Goal: Task Accomplishment & Management: Use online tool/utility

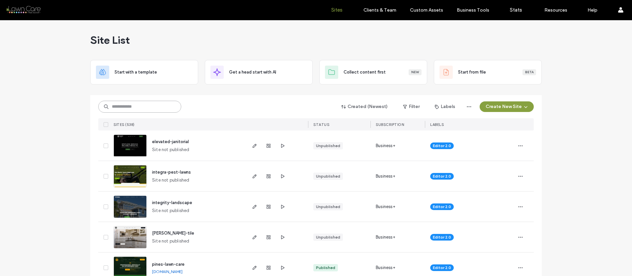
click at [117, 108] on input at bounding box center [139, 107] width 83 height 12
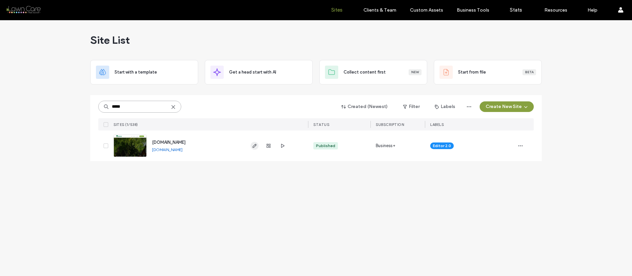
type input "*****"
click at [256, 145] on use "button" at bounding box center [255, 146] width 4 height 4
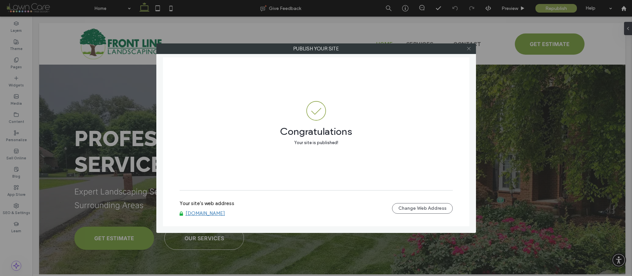
click at [468, 48] on use at bounding box center [468, 48] width 3 height 3
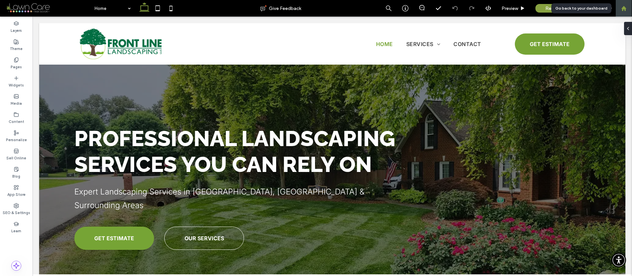
click at [629, 8] on div at bounding box center [624, 9] width 16 height 6
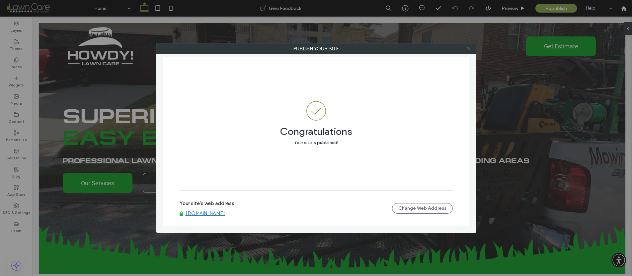
click at [466, 49] on icon at bounding box center [468, 48] width 5 height 5
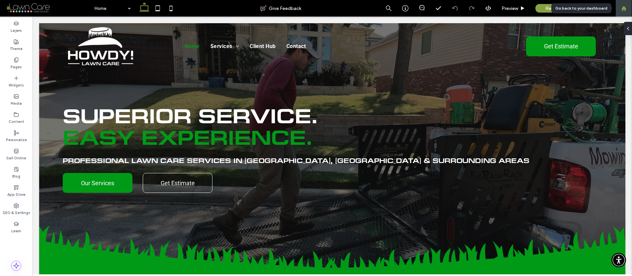
click at [622, 9] on use at bounding box center [623, 8] width 5 height 5
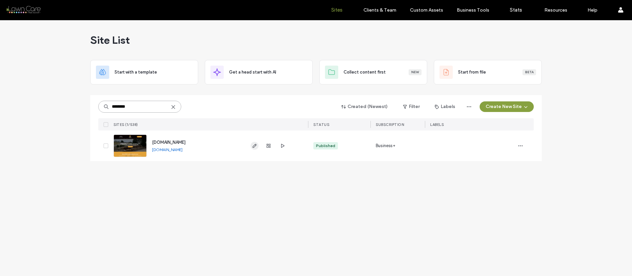
type input "********"
click at [253, 147] on use "button" at bounding box center [255, 146] width 4 height 4
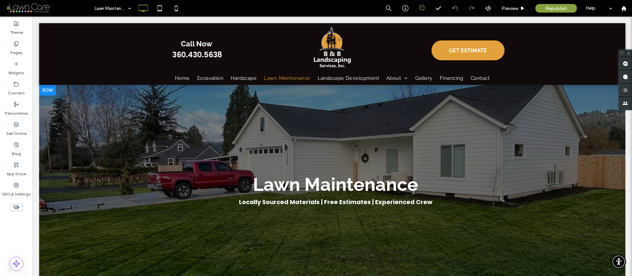
click at [139, 102] on div at bounding box center [332, 192] width 586 height 215
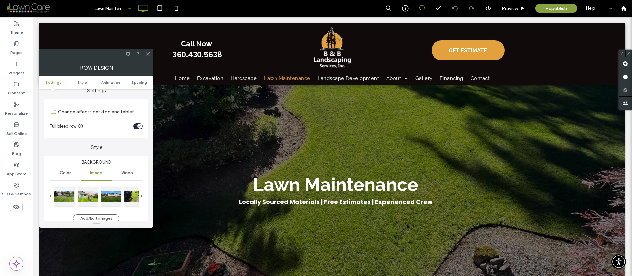
scroll to position [8, 0]
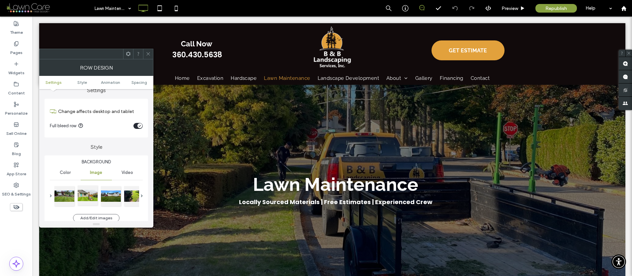
click at [92, 196] on div at bounding box center [88, 196] width 20 height 20
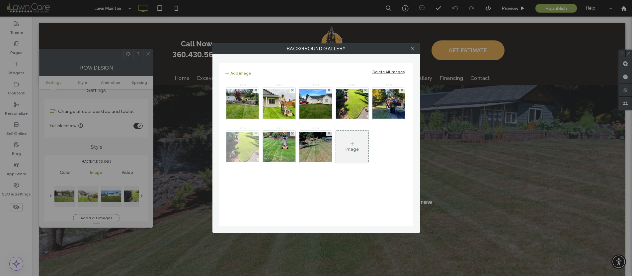
click at [255, 132] on use at bounding box center [256, 133] width 3 height 3
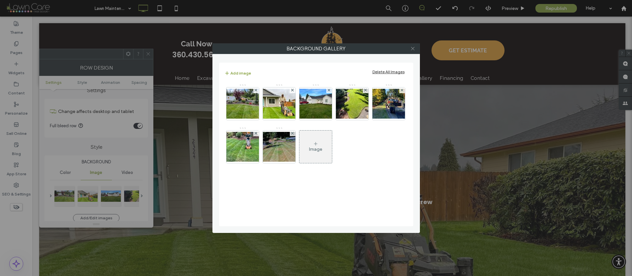
click at [414, 48] on icon at bounding box center [412, 48] width 5 height 5
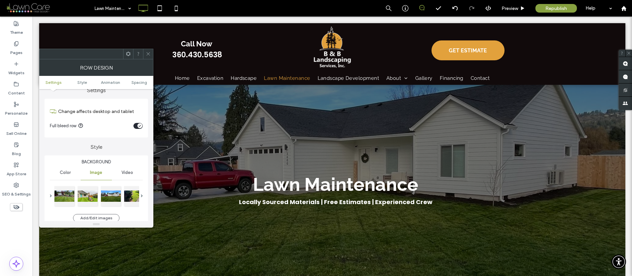
click at [148, 52] on icon at bounding box center [148, 53] width 5 height 5
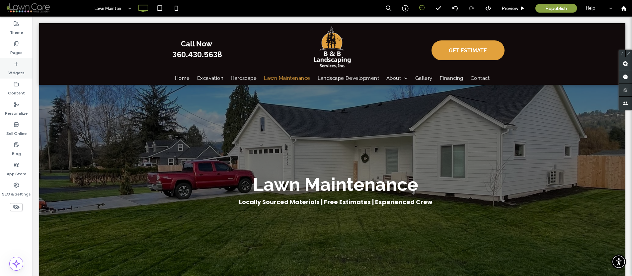
drag, startPoint x: 18, startPoint y: 47, endPoint x: 19, endPoint y: 65, distance: 17.7
click at [18, 47] on label "Pages" at bounding box center [16, 50] width 12 height 9
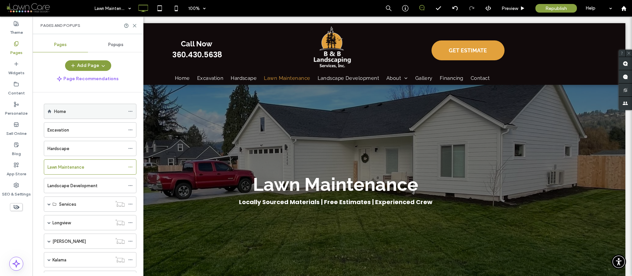
click at [58, 109] on label "Home" at bounding box center [60, 112] width 12 height 12
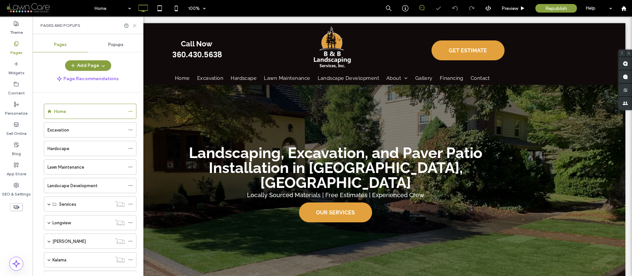
click at [133, 25] on icon at bounding box center [134, 25] width 5 height 5
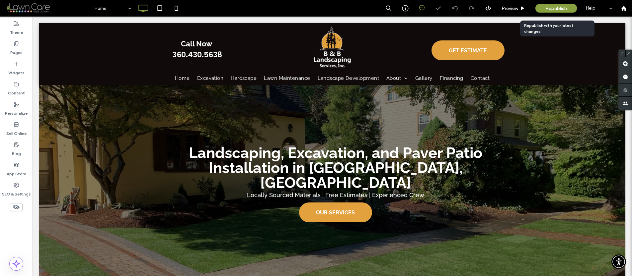
click at [548, 4] on div "Republish" at bounding box center [555, 8] width 41 height 9
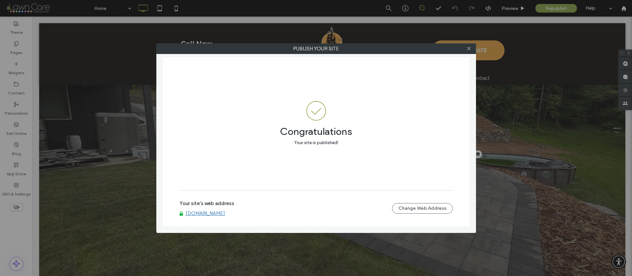
click at [197, 212] on link "[DOMAIN_NAME]" at bounding box center [205, 214] width 39 height 6
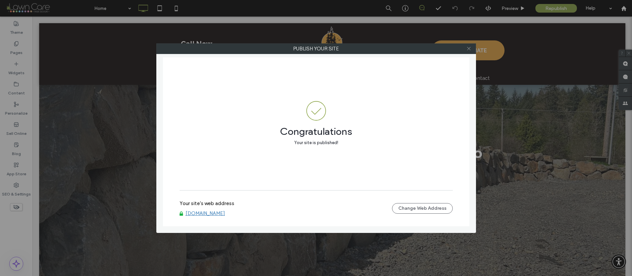
click at [468, 48] on icon at bounding box center [468, 48] width 5 height 5
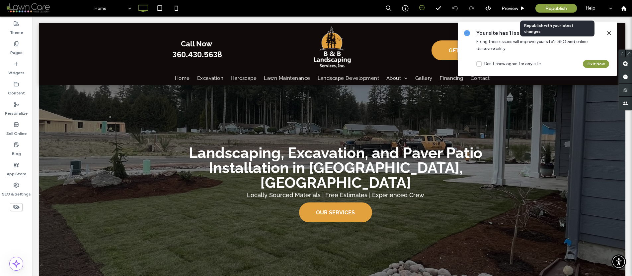
click at [561, 8] on span "Republish" at bounding box center [556, 9] width 22 height 6
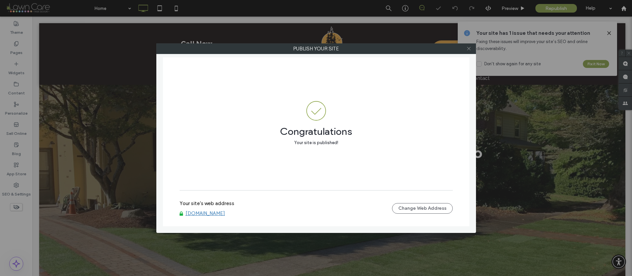
click at [468, 48] on icon at bounding box center [468, 48] width 5 height 5
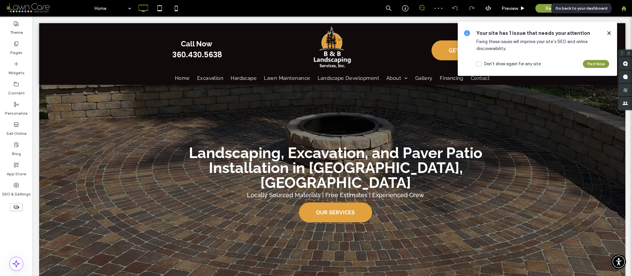
click at [625, 8] on use at bounding box center [623, 8] width 5 height 5
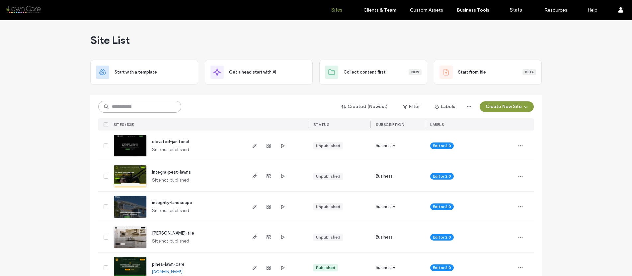
click at [133, 105] on input at bounding box center [139, 107] width 83 height 12
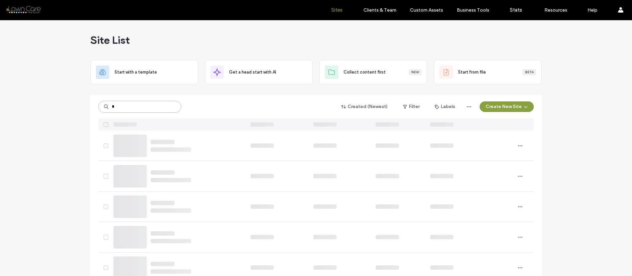
type input "*"
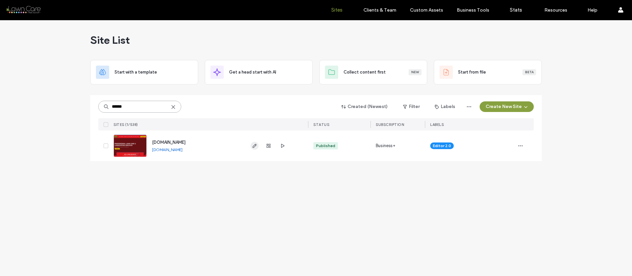
type input "******"
click at [256, 145] on icon "button" at bounding box center [254, 145] width 5 height 5
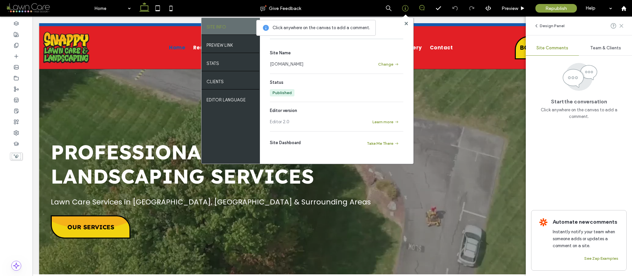
click at [620, 25] on icon at bounding box center [621, 25] width 5 height 5
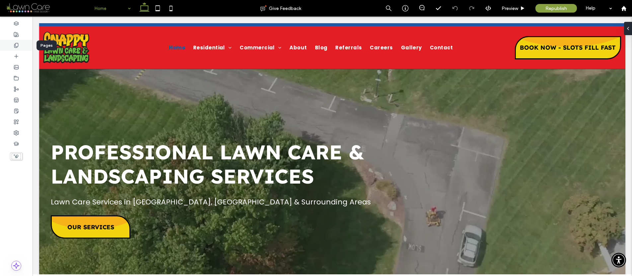
click at [18, 40] on div at bounding box center [16, 45] width 33 height 11
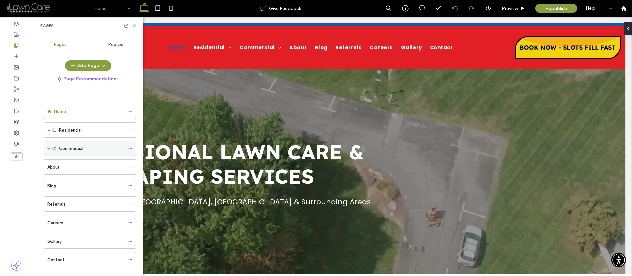
click at [48, 151] on span at bounding box center [48, 148] width 3 height 15
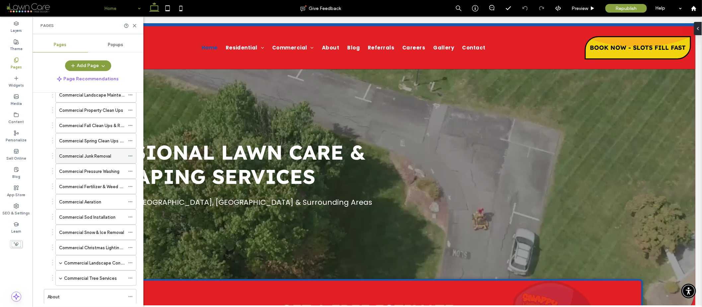
scroll to position [85, 0]
click at [59, 262] on span at bounding box center [60, 262] width 3 height 3
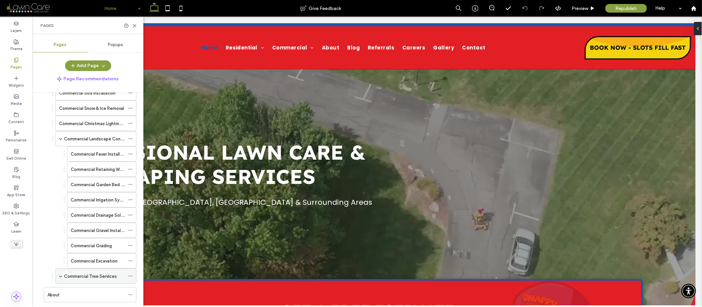
click at [61, 276] on span at bounding box center [60, 275] width 3 height 3
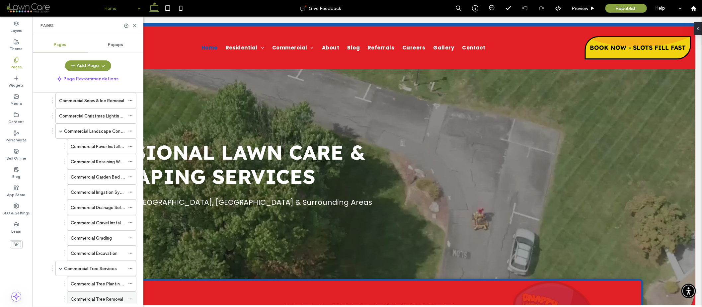
scroll to position [213, 0]
click at [61, 272] on span at bounding box center [60, 270] width 3 height 3
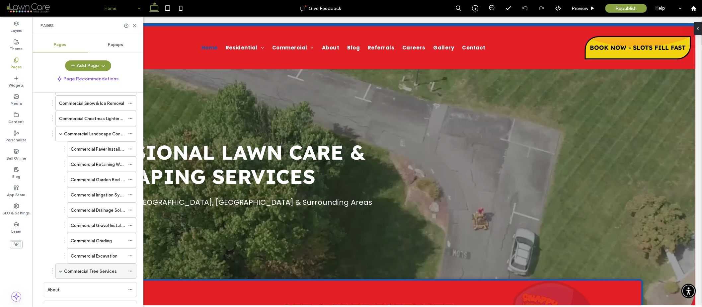
click at [62, 273] on span at bounding box center [60, 270] width 3 height 3
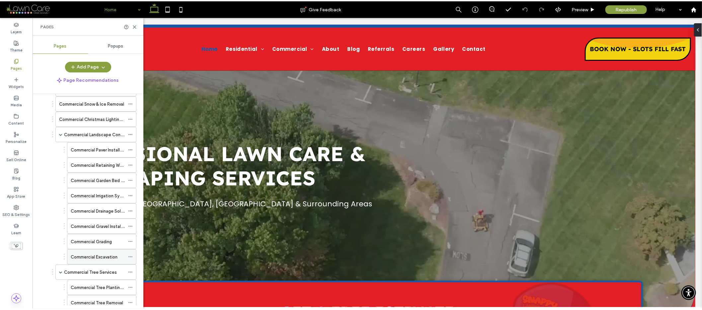
scroll to position [212, 0]
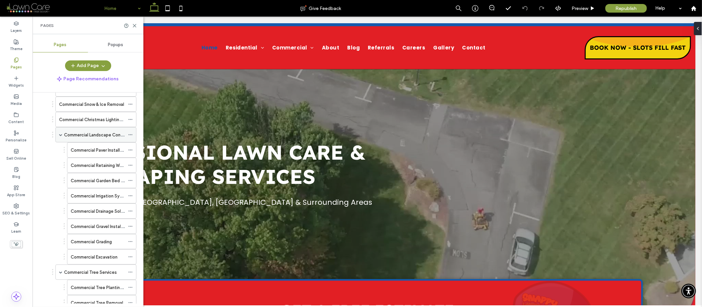
click at [60, 138] on span at bounding box center [60, 134] width 3 height 15
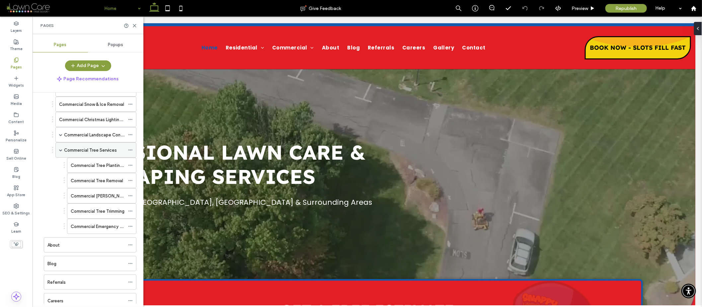
click at [59, 150] on span at bounding box center [60, 149] width 3 height 3
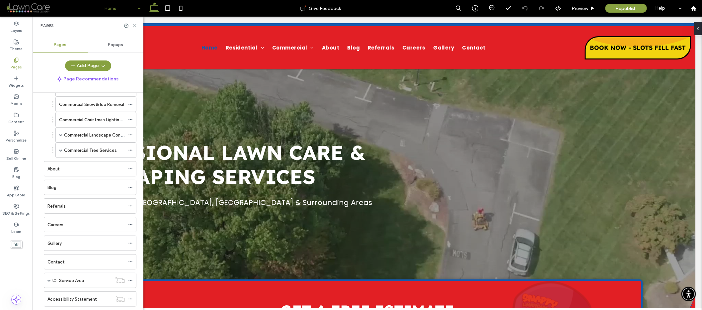
click at [136, 24] on use at bounding box center [134, 25] width 3 height 3
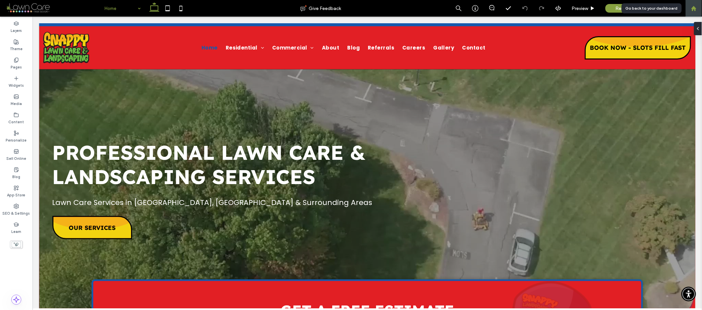
click at [632, 7] on icon at bounding box center [694, 9] width 6 height 6
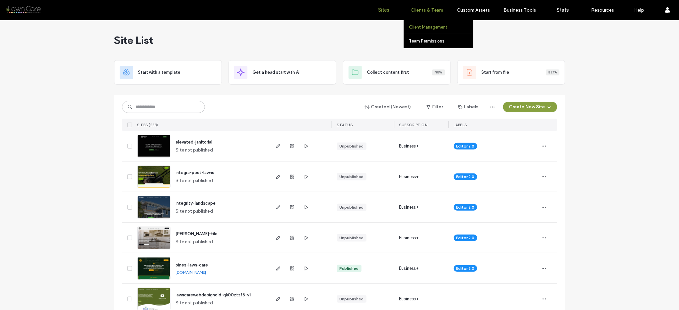
click at [425, 30] on link "Client Management" at bounding box center [441, 27] width 64 height 14
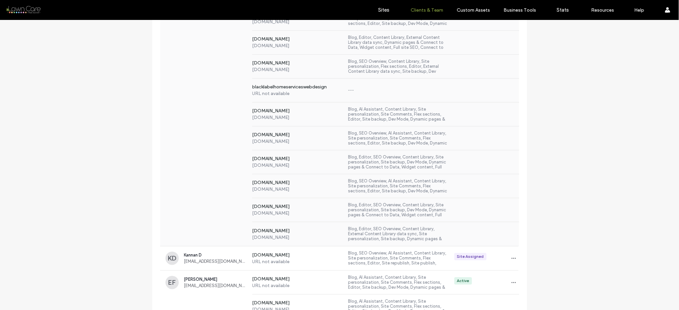
scroll to position [479, 0]
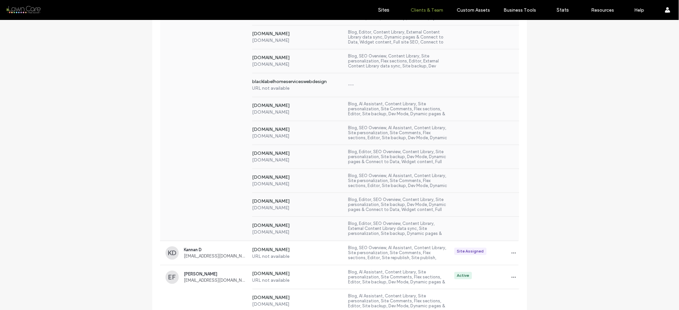
click at [201, 145] on div "[DOMAIN_NAME] [DOMAIN_NAME] Blog, Editor, SEO Overview, Content Library, Site p…" at bounding box center [339, 157] width 359 height 24
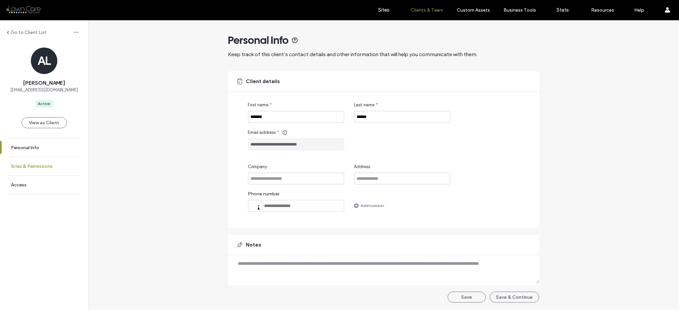
click at [44, 167] on label "Sites & Permissions" at bounding box center [32, 166] width 42 height 6
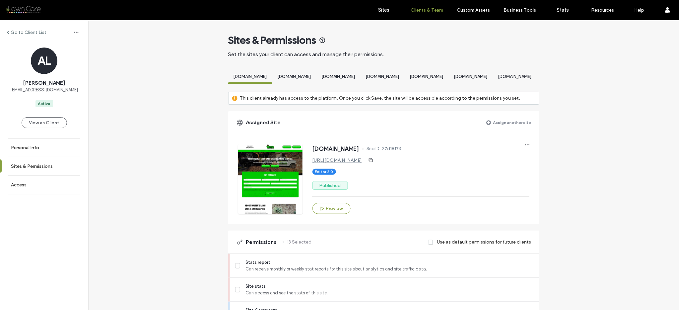
click at [497, 128] on label "Assign another site" at bounding box center [512, 122] width 38 height 12
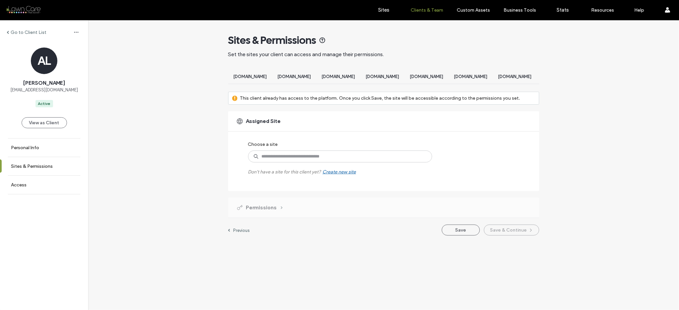
click at [328, 171] on label "Don't have a site for this client yet? Create new site" at bounding box center [302, 168] width 108 height 12
click at [325, 159] on input at bounding box center [340, 156] width 184 height 12
type input "*****"
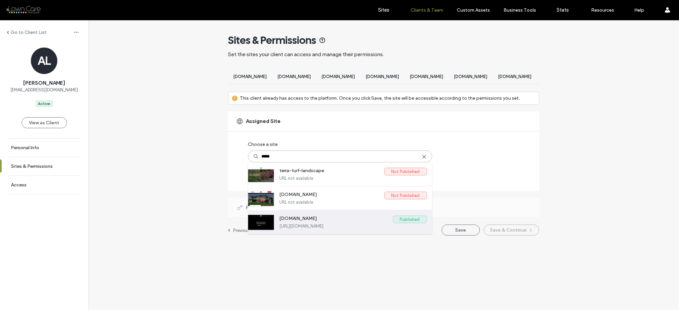
click at [319, 222] on label "www.terraturf.com" at bounding box center [336, 219] width 113 height 8
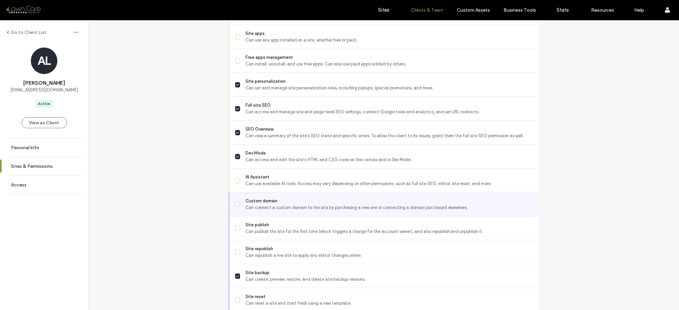
scroll to position [571, 0]
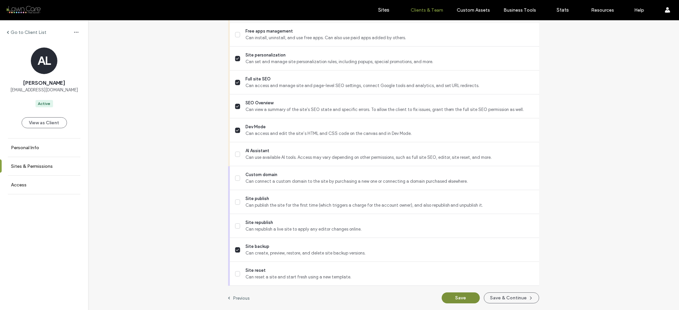
click at [456, 296] on button "Save" at bounding box center [461, 297] width 38 height 11
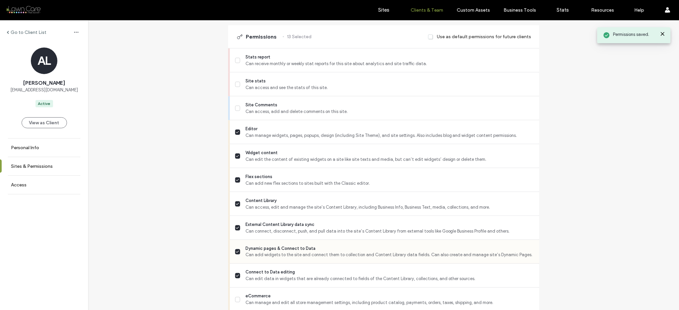
scroll to position [0, 0]
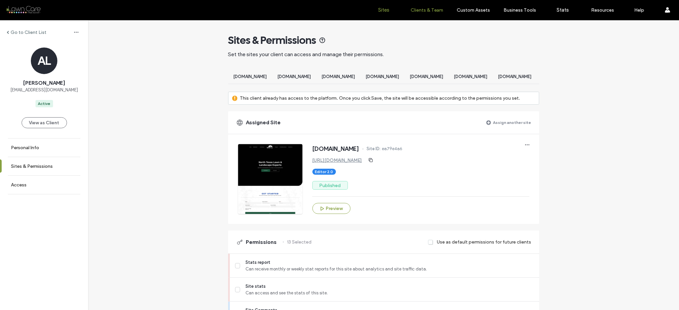
click at [386, 9] on label "Sites" at bounding box center [384, 10] width 11 height 6
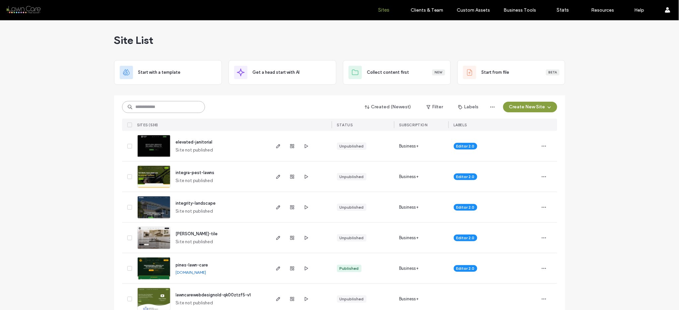
click at [168, 103] on input at bounding box center [163, 107] width 83 height 12
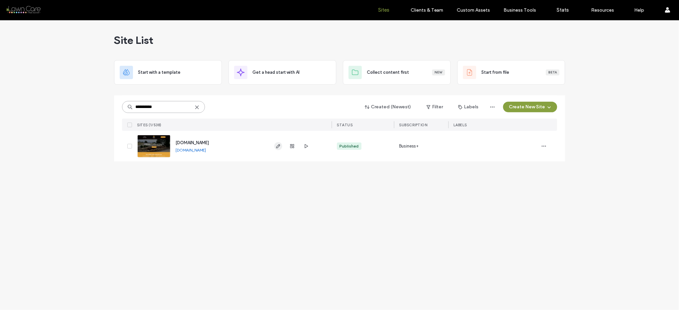
type input "**********"
click at [278, 145] on use "button" at bounding box center [278, 146] width 4 height 4
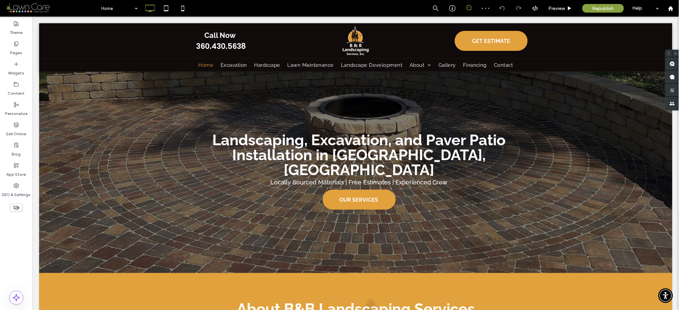
scroll to position [820, 0]
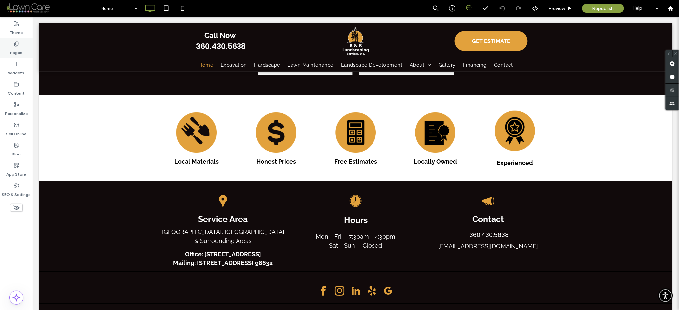
click at [19, 47] on label "Pages" at bounding box center [16, 50] width 12 height 9
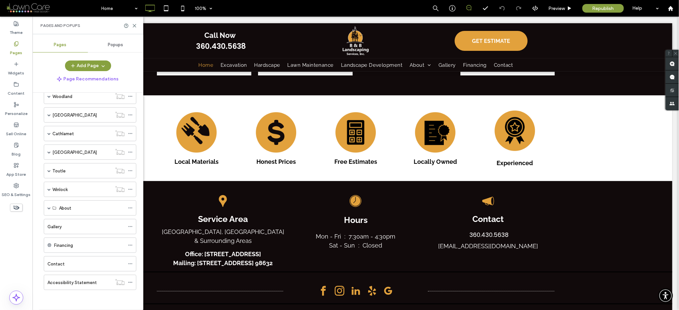
scroll to position [184, 0]
click at [50, 207] on span at bounding box center [48, 207] width 3 height 3
click at [71, 227] on div "About Us" at bounding box center [92, 222] width 66 height 15
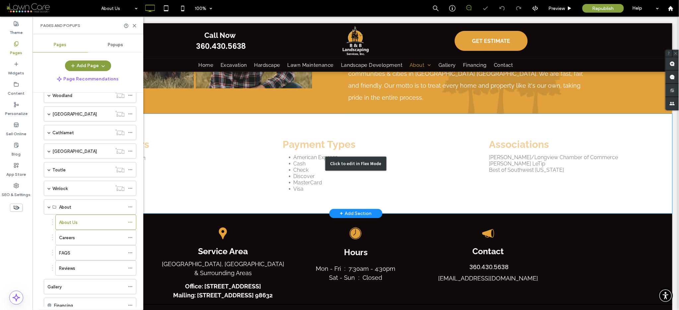
click at [507, 165] on div "Click to edit in Flex Mode" at bounding box center [356, 163] width 634 height 100
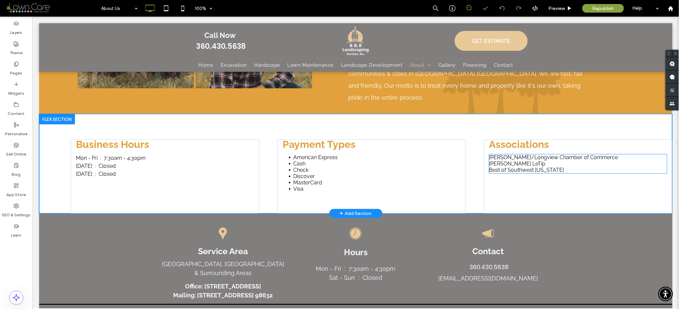
scroll to position [295, 0]
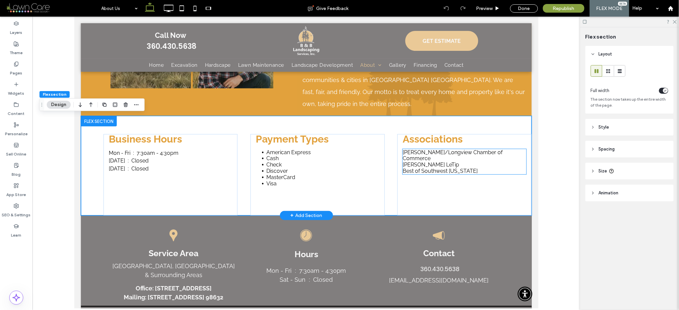
click at [474, 168] on p "Best of Southwest [US_STATE]" at bounding box center [465, 171] width 124 height 6
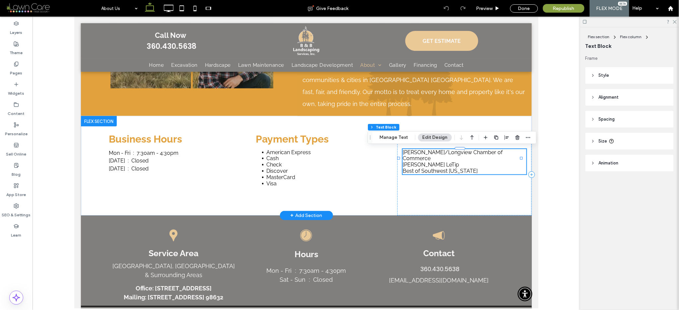
click at [474, 168] on p "Best of Southwest [US_STATE]" at bounding box center [465, 171] width 124 height 6
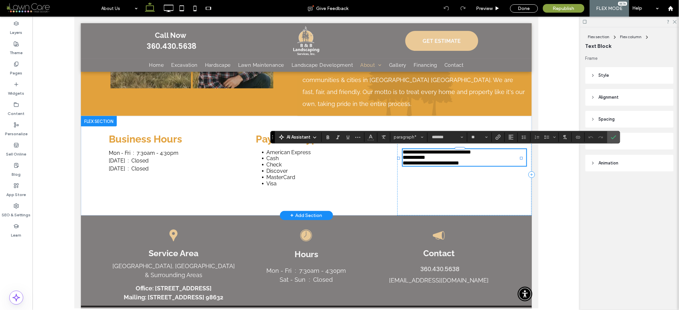
click at [483, 163] on p "**********" at bounding box center [465, 163] width 124 height 6
click at [461, 169] on p "**********" at bounding box center [464, 169] width 122 height 7
click at [459, 163] on span "**********" at bounding box center [431, 162] width 56 height 5
drag, startPoint x: 511, startPoint y: 170, endPoint x: 401, endPoint y: 154, distance: 111.4
click at [403, 154] on div "**********" at bounding box center [465, 161] width 124 height 24
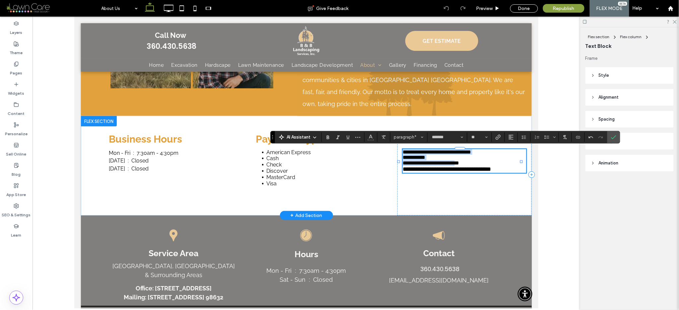
click at [404, 150] on span "**********" at bounding box center [437, 151] width 68 height 5
type input "*"
drag, startPoint x: 400, startPoint y: 150, endPoint x: 522, endPoint y: 168, distance: 123.8
click at [522, 168] on div "**********" at bounding box center [464, 175] width 134 height 82
click at [473, 134] on input "*" at bounding box center [477, 136] width 13 height 5
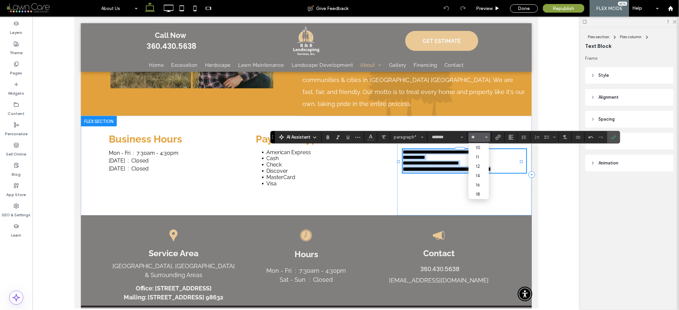
type input "**"
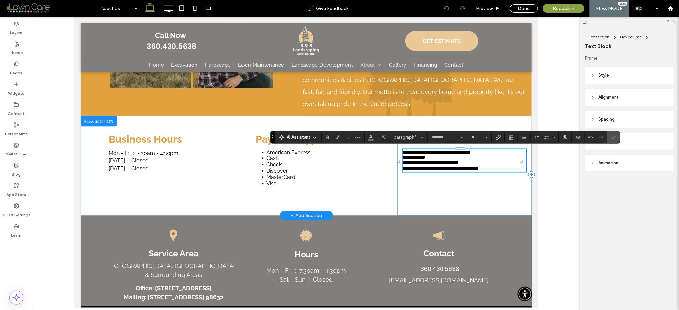
click at [502, 174] on div "**********" at bounding box center [464, 175] width 134 height 82
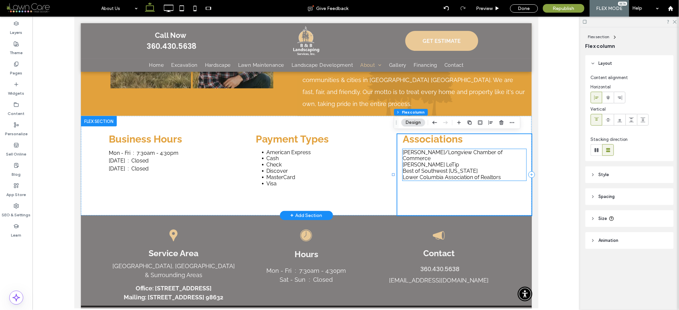
click at [496, 174] on p "Lower Columbia Association of Realtors" at bounding box center [465, 177] width 124 height 6
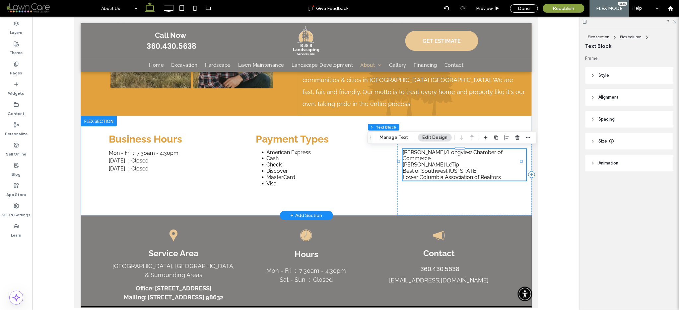
click at [496, 174] on p "Lower Columbia Association of Realtors" at bounding box center [465, 177] width 124 height 6
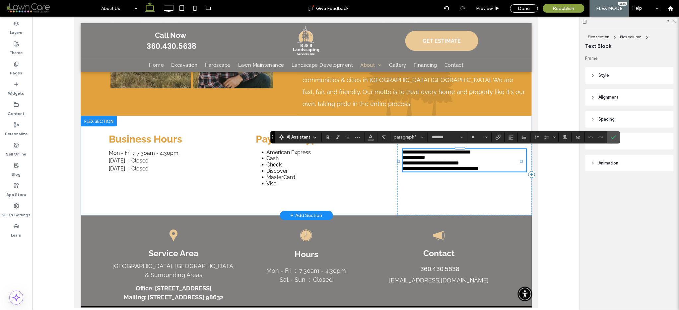
click at [500, 170] on p "**********" at bounding box center [465, 169] width 124 height 6
drag, startPoint x: 461, startPoint y: 172, endPoint x: 418, endPoint y: 165, distance: 44.0
click at [393, 171] on div "**********" at bounding box center [306, 165] width 451 height 100
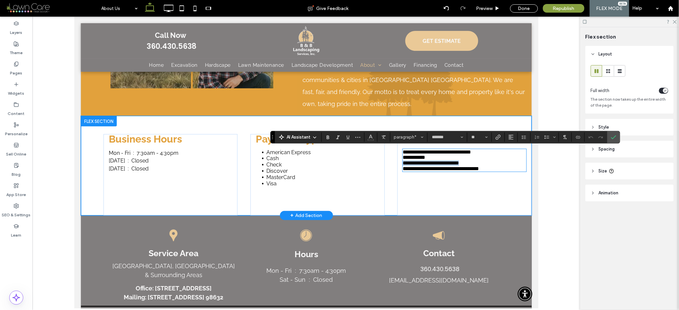
drag, startPoint x: 476, startPoint y: 162, endPoint x: 413, endPoint y: 164, distance: 62.4
click at [388, 165] on div "**********" at bounding box center [306, 165] width 451 height 100
click at [614, 134] on icon "Confirm" at bounding box center [613, 136] width 5 height 5
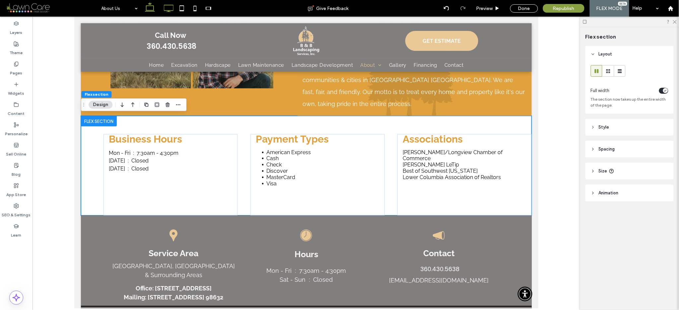
click at [173, 7] on icon at bounding box center [168, 8] width 13 height 13
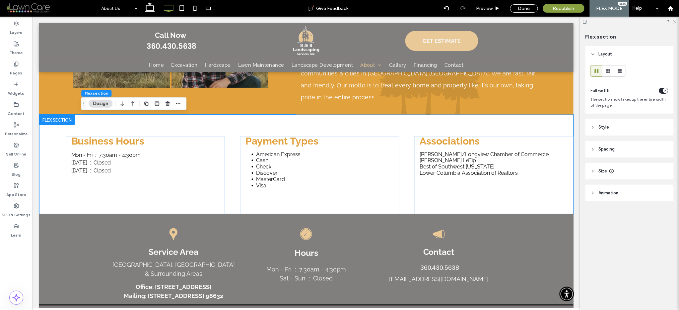
click at [174, 8] on icon at bounding box center [168, 8] width 13 height 13
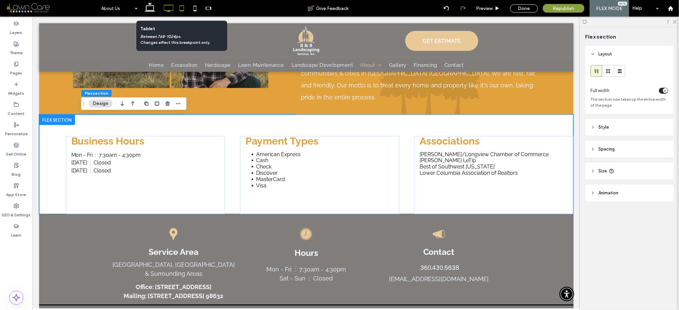
click at [184, 9] on icon at bounding box center [181, 8] width 13 height 13
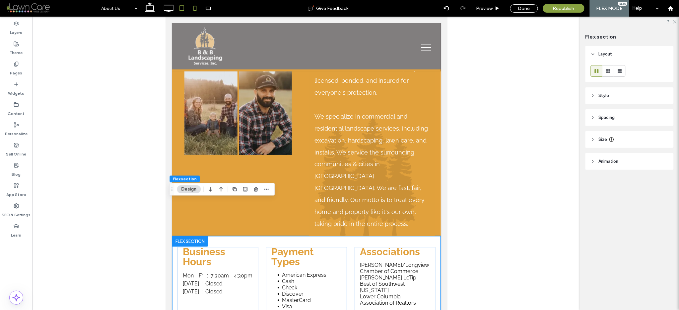
click at [194, 7] on icon at bounding box center [194, 8] width 13 height 13
type input "**"
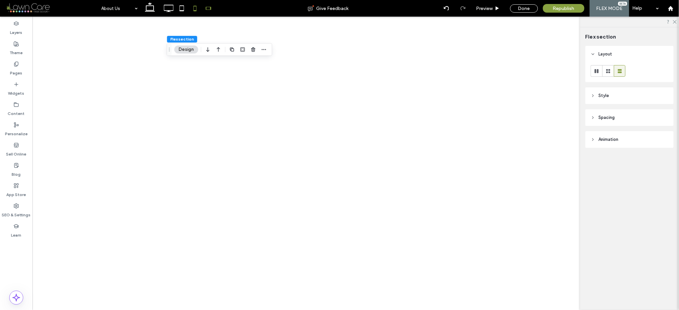
click at [207, 8] on icon at bounding box center [208, 8] width 13 height 13
type input "**"
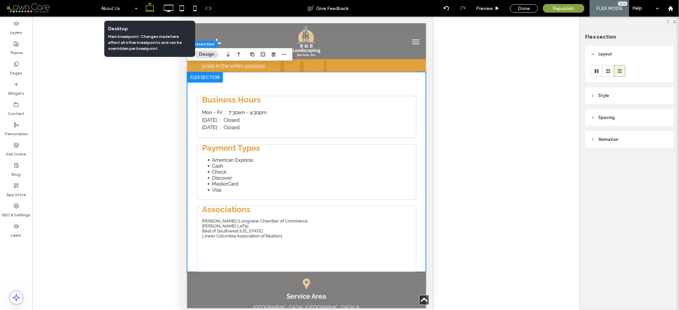
scroll to position [324, 0]
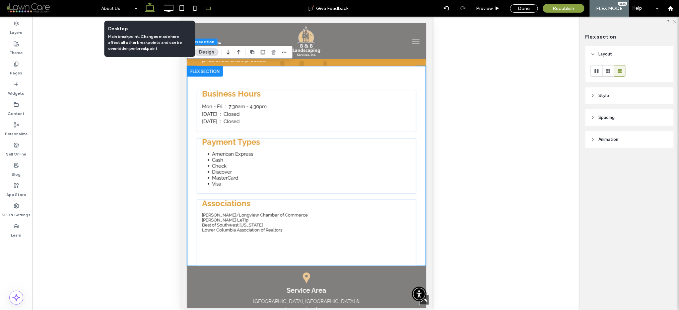
click at [147, 7] on icon at bounding box center [149, 8] width 13 height 13
type input "*"
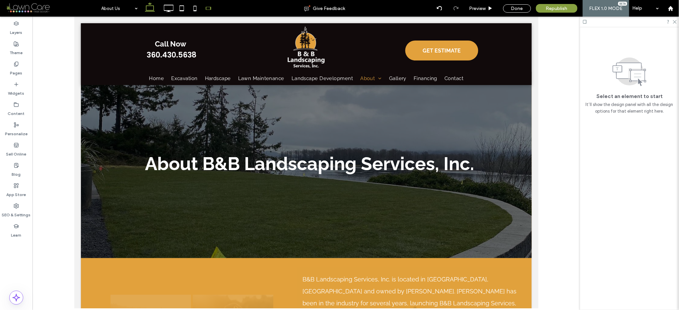
click at [207, 5] on icon at bounding box center [208, 8] width 13 height 13
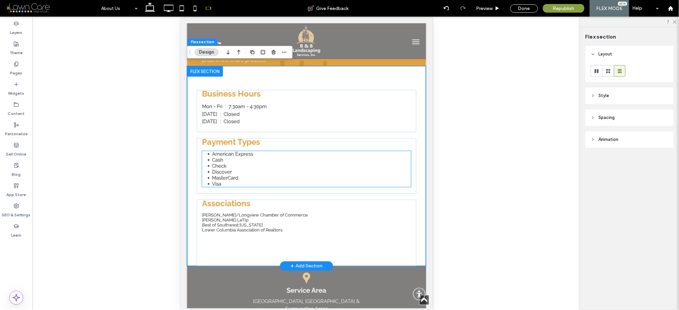
click at [229, 175] on span "MasterCard" at bounding box center [225, 178] width 26 height 6
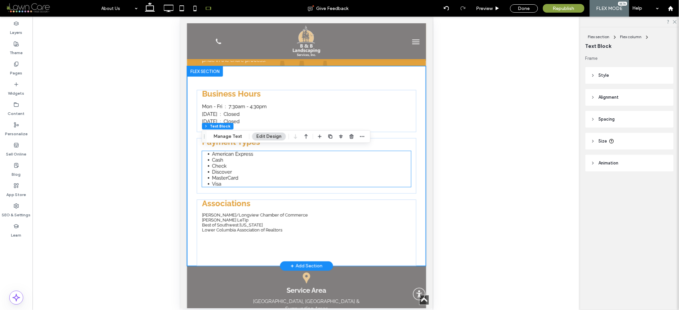
click at [229, 175] on span "MasterCard" at bounding box center [225, 178] width 26 height 6
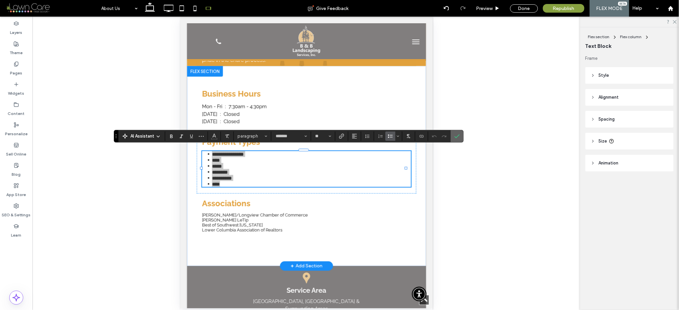
click at [452, 135] on section at bounding box center [457, 136] width 13 height 12
click at [457, 135] on icon "Confirm" at bounding box center [457, 135] width 5 height 5
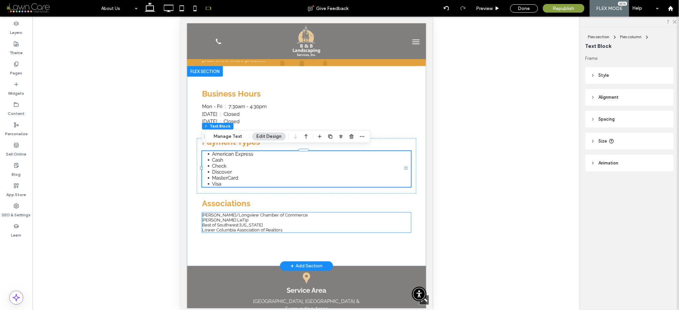
click at [257, 227] on span "Lower Columbia Association of Realtors" at bounding box center [242, 229] width 80 height 5
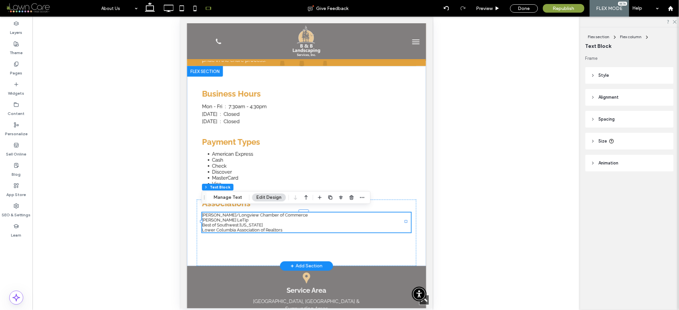
click at [257, 227] on span "Lower Columbia Association of Realtors" at bounding box center [242, 229] width 80 height 5
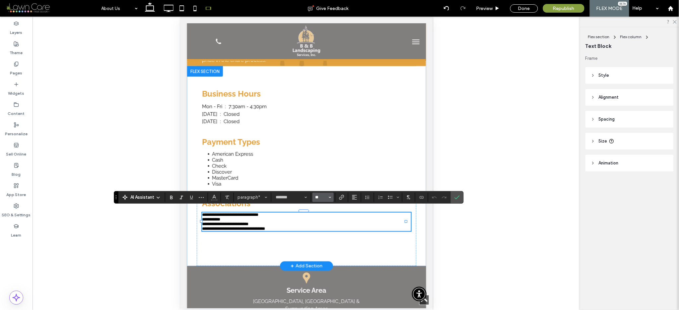
click at [323, 194] on input "**" at bounding box center [321, 196] width 13 height 5
type input "**"
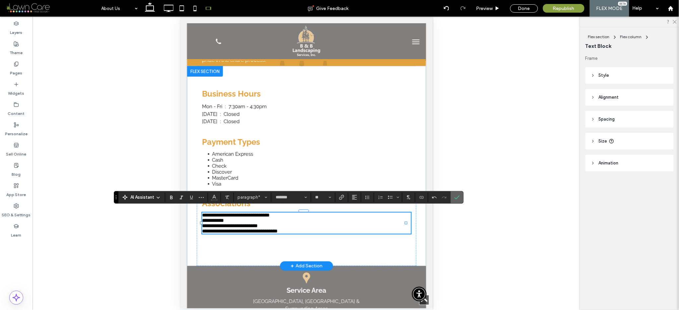
click at [460, 194] on icon "Confirm" at bounding box center [457, 196] width 5 height 5
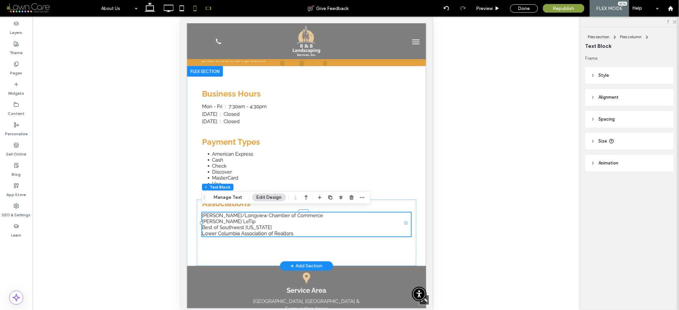
click at [195, 6] on icon at bounding box center [194, 8] width 13 height 13
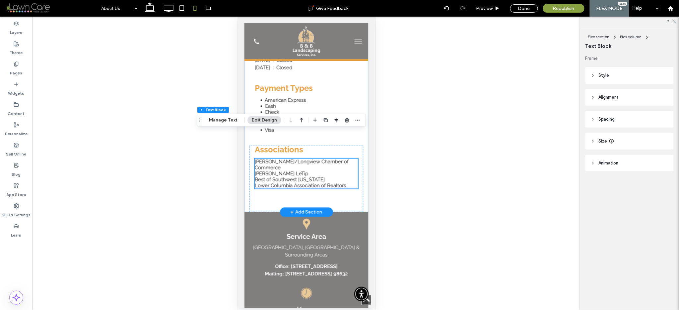
scroll to position [462, 0]
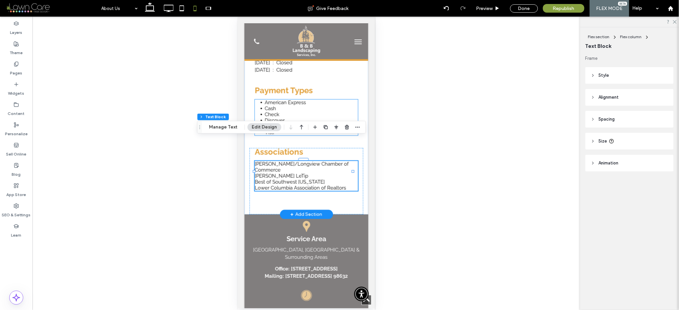
click at [269, 111] on span "Check" at bounding box center [271, 114] width 15 height 6
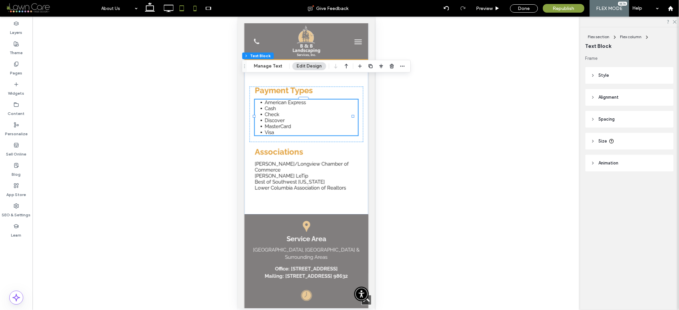
click at [181, 8] on icon at bounding box center [181, 8] width 13 height 13
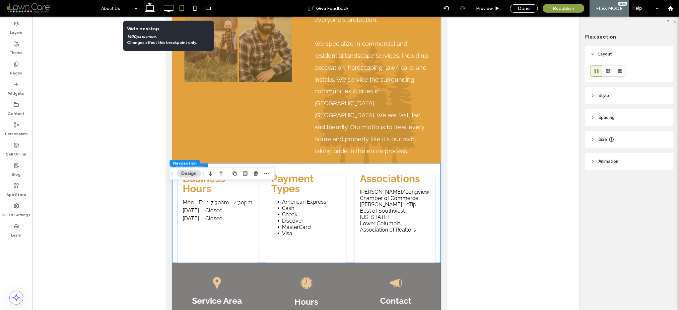
scroll to position [317, 0]
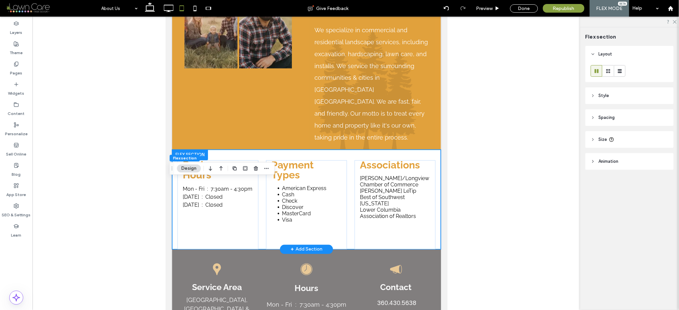
click at [344, 150] on div "Business Hours Mon - Fri : 7:30am - 4:30pm Saturday : Closed Sunday : Closed Pa…" at bounding box center [306, 200] width 269 height 100
click at [151, 12] on icon at bounding box center [149, 8] width 13 height 13
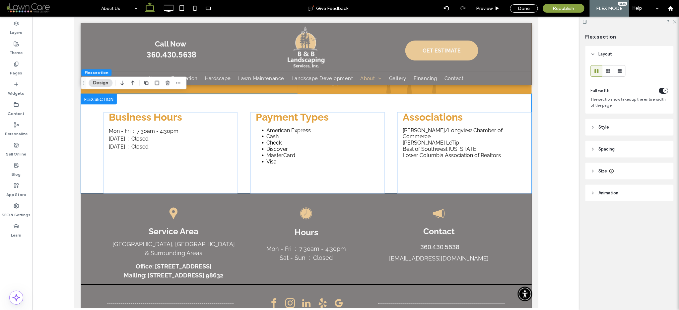
scroll to position [0, 0]
click at [172, 9] on icon at bounding box center [168, 8] width 13 height 13
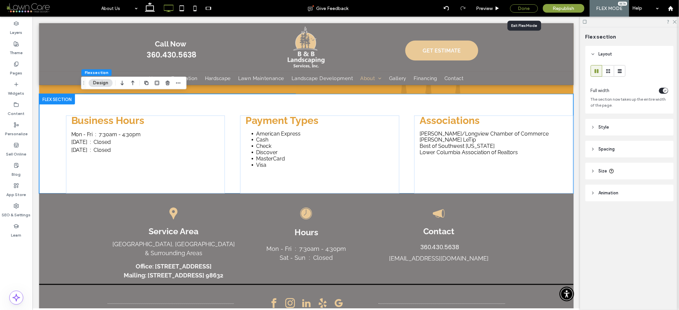
click at [515, 4] on div "Done" at bounding box center [524, 8] width 28 height 8
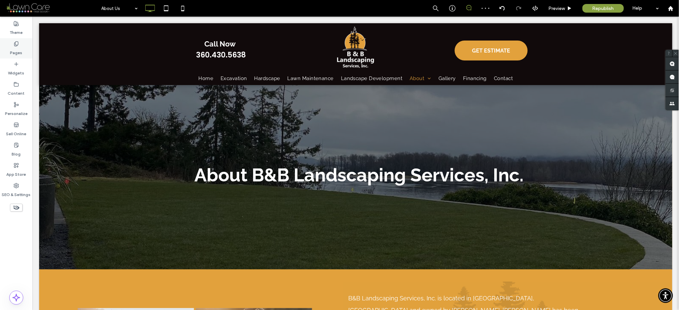
click at [9, 57] on div "Pages" at bounding box center [16, 48] width 33 height 20
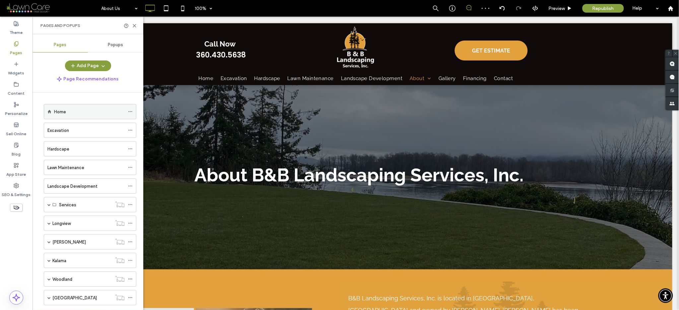
click at [59, 108] on div "Home" at bounding box center [89, 111] width 71 height 15
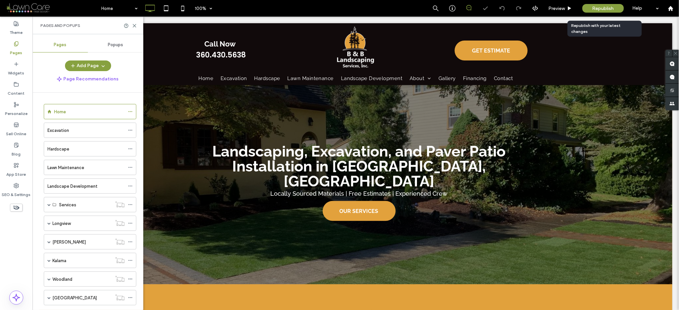
click at [604, 9] on span "Republish" at bounding box center [604, 9] width 22 height 6
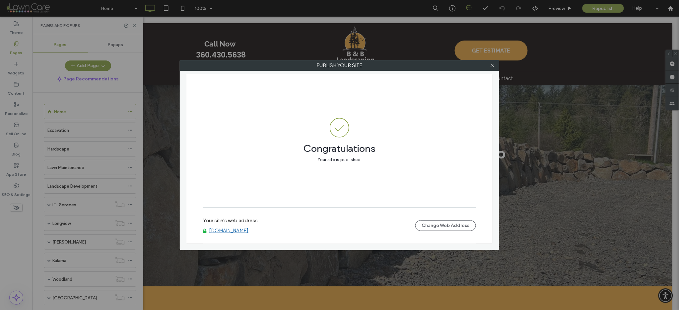
click at [495, 65] on div at bounding box center [492, 65] width 10 height 10
click at [494, 65] on icon at bounding box center [492, 65] width 5 height 5
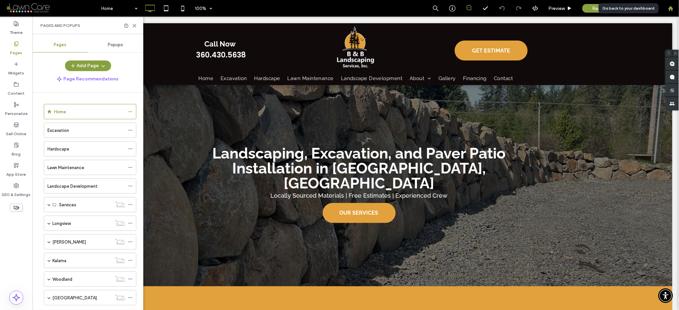
click at [673, 3] on div at bounding box center [671, 8] width 17 height 17
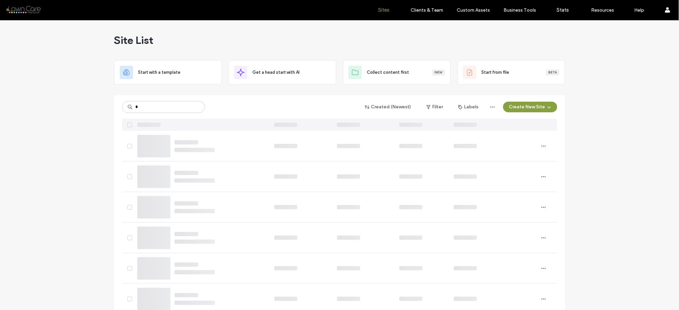
type input "*"
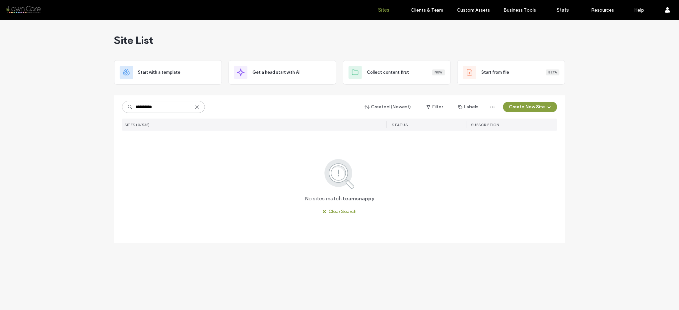
type input "**********"
click at [195, 108] on icon at bounding box center [196, 107] width 5 height 5
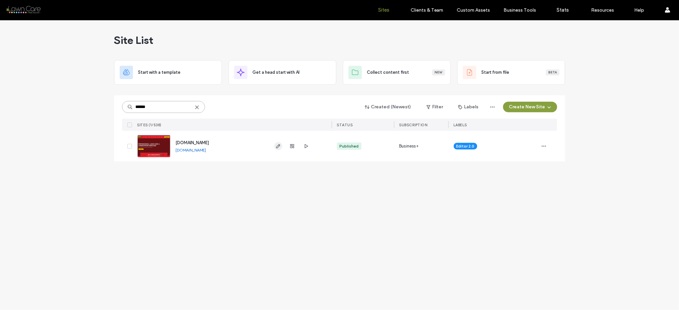
type input "******"
click at [276, 145] on icon "button" at bounding box center [278, 145] width 5 height 5
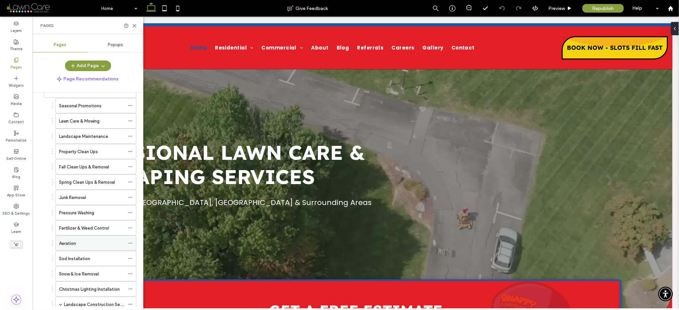
scroll to position [51, 0]
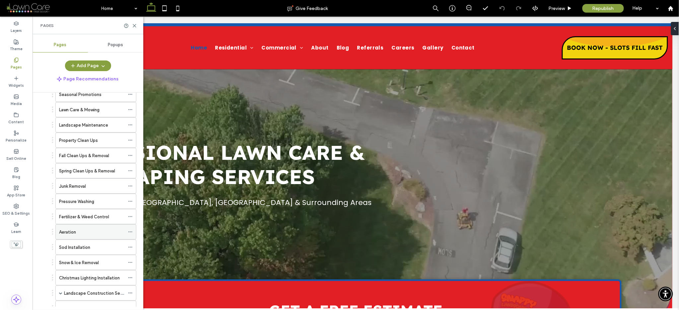
click at [69, 229] on label "Aeration" at bounding box center [67, 232] width 17 height 12
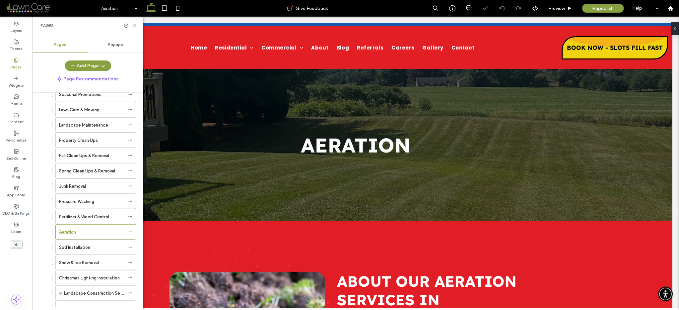
click at [135, 25] on use at bounding box center [134, 25] width 3 height 3
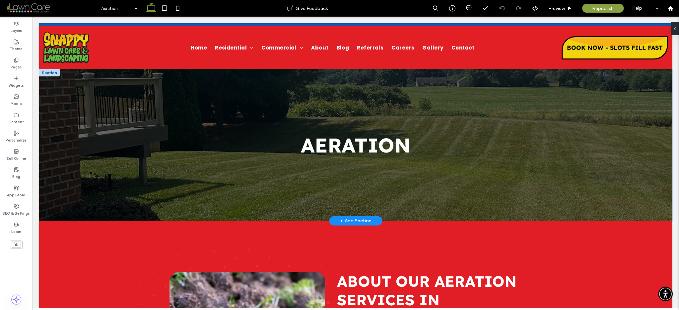
click at [152, 114] on div "Aeration" at bounding box center [356, 145] width 634 height 152
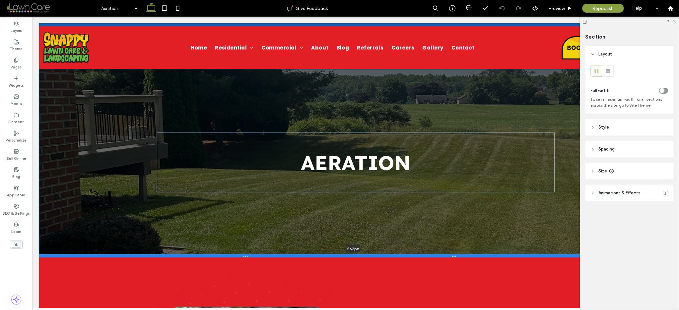
drag, startPoint x: 197, startPoint y: 219, endPoint x: 198, endPoint y: 255, distance: 35.5
click at [198, 255] on div at bounding box center [353, 255] width 628 height 3
type input "***"
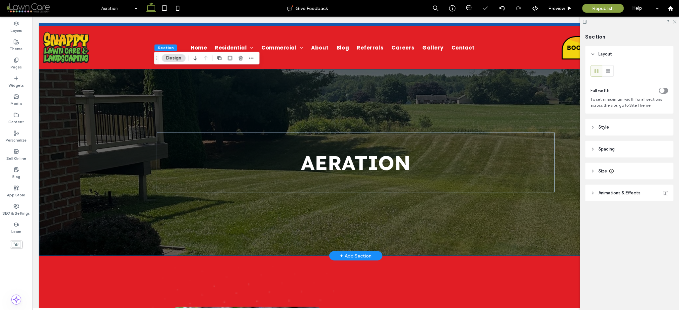
click at [603, 187] on header "Animations & Effects" at bounding box center [630, 193] width 88 height 17
click at [602, 193] on span "Animations & Effects" at bounding box center [620, 192] width 42 height 7
click at [600, 170] on span "Size" at bounding box center [603, 171] width 9 height 7
click at [600, 168] on header "Size" at bounding box center [630, 171] width 88 height 17
click at [99, 224] on div "Aeration" at bounding box center [356, 162] width 634 height 187
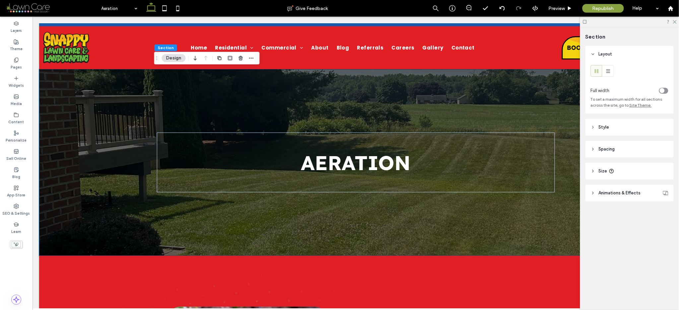
click at [606, 147] on span "Spacing" at bounding box center [607, 149] width 16 height 7
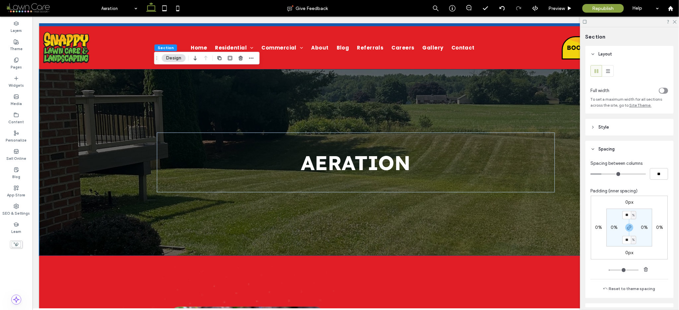
click at [607, 130] on span "Style" at bounding box center [604, 127] width 11 height 7
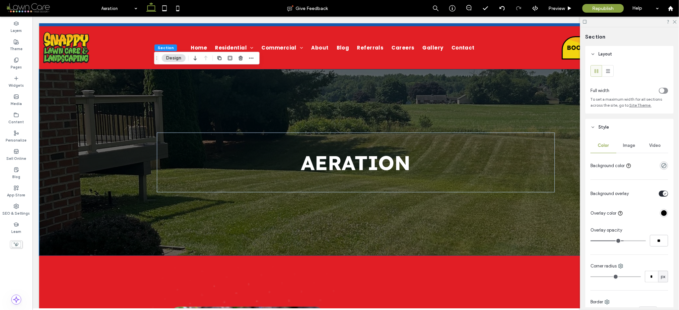
click at [622, 142] on div "Image" at bounding box center [630, 145] width 26 height 15
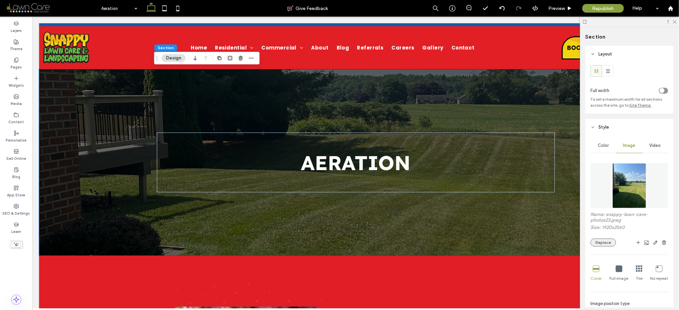
click at [601, 242] on button "Replace" at bounding box center [604, 242] width 26 height 8
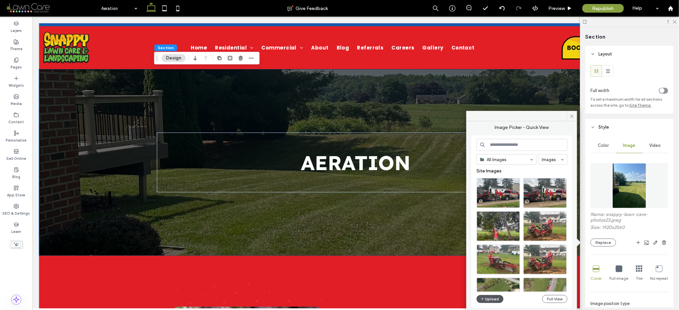
click at [487, 299] on button "Upload" at bounding box center [490, 299] width 27 height 8
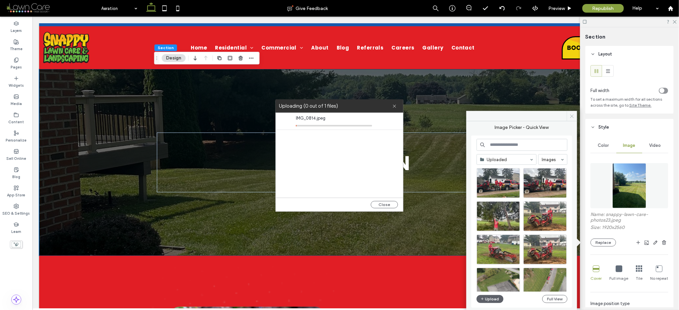
click at [571, 116] on icon at bounding box center [572, 115] width 5 height 5
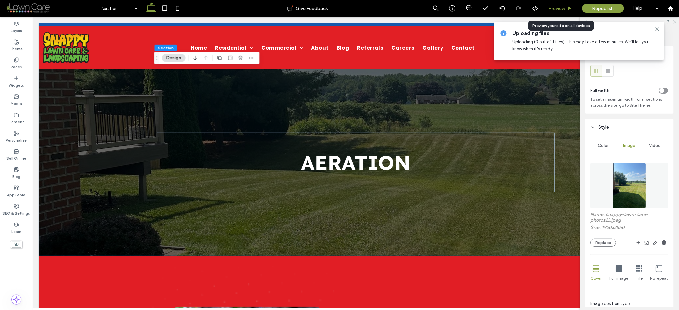
click at [560, 7] on span "Preview" at bounding box center [557, 9] width 17 height 6
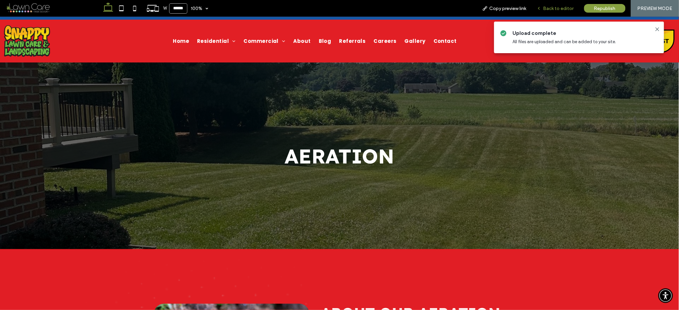
click at [561, 9] on span "Back to editor" at bounding box center [559, 9] width 31 height 6
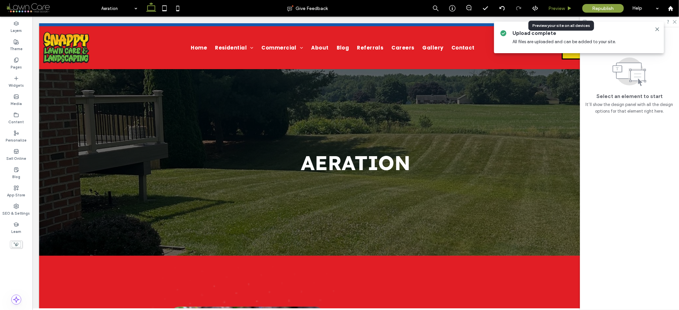
click at [561, 8] on span "Preview" at bounding box center [557, 9] width 17 height 6
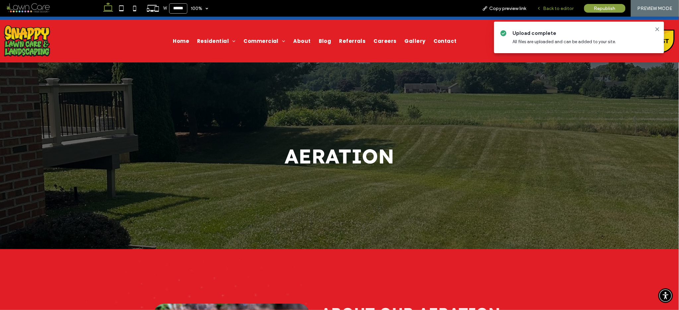
click at [559, 8] on span "Back to editor" at bounding box center [559, 9] width 31 height 6
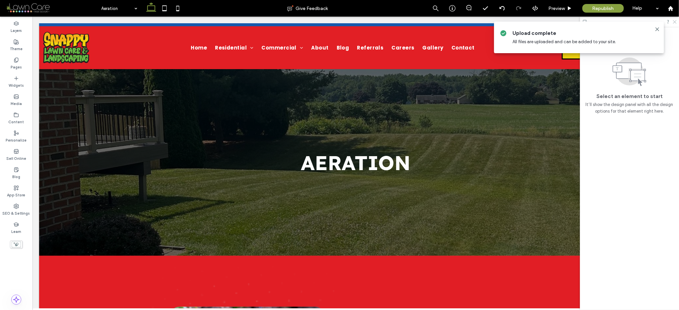
click at [674, 22] on icon at bounding box center [675, 21] width 4 height 4
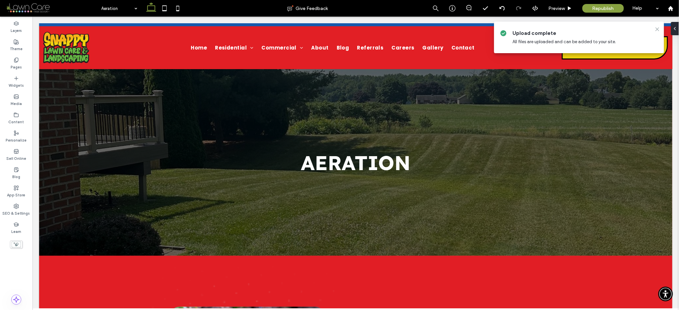
drag, startPoint x: 656, startPoint y: 30, endPoint x: 623, endPoint y: 13, distance: 36.5
click at [656, 30] on icon at bounding box center [657, 29] width 5 height 5
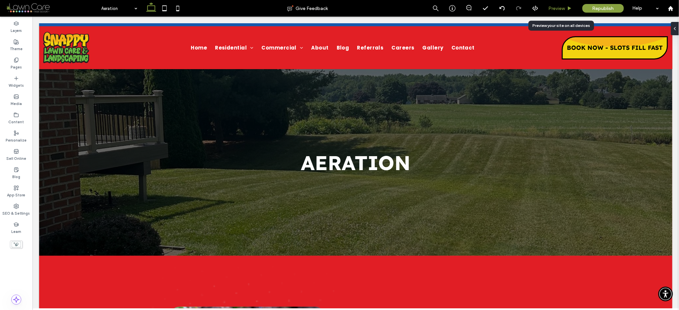
click at [560, 10] on span "Preview" at bounding box center [557, 9] width 17 height 6
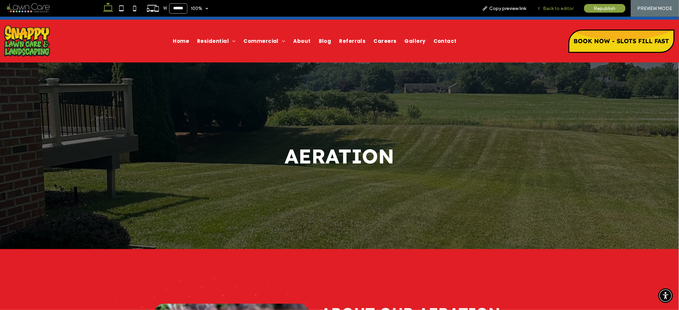
click at [558, 9] on span "Back to editor" at bounding box center [559, 9] width 31 height 6
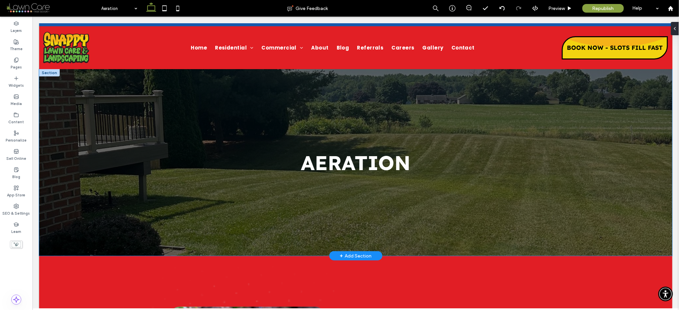
click at [91, 88] on div "Aeration" at bounding box center [356, 162] width 634 height 187
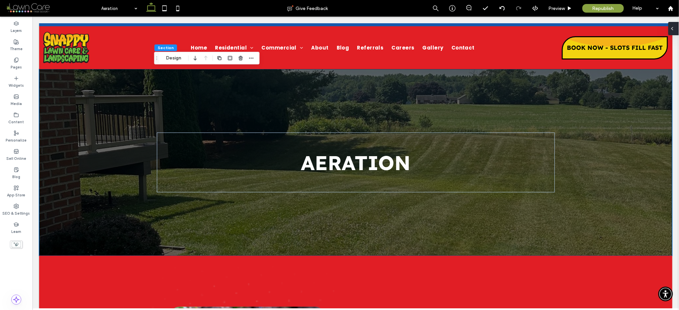
click at [677, 28] on div at bounding box center [674, 28] width 11 height 13
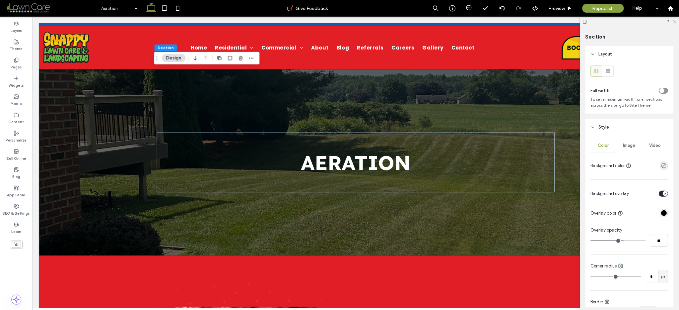
click at [628, 146] on span "Image" at bounding box center [630, 145] width 12 height 5
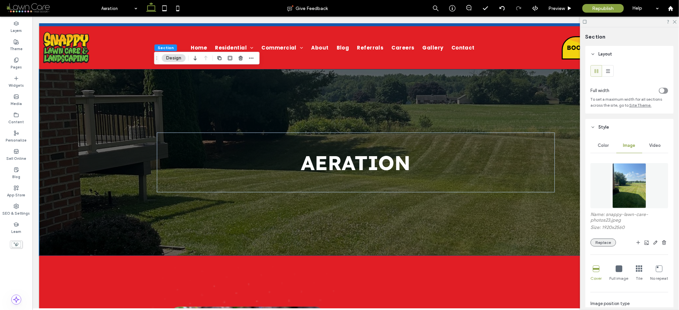
click at [603, 245] on button "Replace" at bounding box center [604, 242] width 26 height 8
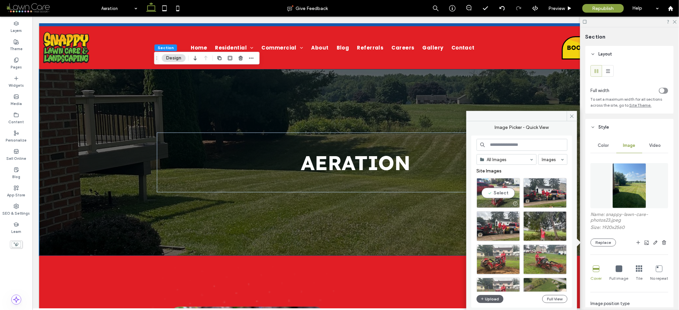
click at [501, 195] on div "Select" at bounding box center [498, 193] width 43 height 30
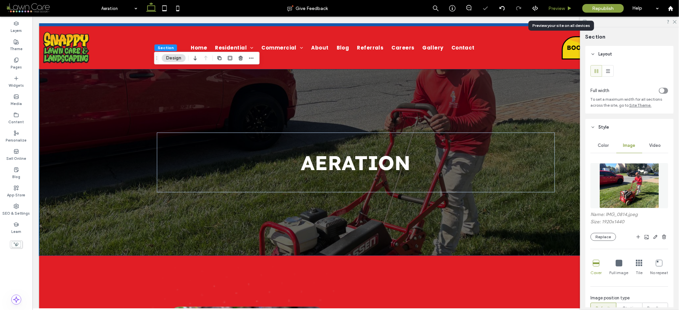
click at [557, 8] on span "Preview" at bounding box center [557, 9] width 17 height 6
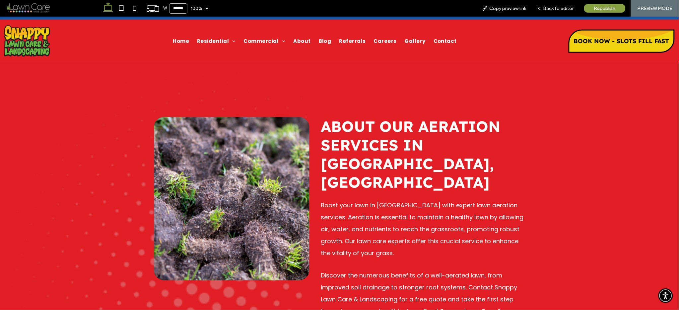
scroll to position [188, 0]
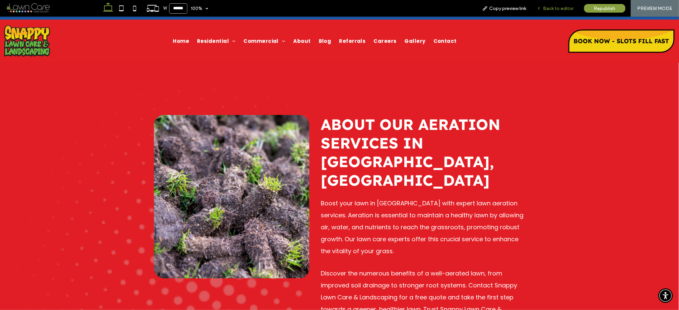
click at [551, 8] on span "Back to editor" at bounding box center [559, 9] width 31 height 6
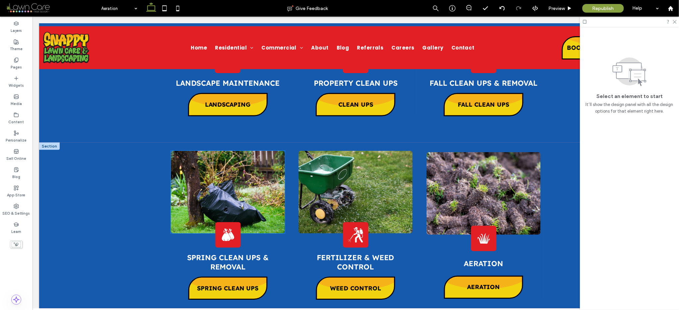
scroll to position [916, 0]
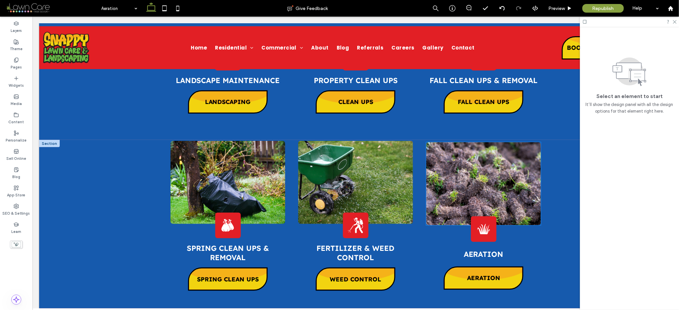
click at [446, 152] on img at bounding box center [483, 183] width 115 height 83
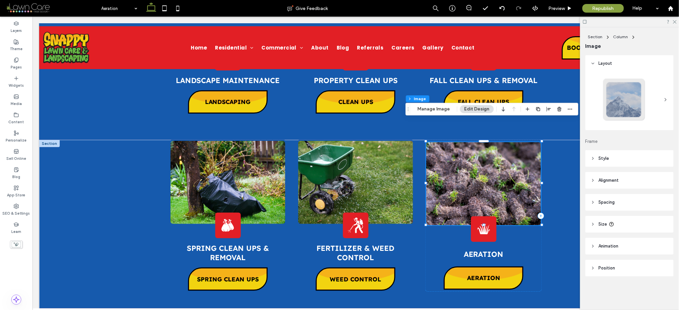
click at [458, 152] on img at bounding box center [483, 183] width 115 height 83
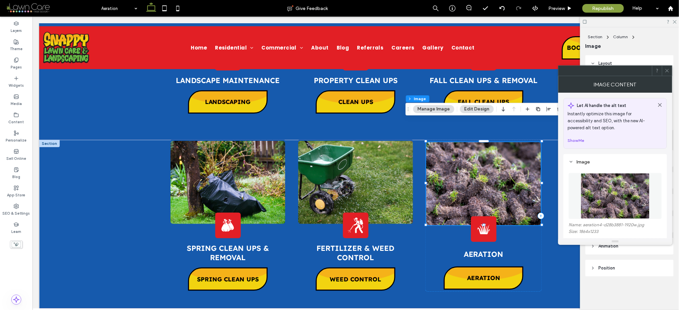
scroll to position [13, 0]
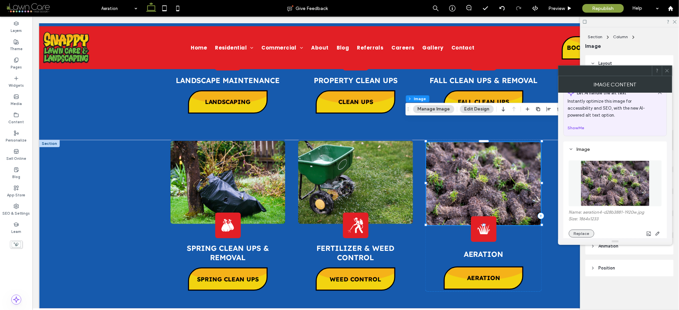
click at [578, 232] on button "Replace" at bounding box center [582, 233] width 26 height 8
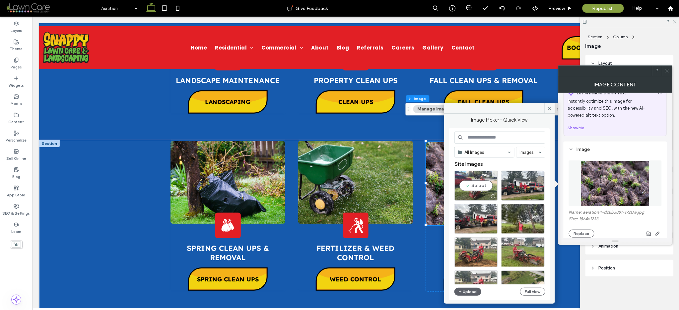
click at [467, 189] on div "Select" at bounding box center [476, 186] width 43 height 30
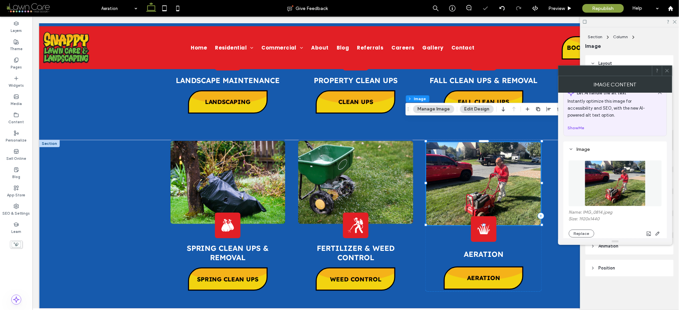
click at [667, 69] on icon at bounding box center [667, 70] width 5 height 5
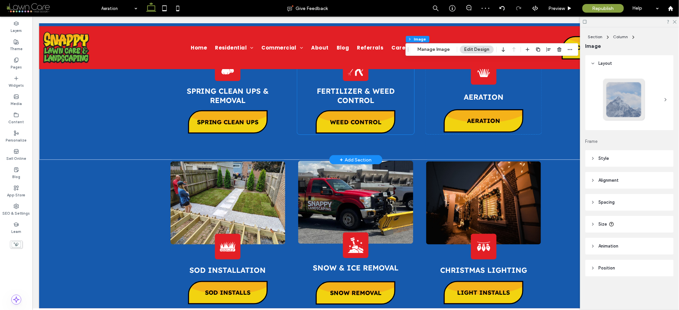
scroll to position [1112, 0]
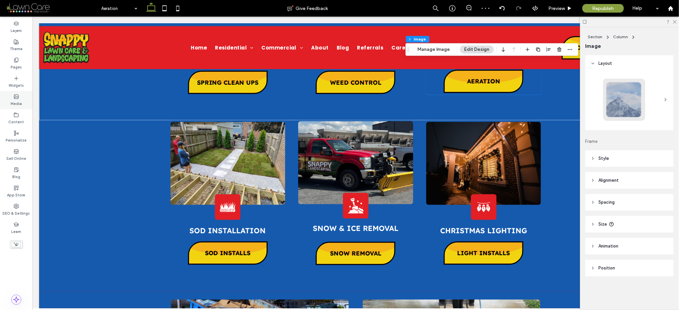
click at [15, 62] on icon at bounding box center [16, 59] width 5 height 5
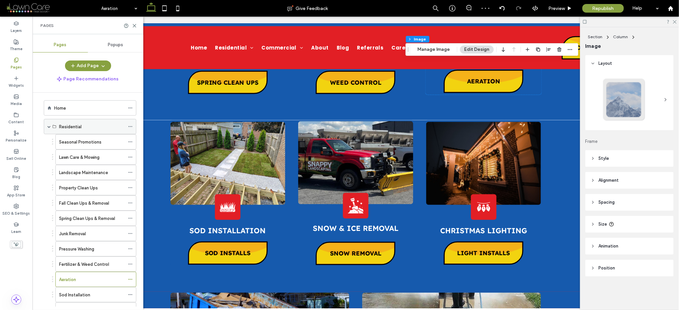
scroll to position [0, 0]
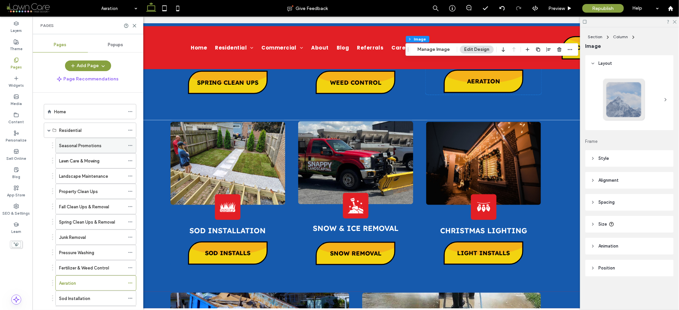
click at [67, 143] on label "Seasonal Promotions" at bounding box center [80, 146] width 42 height 12
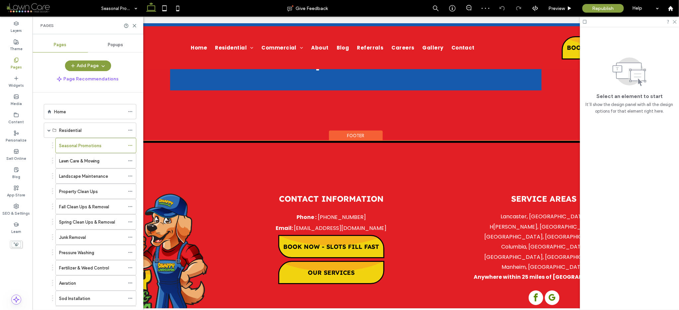
scroll to position [501, 0]
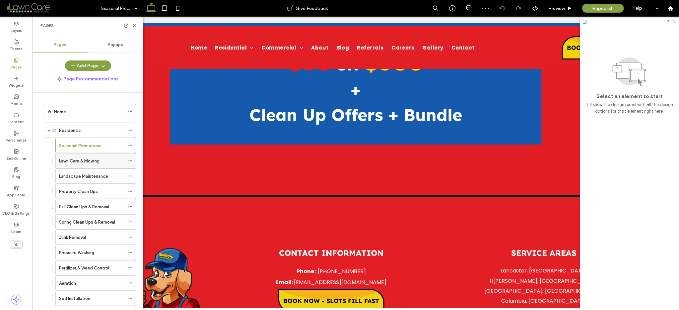
click at [104, 157] on div "Lawn Care & Mowing" at bounding box center [92, 160] width 66 height 7
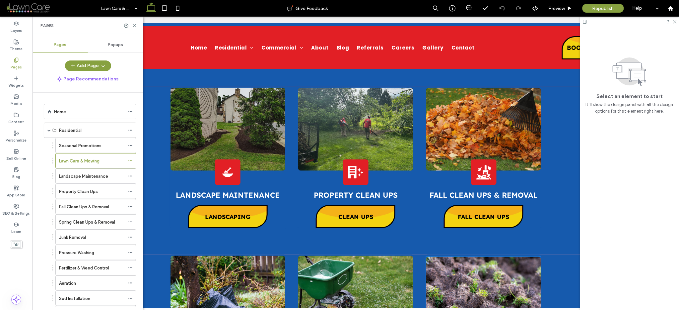
scroll to position [1159, 0]
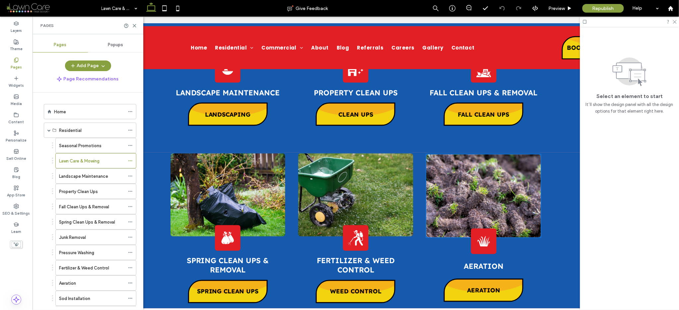
click at [469, 170] on img at bounding box center [483, 195] width 115 height 83
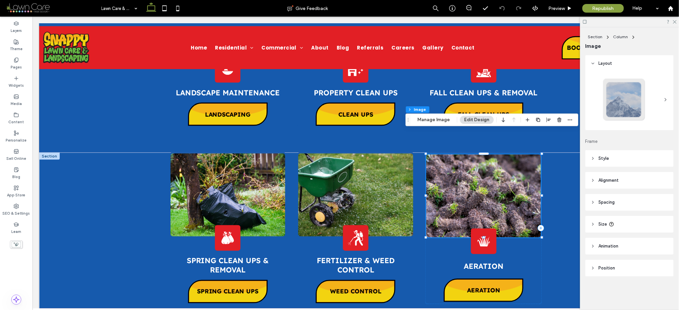
click at [469, 167] on img at bounding box center [483, 195] width 115 height 83
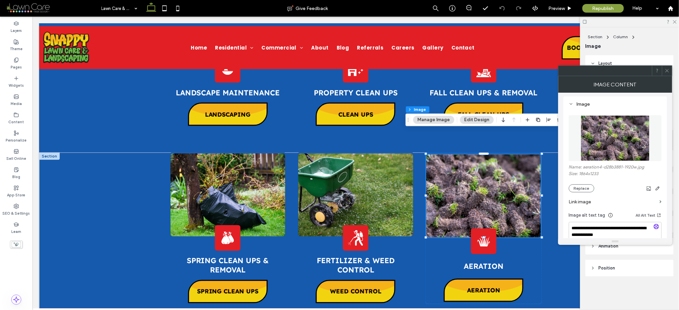
scroll to position [61, 0]
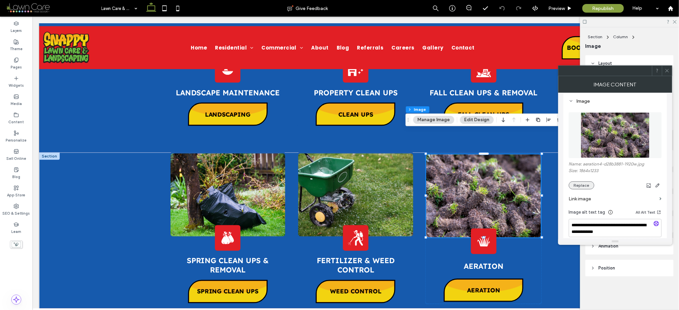
click at [574, 185] on button "Replace" at bounding box center [582, 185] width 26 height 8
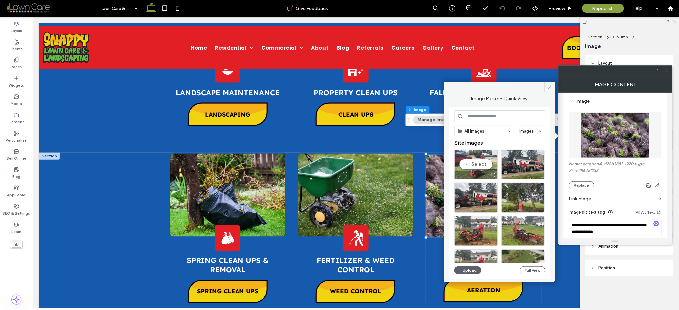
click at [487, 166] on div "Select" at bounding box center [476, 164] width 43 height 30
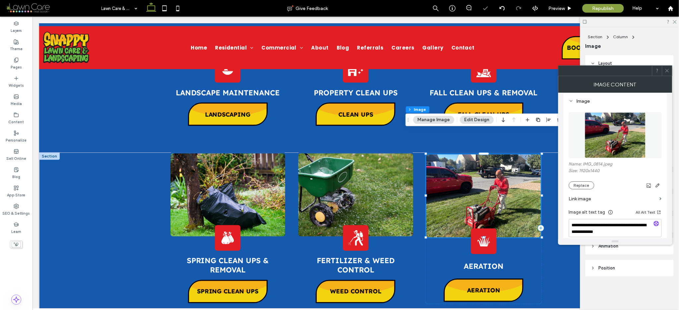
click at [668, 68] on icon at bounding box center [667, 70] width 5 height 5
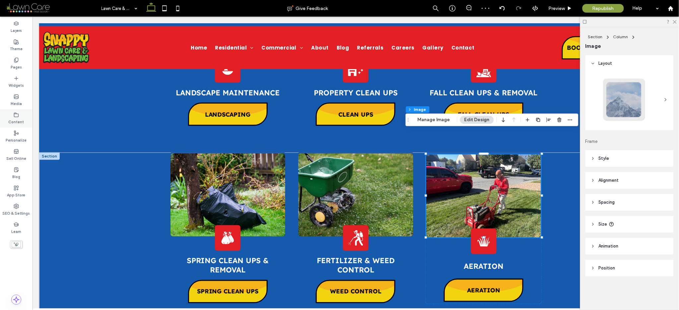
click at [20, 67] on label "Pages" at bounding box center [16, 66] width 11 height 7
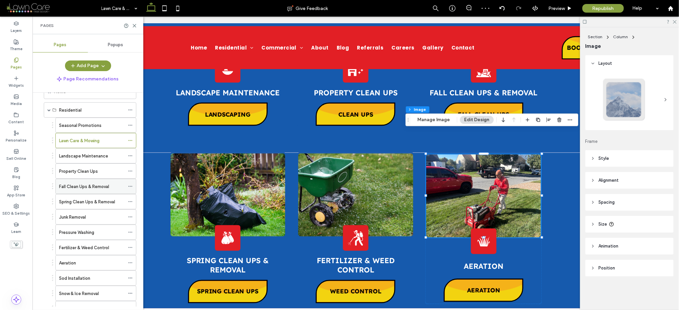
scroll to position [15, 0]
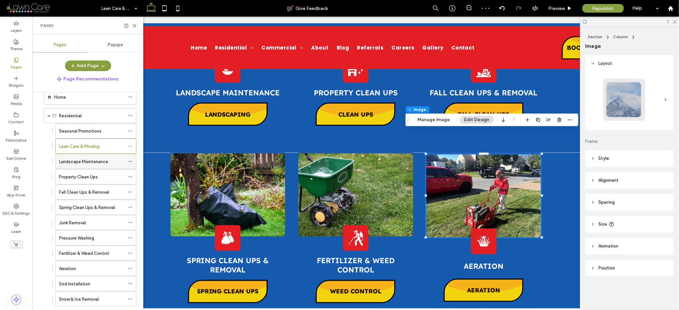
click at [78, 157] on div "Landscape Maintenance" at bounding box center [92, 161] width 66 height 15
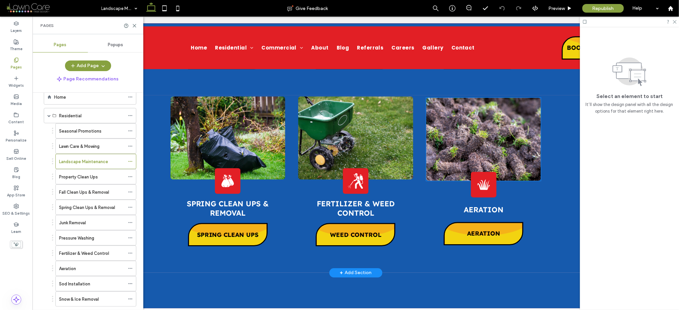
scroll to position [1425, 0]
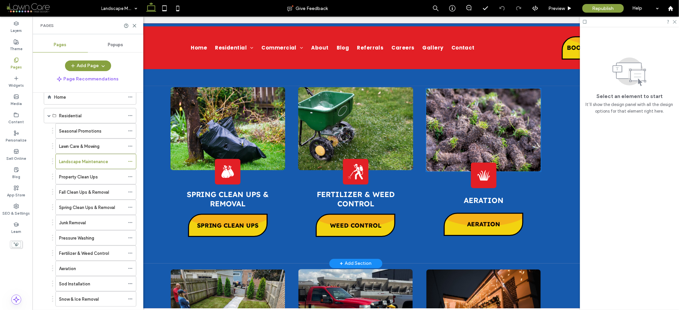
click at [454, 112] on img at bounding box center [483, 129] width 115 height 83
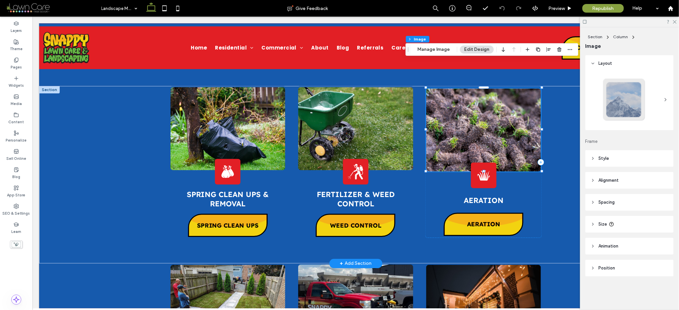
click at [454, 112] on img at bounding box center [483, 129] width 115 height 83
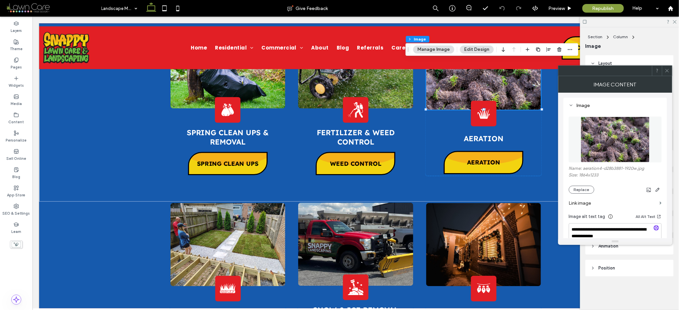
scroll to position [61, 0]
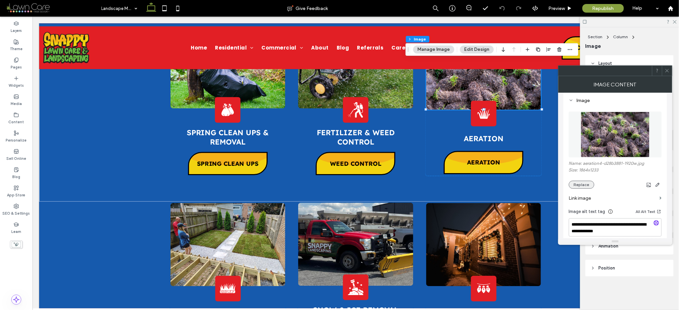
click at [582, 185] on button "Replace" at bounding box center [582, 185] width 26 height 8
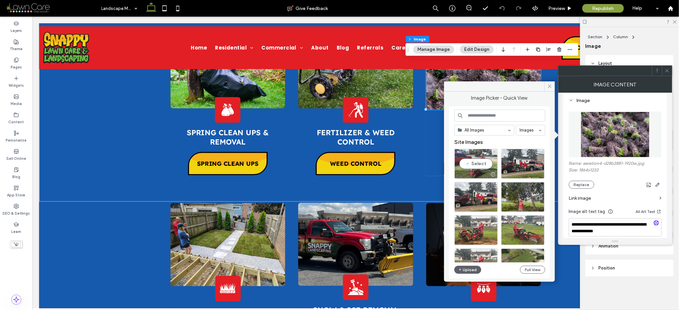
click at [473, 162] on div "Select" at bounding box center [476, 164] width 43 height 30
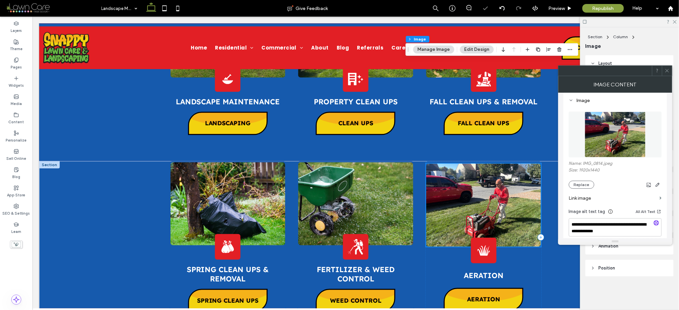
scroll to position [1348, 0]
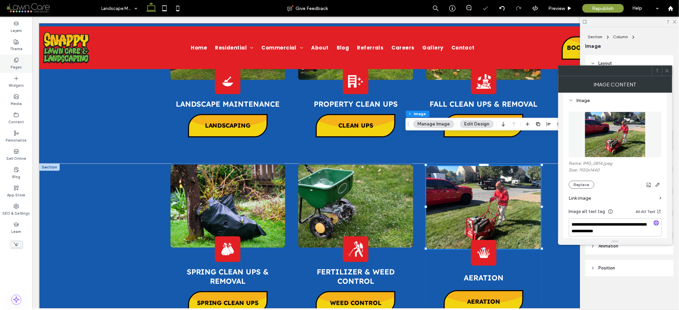
click at [12, 63] on label "Pages" at bounding box center [16, 66] width 11 height 7
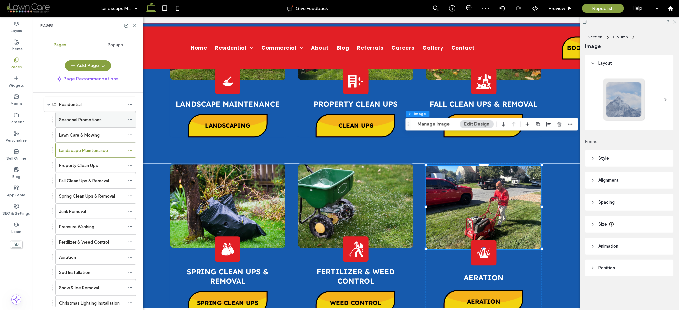
scroll to position [62, 0]
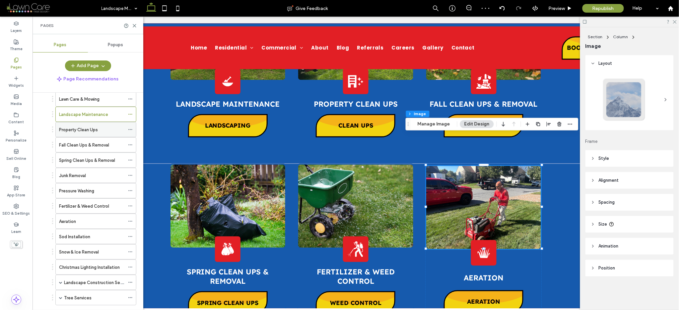
click at [83, 131] on label "Property Clean Ups" at bounding box center [78, 130] width 39 height 12
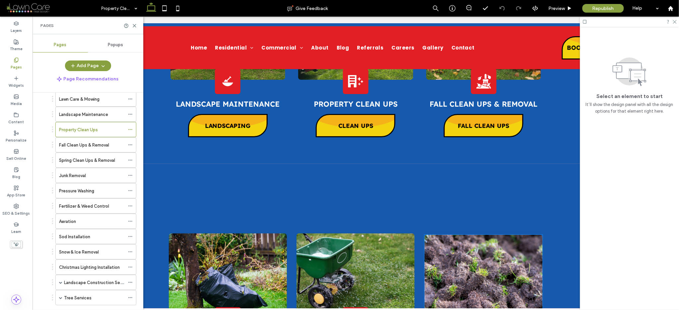
scroll to position [879, 0]
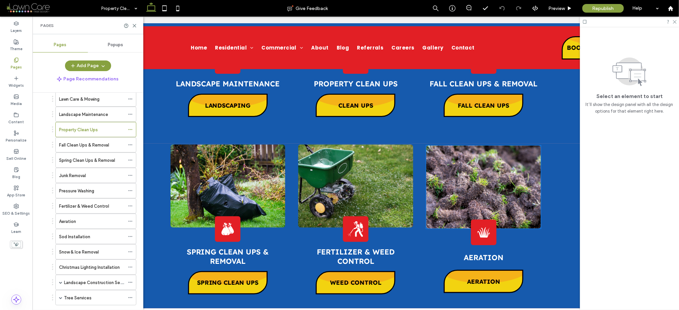
click at [454, 185] on img at bounding box center [483, 186] width 115 height 83
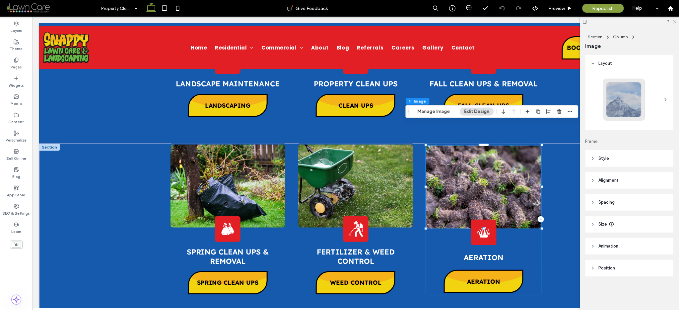
click at [457, 182] on img at bounding box center [483, 186] width 115 height 83
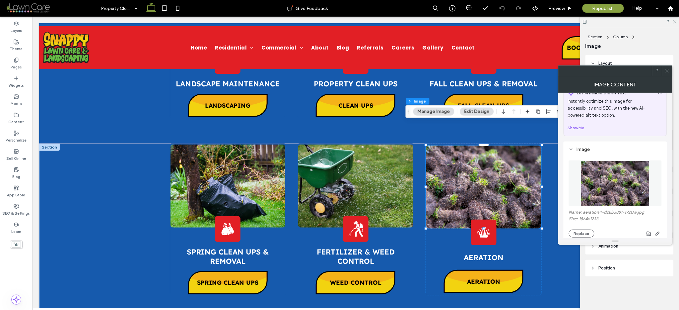
scroll to position [57, 0]
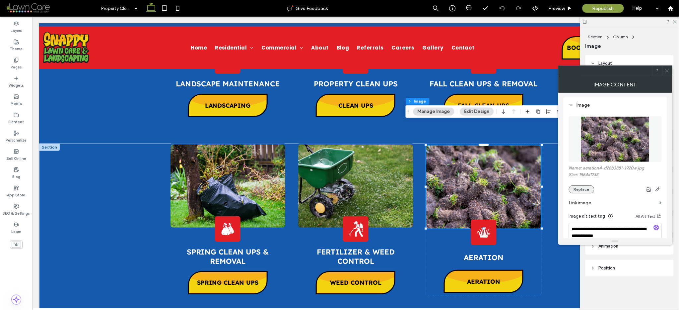
click at [578, 187] on button "Replace" at bounding box center [582, 189] width 26 height 8
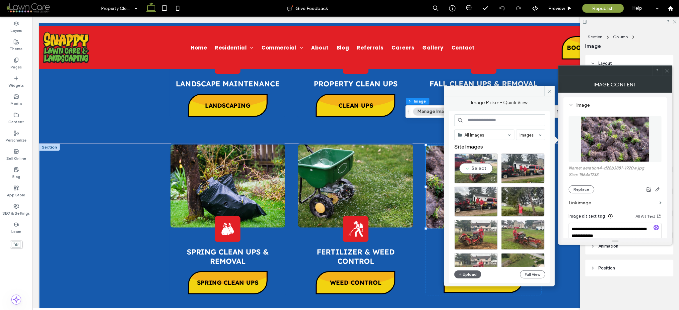
click at [465, 167] on div "Select" at bounding box center [476, 168] width 43 height 30
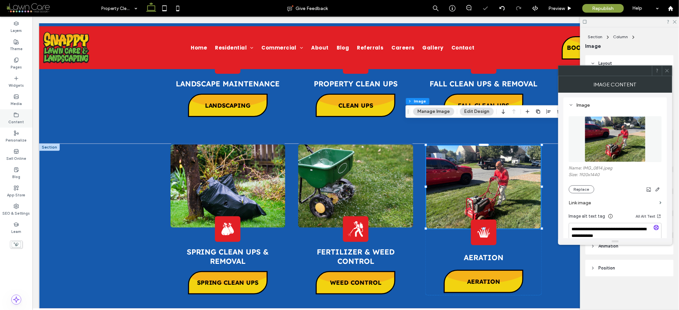
click at [14, 61] on icon at bounding box center [16, 59] width 5 height 5
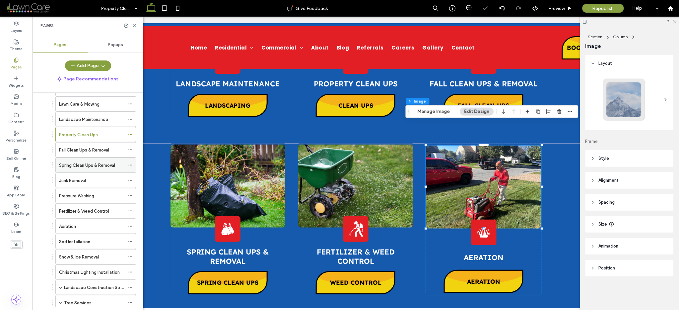
scroll to position [61, 0]
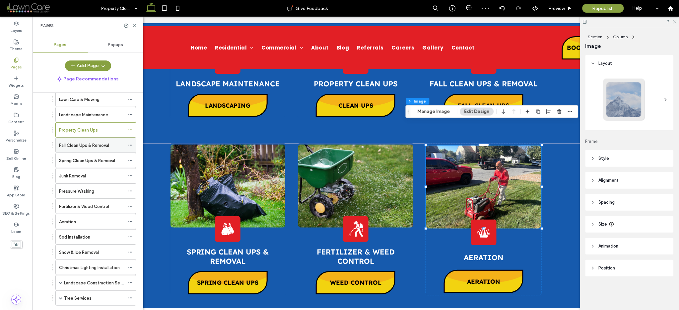
click at [71, 142] on label "Fall Clean Ups & Removal" at bounding box center [84, 145] width 50 height 12
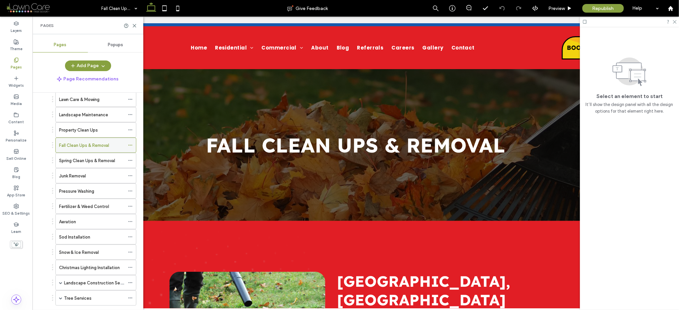
click at [76, 145] on label "Fall Clean Ups & Removal" at bounding box center [84, 145] width 50 height 12
click at [678, 22] on div at bounding box center [629, 22] width 99 height 10
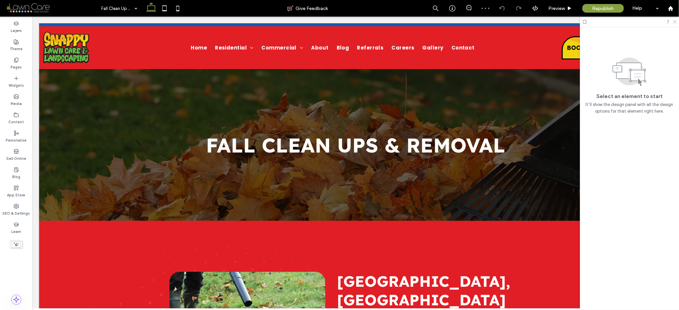
click at [675, 21] on icon at bounding box center [675, 21] width 4 height 4
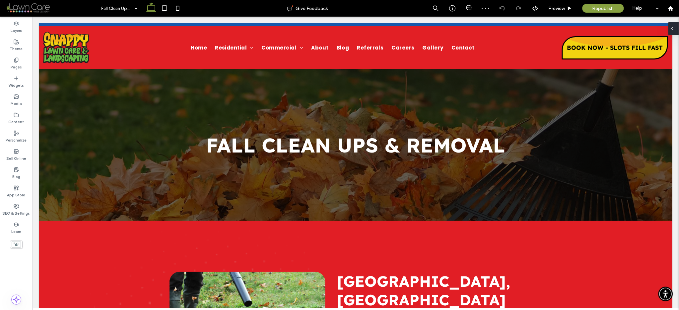
click at [674, 29] on icon at bounding box center [672, 28] width 5 height 5
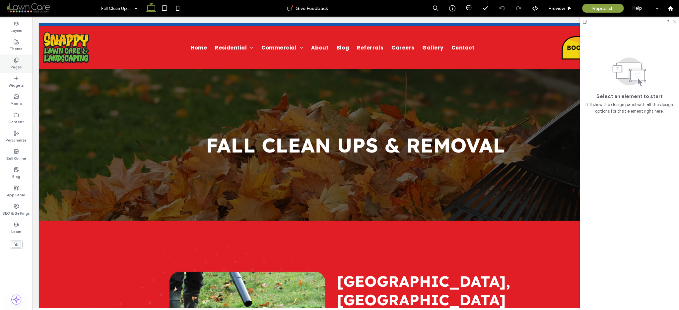
click at [16, 67] on label "Pages" at bounding box center [16, 66] width 11 height 7
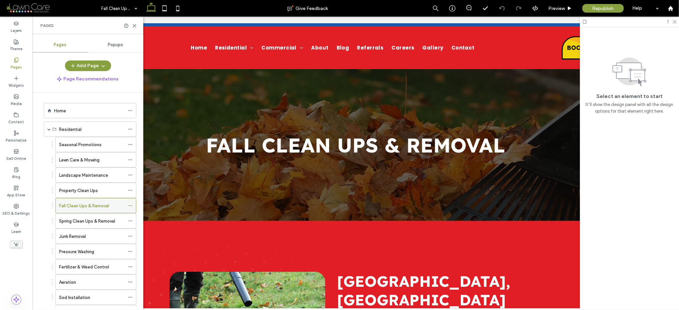
scroll to position [1, 0]
click at [99, 204] on label "Fall Clean Ups & Removal" at bounding box center [84, 205] width 50 height 12
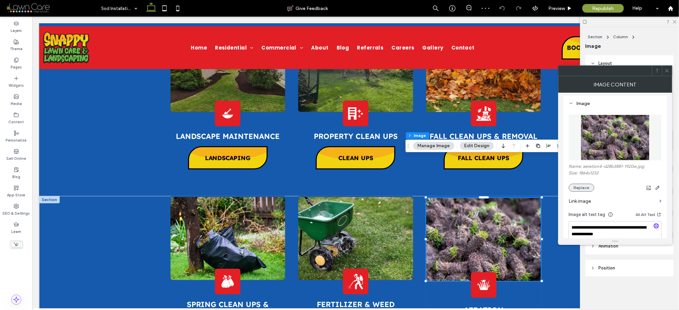
scroll to position [61, 0]
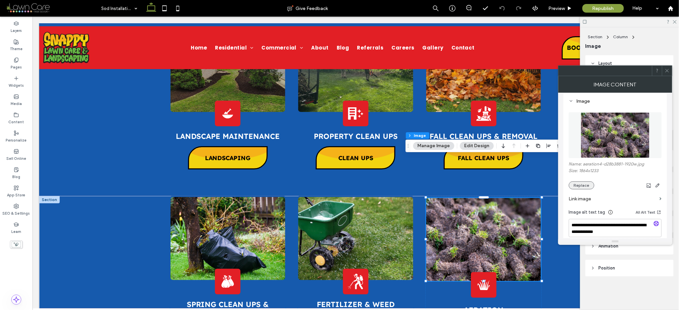
click at [577, 184] on button "Replace" at bounding box center [582, 185] width 26 height 8
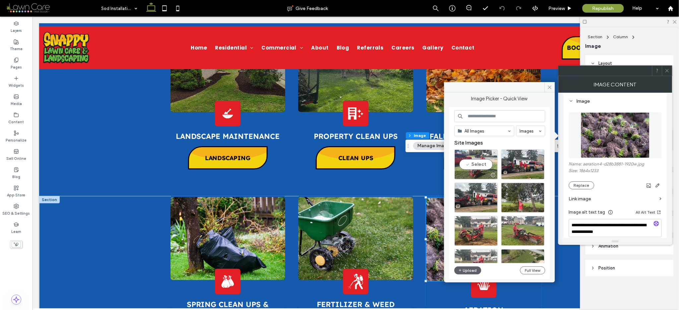
click at [477, 161] on div "Select" at bounding box center [476, 164] width 43 height 30
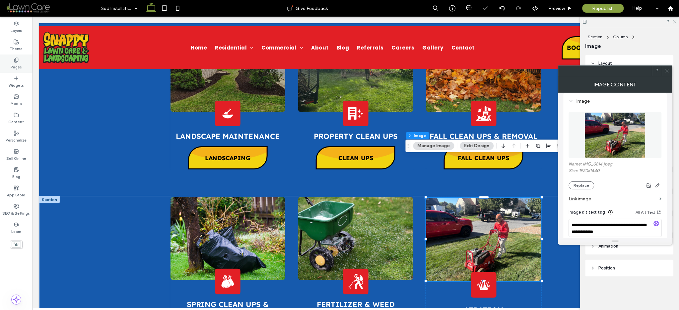
click at [15, 65] on label "Pages" at bounding box center [16, 66] width 11 height 7
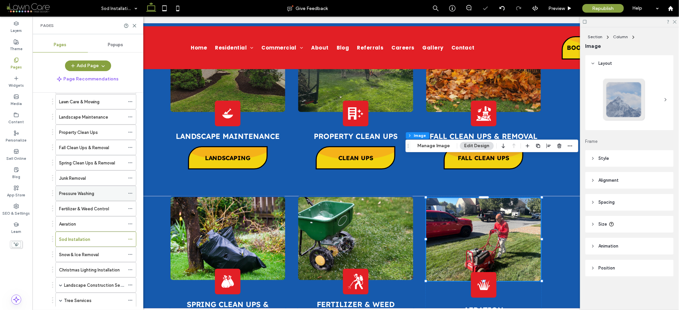
scroll to position [61, 0]
click at [84, 248] on div "Snow & Ice Removal" at bounding box center [92, 252] width 66 height 15
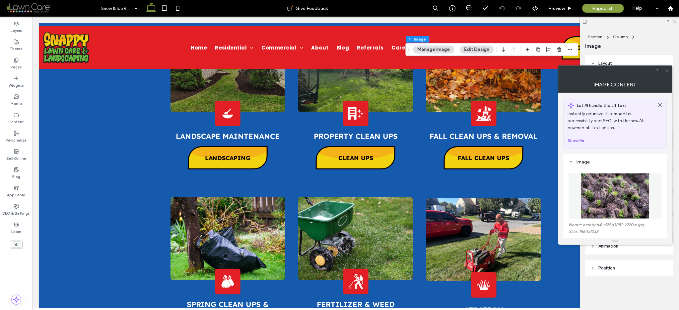
scroll to position [13, 0]
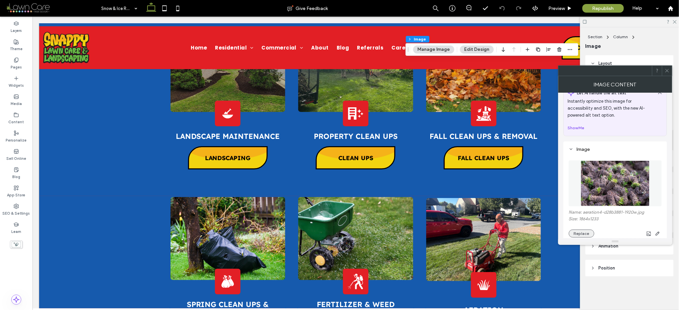
click at [578, 233] on button "Replace" at bounding box center [582, 233] width 26 height 8
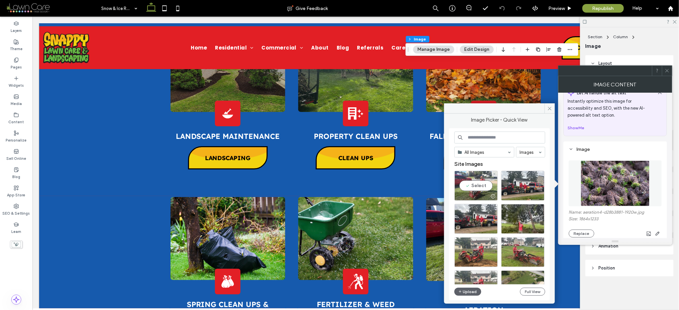
click at [472, 187] on div "Select" at bounding box center [476, 186] width 43 height 30
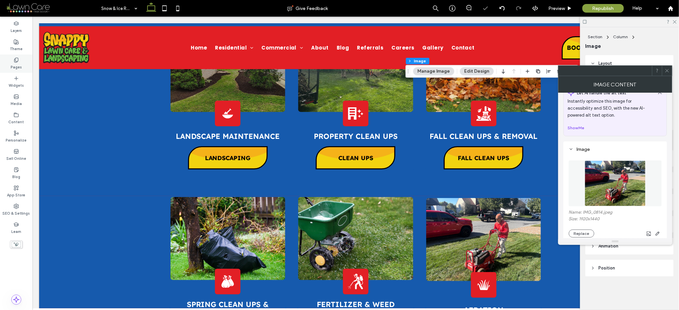
click at [16, 66] on label "Pages" at bounding box center [16, 66] width 11 height 7
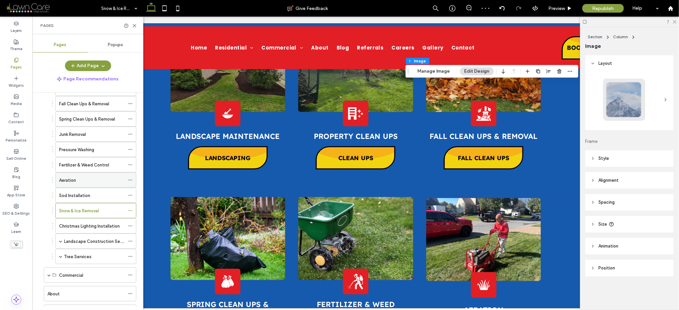
scroll to position [105, 0]
click at [81, 221] on label "Christmas Lighting Installation" at bounding box center [89, 224] width 61 height 12
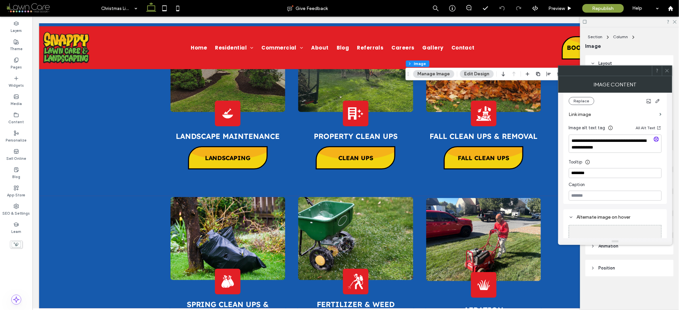
scroll to position [138, 0]
click at [582, 110] on button "Replace" at bounding box center [582, 108] width 26 height 8
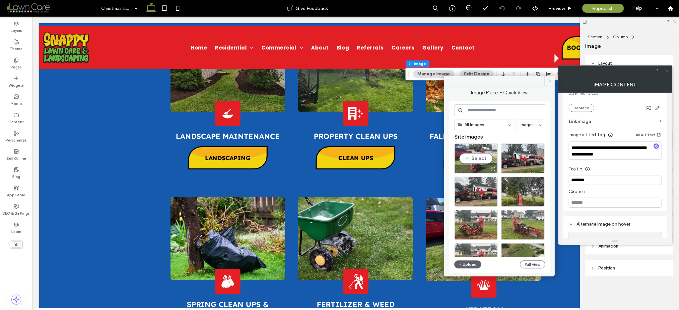
click at [482, 156] on div "Select" at bounding box center [476, 158] width 43 height 30
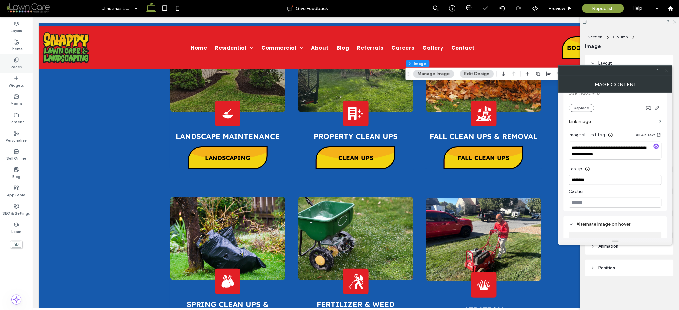
click at [20, 67] on label "Pages" at bounding box center [16, 66] width 11 height 7
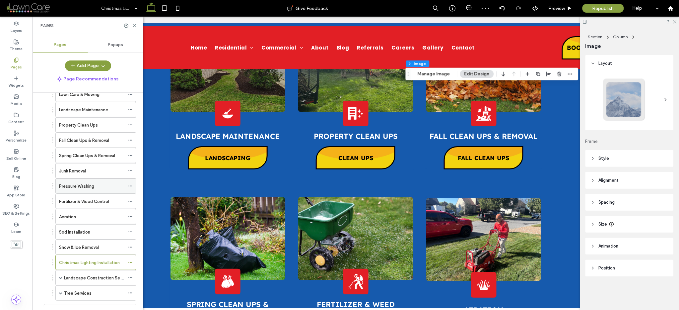
scroll to position [116, 0]
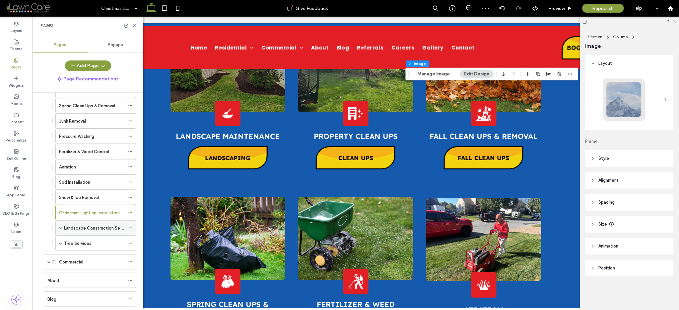
click at [74, 229] on label "Landscape Construction Services" at bounding box center [98, 228] width 68 height 12
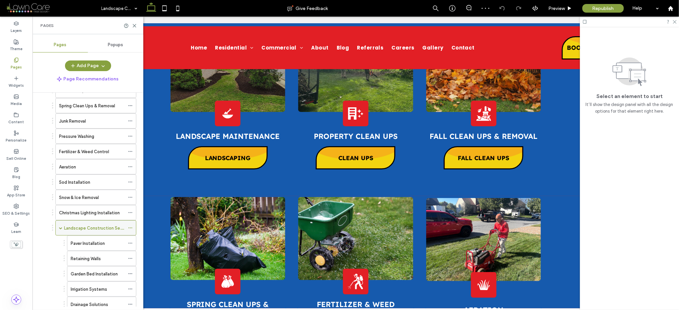
click at [61, 227] on span at bounding box center [60, 227] width 3 height 3
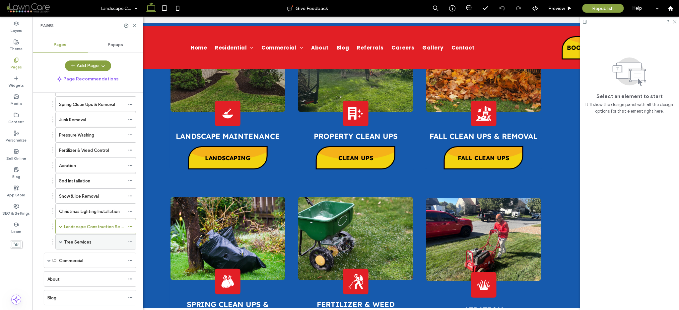
click at [79, 242] on label "Tree Services" at bounding box center [78, 242] width 28 height 12
click at [58, 243] on div "Tree Services" at bounding box center [95, 241] width 81 height 15
click at [60, 243] on span at bounding box center [60, 241] width 3 height 3
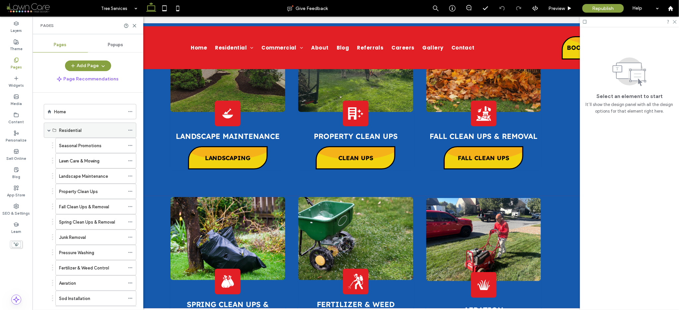
click at [49, 130] on span at bounding box center [48, 129] width 3 height 3
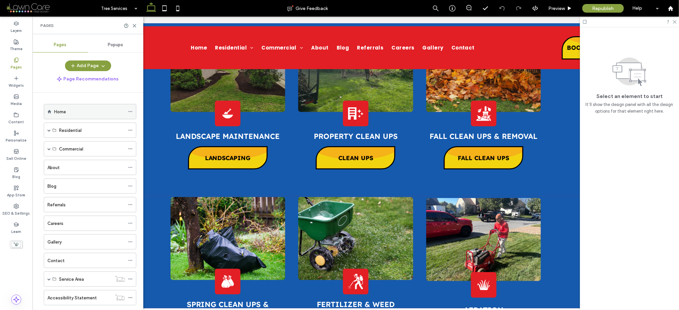
click at [69, 109] on div "Home" at bounding box center [89, 111] width 71 height 7
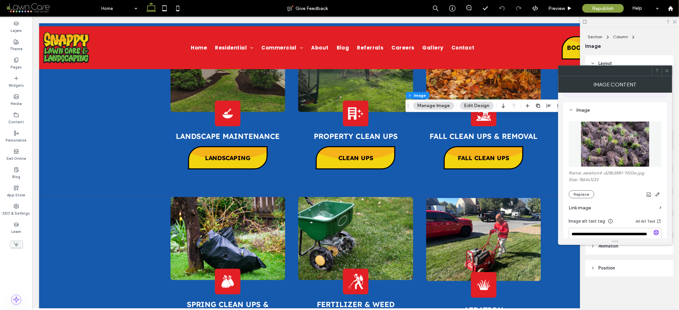
scroll to position [57, 0]
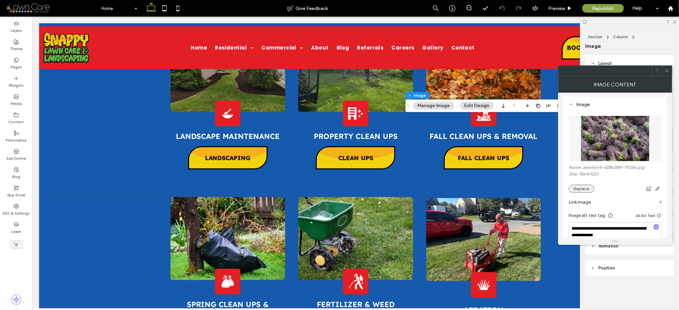
click at [579, 185] on button "Replace" at bounding box center [582, 189] width 26 height 8
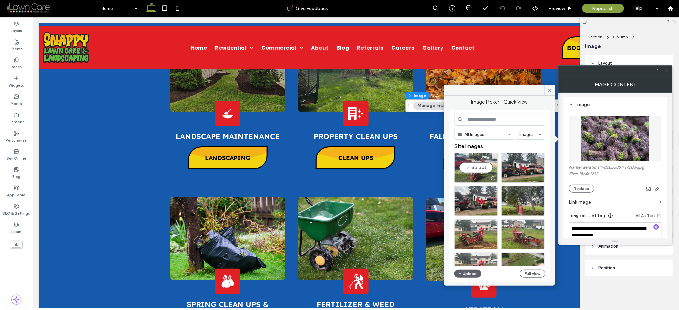
click at [476, 169] on div "Select" at bounding box center [476, 168] width 43 height 30
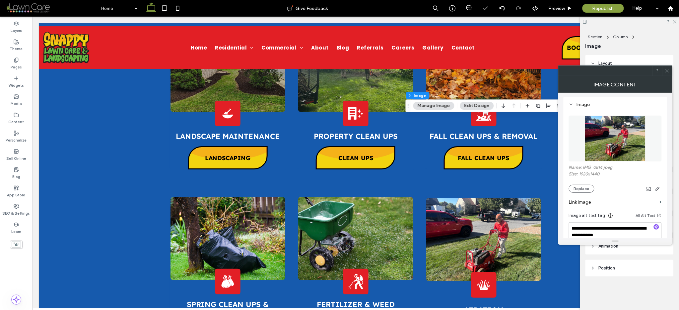
click at [667, 69] on icon at bounding box center [667, 70] width 5 height 5
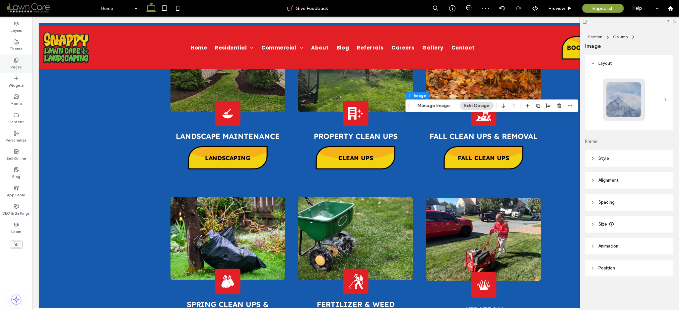
click at [9, 63] on div "Pages" at bounding box center [16, 63] width 33 height 18
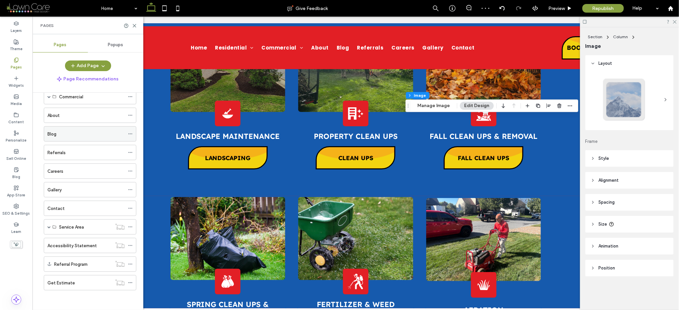
scroll to position [53, 0]
click at [48, 223] on span at bounding box center [48, 226] width 3 height 15
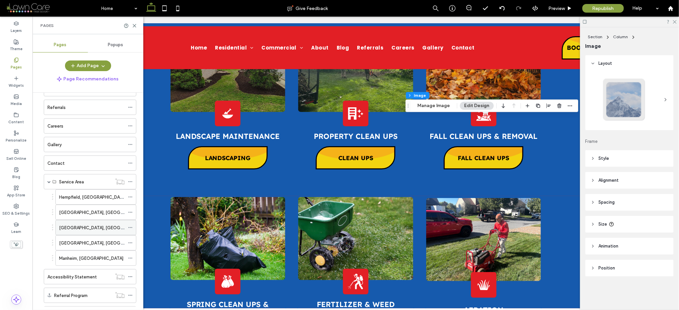
scroll to position [107, 0]
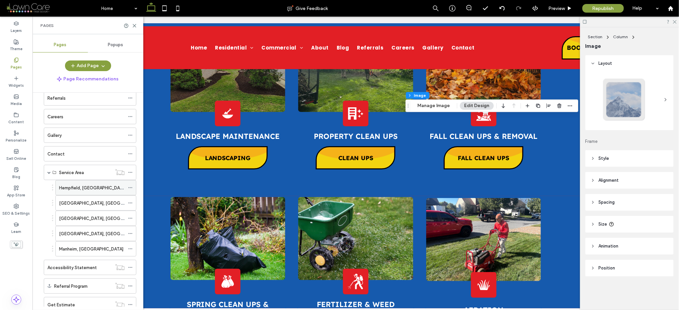
click at [75, 188] on label "Hempfield, [GEOGRAPHIC_DATA]" at bounding box center [92, 188] width 67 height 12
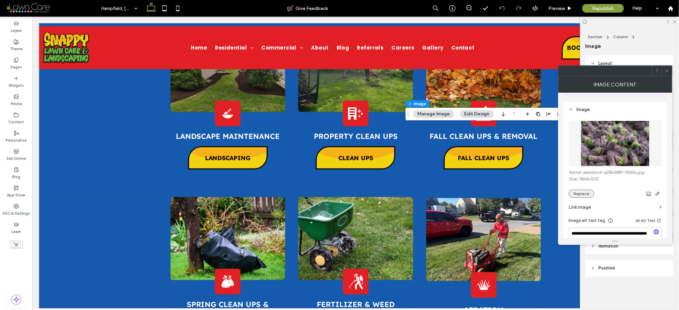
scroll to position [58, 0]
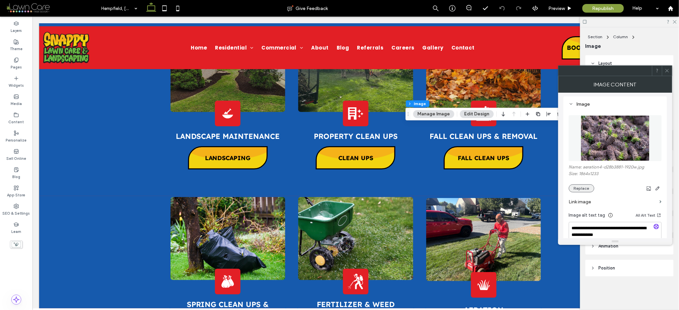
click at [580, 187] on button "Replace" at bounding box center [582, 188] width 26 height 8
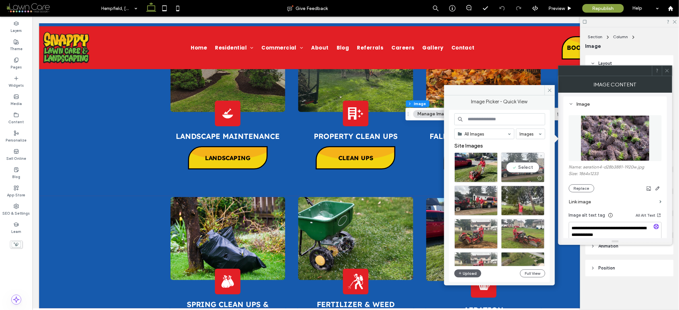
click at [509, 173] on div "Select" at bounding box center [522, 167] width 43 height 30
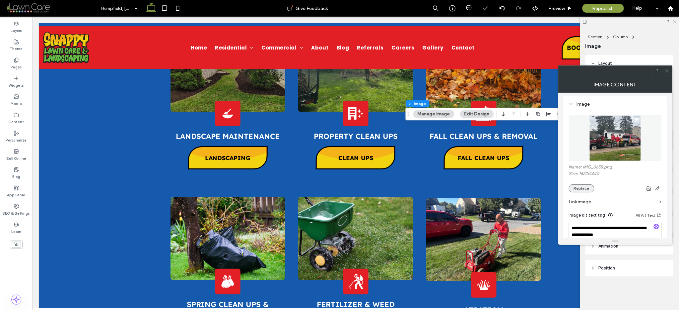
click at [575, 185] on button "Replace" at bounding box center [582, 188] width 26 height 8
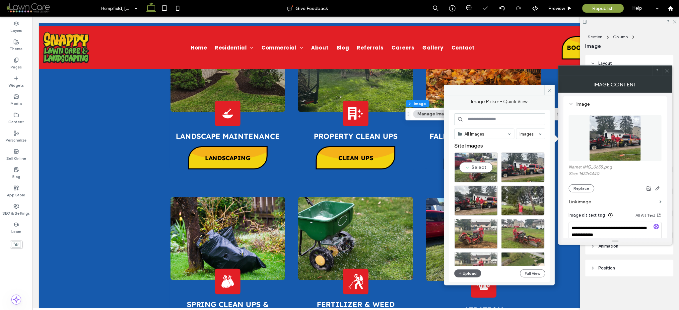
click at [477, 168] on div "Select" at bounding box center [476, 167] width 43 height 30
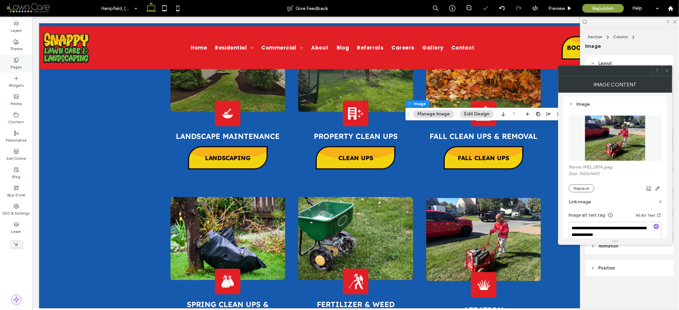
click at [18, 62] on icon at bounding box center [16, 59] width 5 height 5
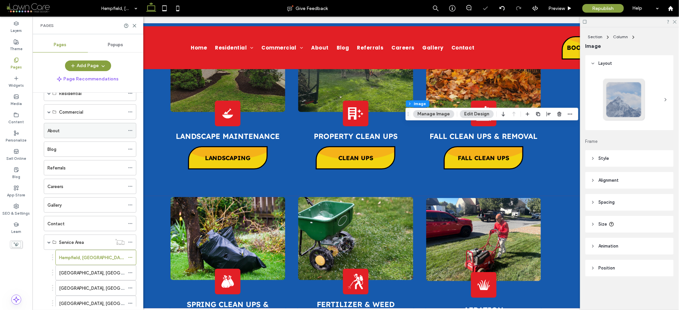
scroll to position [130, 0]
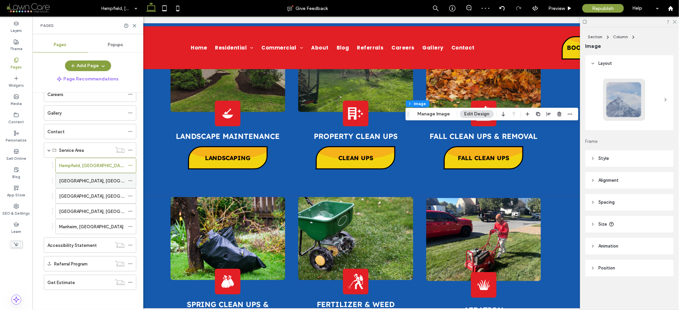
click at [84, 182] on label "[GEOGRAPHIC_DATA], [GEOGRAPHIC_DATA]" at bounding box center [104, 181] width 91 height 12
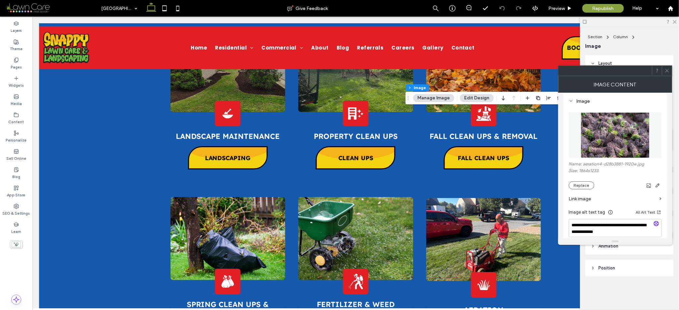
scroll to position [65, 0]
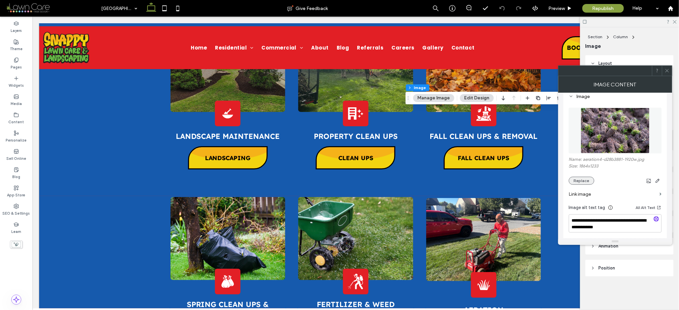
click at [578, 179] on button "Replace" at bounding box center [582, 181] width 26 height 8
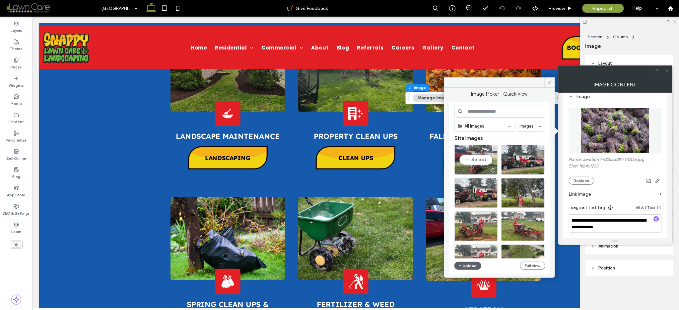
click at [477, 165] on div "Select" at bounding box center [476, 160] width 43 height 30
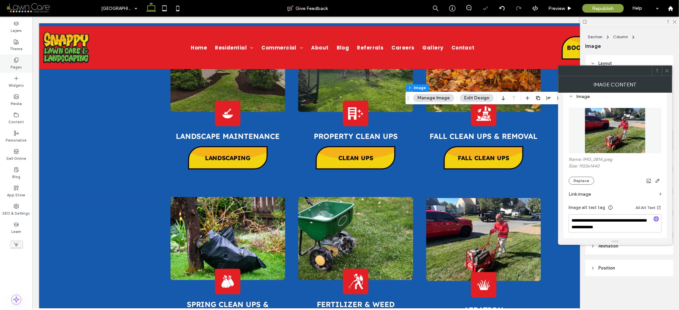
click at [11, 57] on div "Pages" at bounding box center [16, 63] width 33 height 18
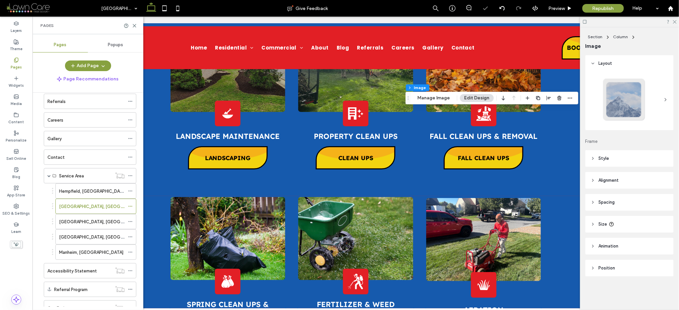
scroll to position [130, 0]
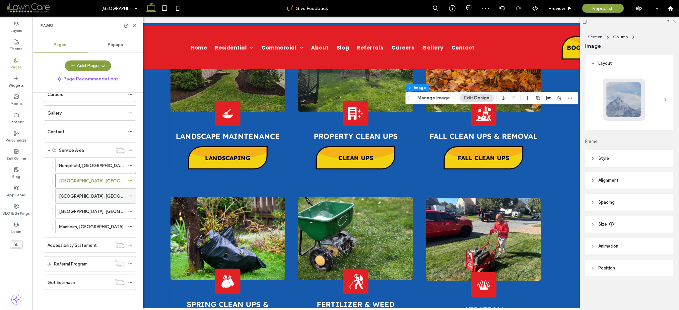
click at [84, 190] on div "[GEOGRAPHIC_DATA], [GEOGRAPHIC_DATA]" at bounding box center [92, 195] width 66 height 15
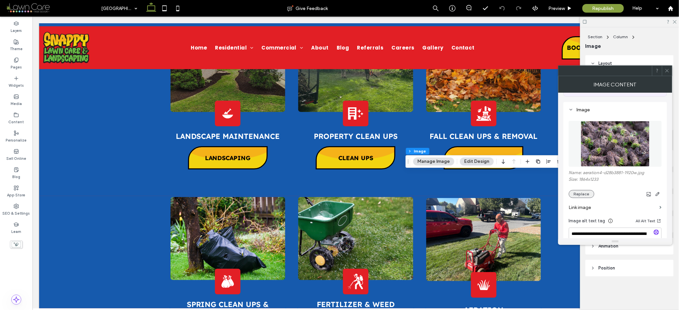
scroll to position [58, 0]
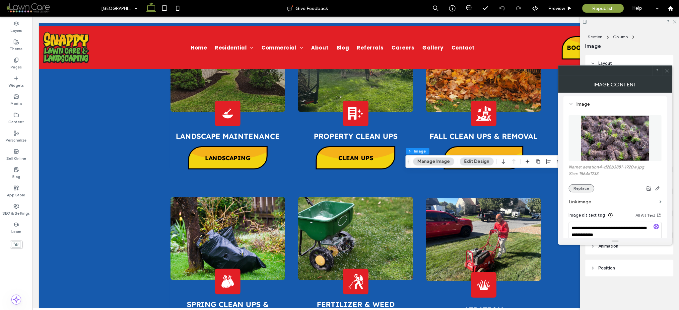
click at [582, 188] on button "Replace" at bounding box center [582, 188] width 26 height 8
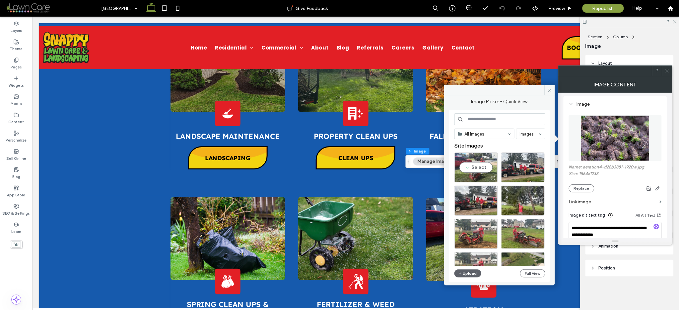
click at [473, 169] on div "Select" at bounding box center [476, 167] width 43 height 30
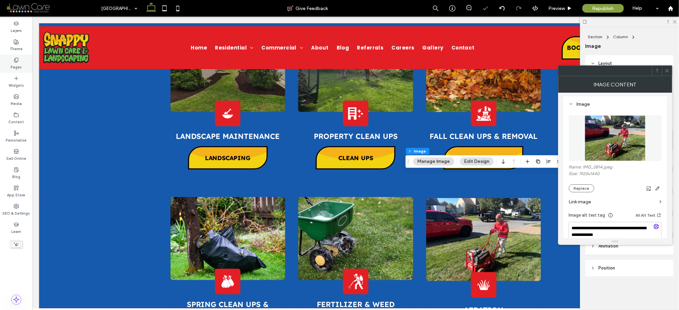
click at [23, 64] on div "Pages" at bounding box center [16, 63] width 33 height 18
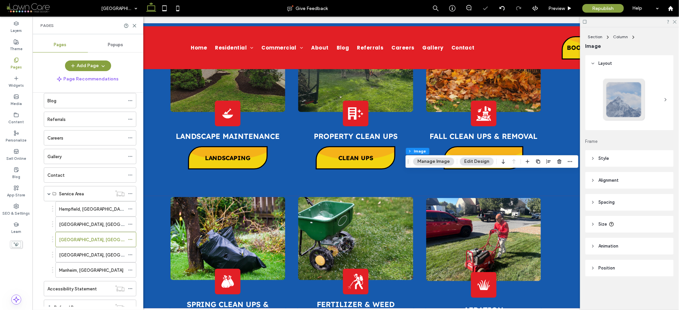
scroll to position [130, 0]
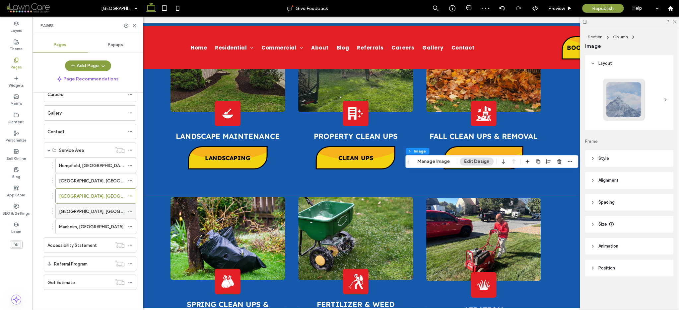
click at [75, 210] on label "[GEOGRAPHIC_DATA], [GEOGRAPHIC_DATA]" at bounding box center [104, 211] width 91 height 12
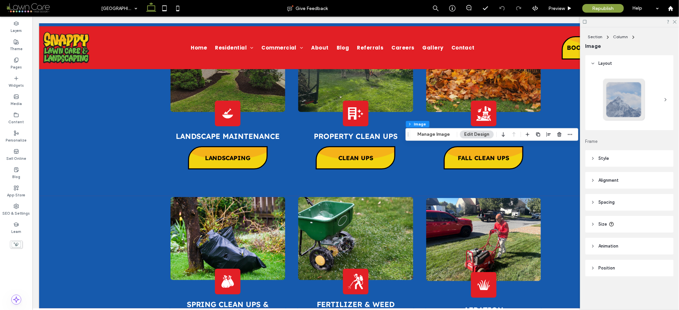
type input "*"
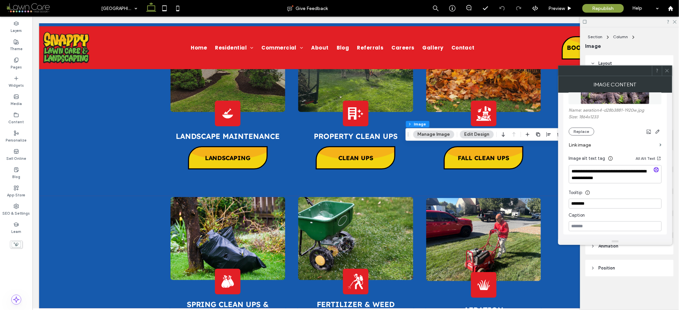
scroll to position [107, 0]
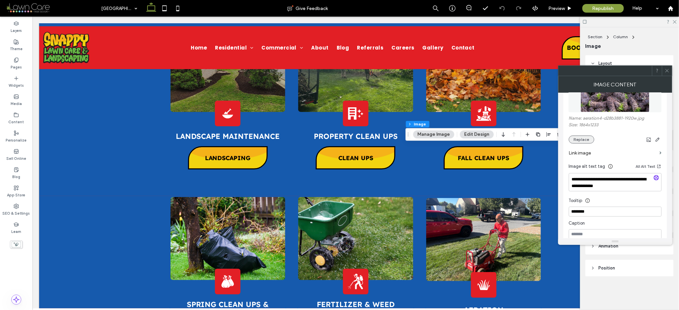
click at [577, 139] on button "Replace" at bounding box center [582, 139] width 26 height 8
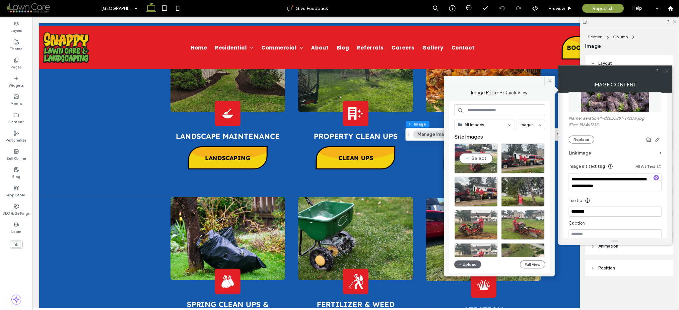
click at [486, 155] on div "Select" at bounding box center [476, 158] width 43 height 30
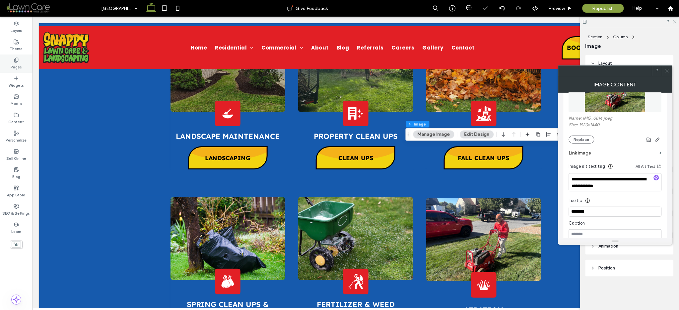
click at [16, 60] on icon at bounding box center [16, 59] width 5 height 5
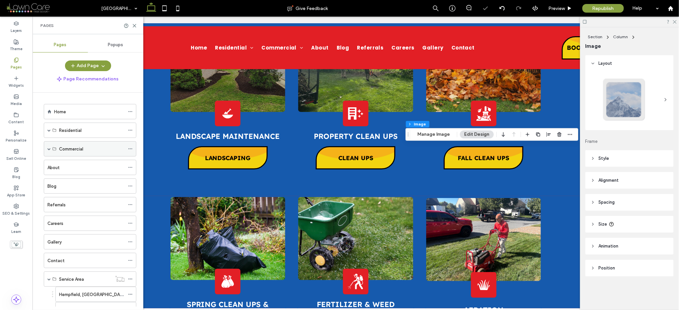
scroll to position [130, 0]
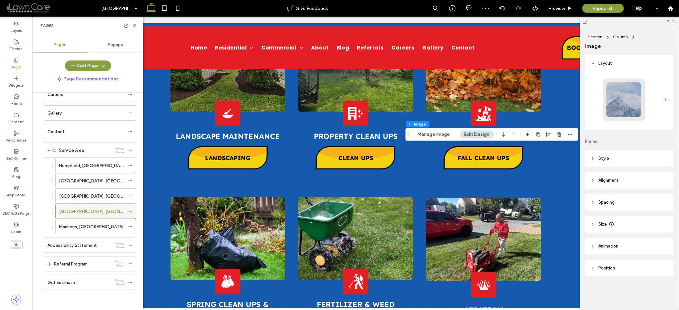
click at [91, 218] on div "[GEOGRAPHIC_DATA], [GEOGRAPHIC_DATA]" at bounding box center [92, 211] width 66 height 15
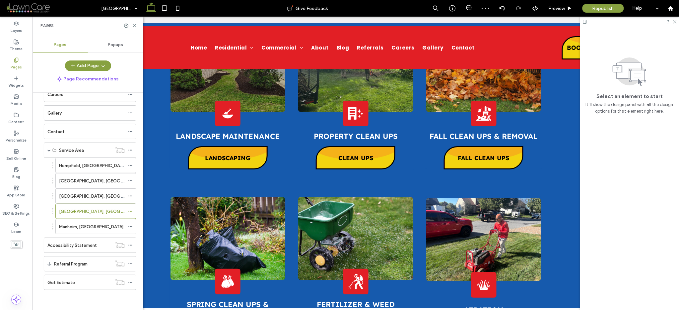
click at [91, 226] on div at bounding box center [339, 155] width 679 height 310
click at [91, 226] on div "Manheim, [GEOGRAPHIC_DATA]" at bounding box center [92, 226] width 66 height 7
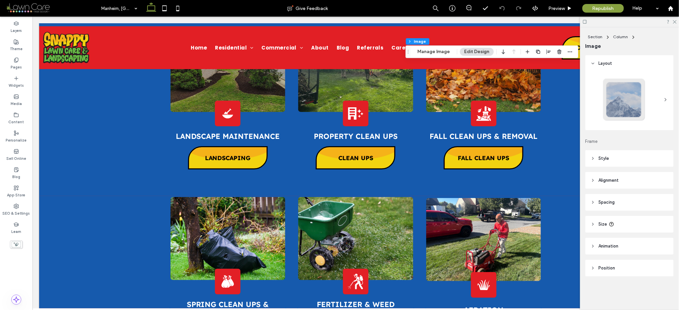
type input "*"
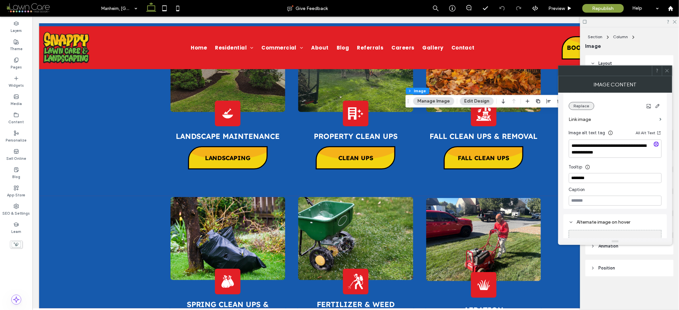
scroll to position [140, 0]
click at [574, 107] on button "Replace" at bounding box center [582, 106] width 26 height 8
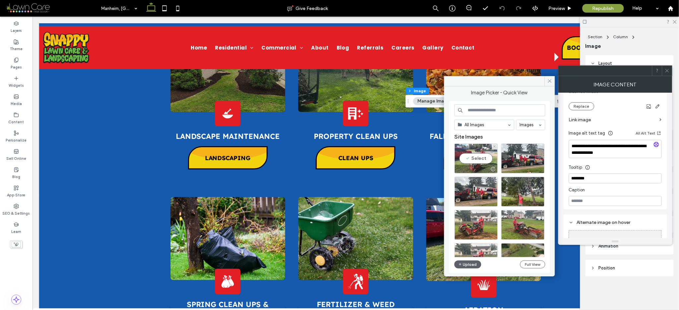
click at [467, 162] on div "Select" at bounding box center [476, 158] width 43 height 30
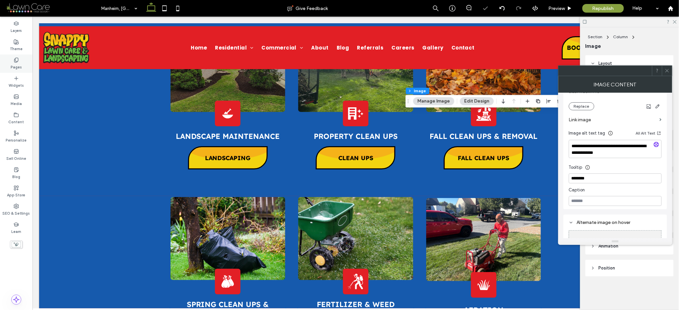
click at [8, 64] on div "Pages" at bounding box center [16, 63] width 33 height 18
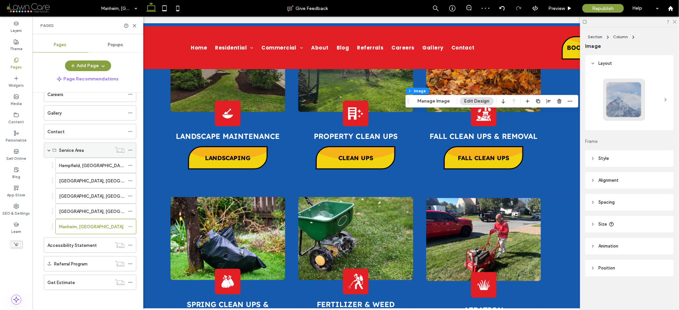
click at [49, 148] on span at bounding box center [48, 149] width 3 height 3
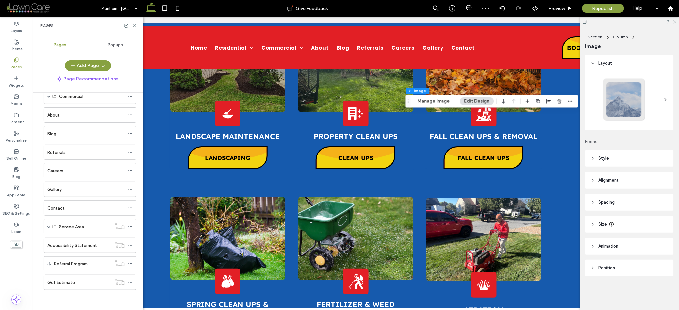
scroll to position [0, 0]
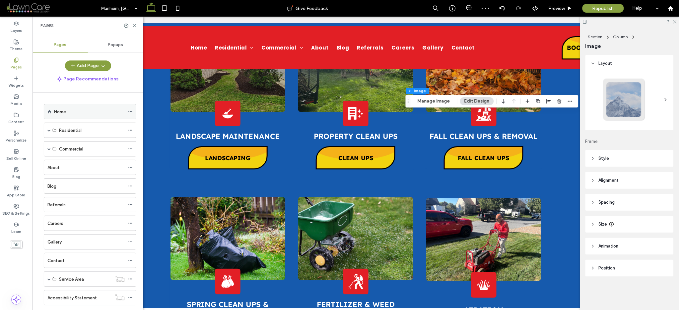
click at [58, 113] on label "Home" at bounding box center [60, 112] width 12 height 12
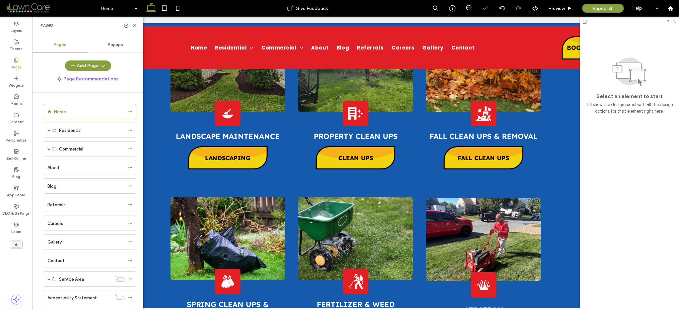
click at [132, 24] on icon at bounding box center [134, 25] width 5 height 5
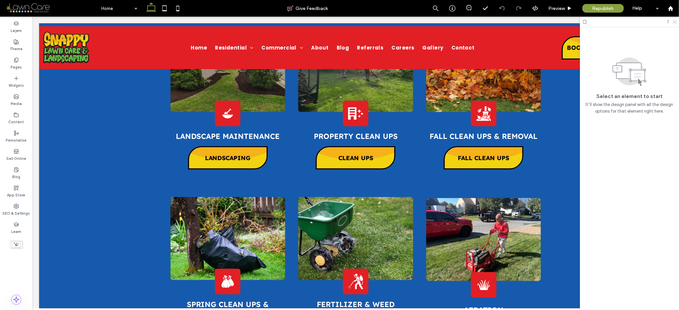
click at [675, 21] on icon at bounding box center [675, 21] width 4 height 4
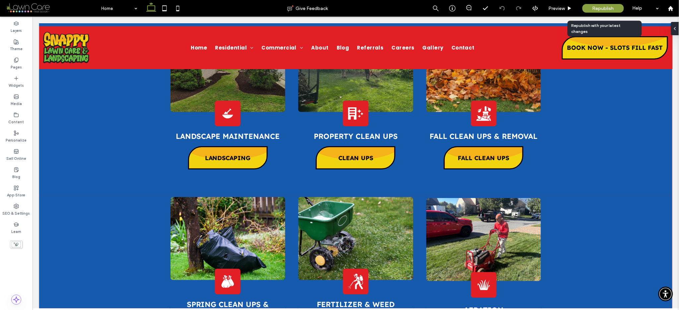
click at [598, 8] on span "Republish" at bounding box center [604, 9] width 22 height 6
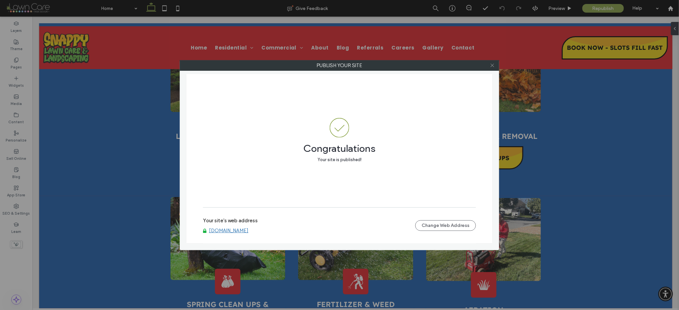
click at [490, 67] on icon at bounding box center [492, 65] width 5 height 5
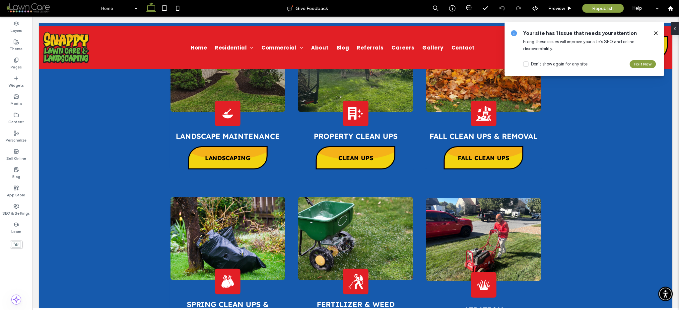
click at [657, 33] on use at bounding box center [656, 33] width 3 height 3
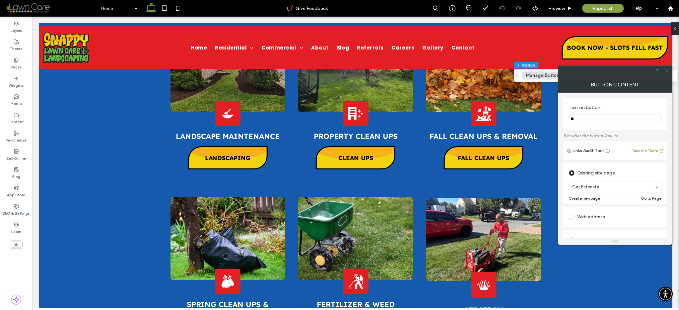
type input "*"
type input "**********"
click at [618, 102] on section "**********" at bounding box center [615, 113] width 93 height 25
click at [622, 172] on div "Existing site page" at bounding box center [615, 173] width 93 height 11
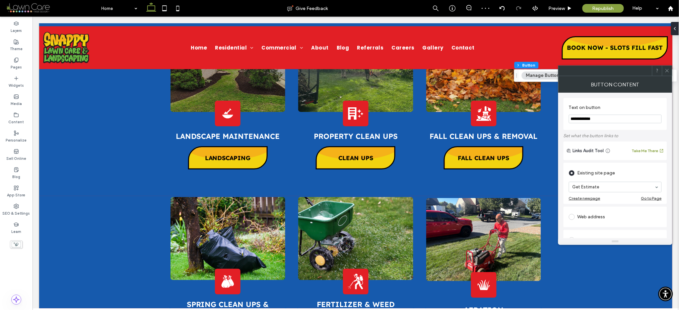
click at [660, 68] on div at bounding box center [657, 71] width 10 height 10
click at [666, 68] on icon at bounding box center [667, 70] width 5 height 5
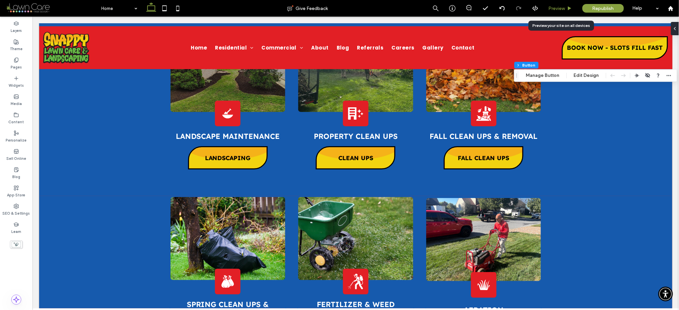
click at [560, 6] on span "Preview" at bounding box center [557, 9] width 17 height 6
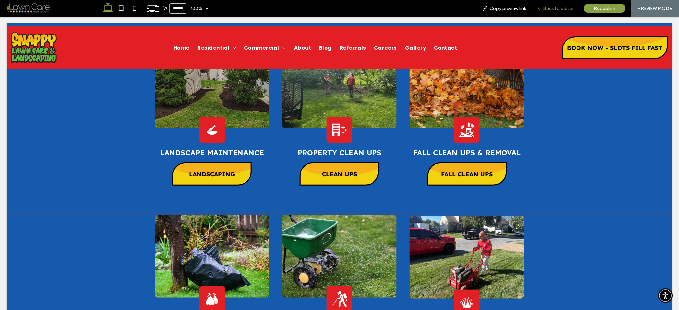
click at [554, 6] on span "Back to editor" at bounding box center [559, 9] width 31 height 6
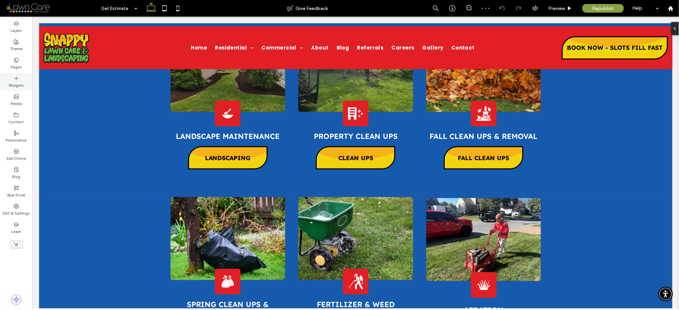
click at [12, 66] on label "Pages" at bounding box center [16, 66] width 11 height 7
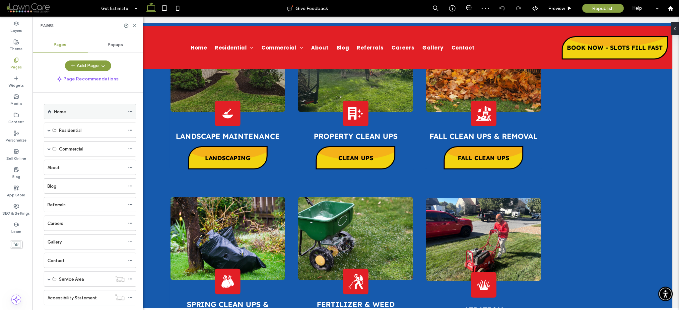
click at [55, 113] on label "Home" at bounding box center [60, 112] width 12 height 12
click at [134, 25] on div at bounding box center [339, 155] width 679 height 310
click at [133, 23] on icon at bounding box center [134, 25] width 5 height 5
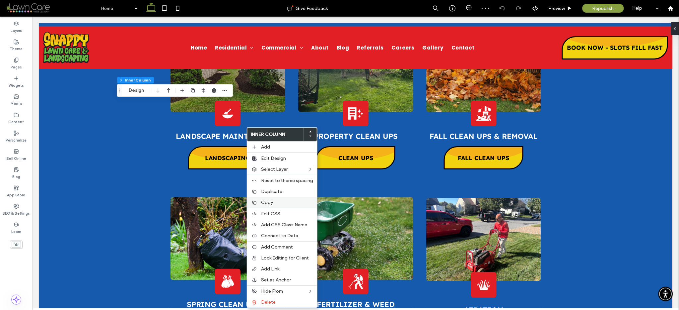
click at [262, 200] on span "Copy" at bounding box center [267, 202] width 12 height 6
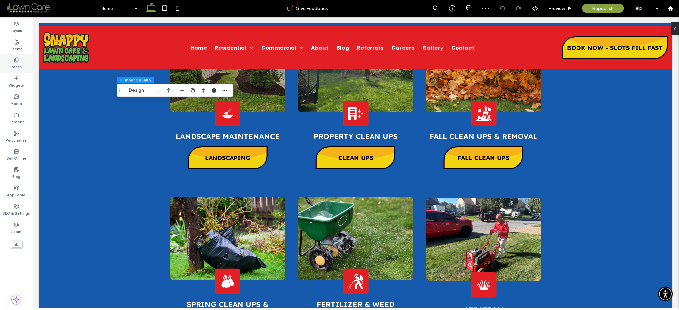
click at [18, 66] on label "Pages" at bounding box center [16, 66] width 11 height 7
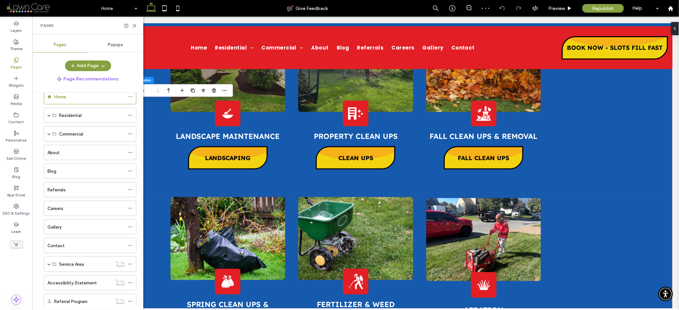
scroll to position [53, 0]
click at [65, 274] on ol "Home Residential Seasonal Promotions Lawn Care & Mowing Landscape Maintenance P…" at bounding box center [86, 170] width 101 height 238
click at [64, 285] on label "Get Estimate" at bounding box center [61, 282] width 28 height 12
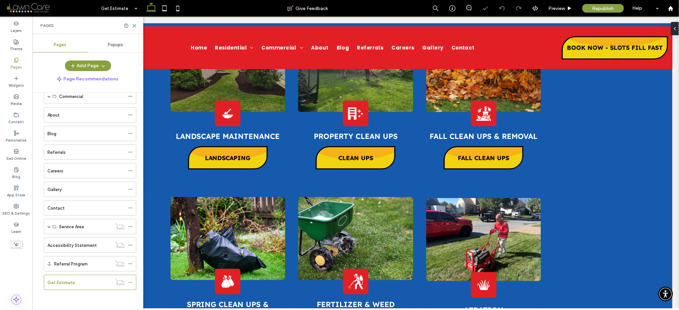
click at [139, 25] on div "Pages" at bounding box center [88, 26] width 111 height 18
click at [135, 24] on icon at bounding box center [134, 25] width 5 height 5
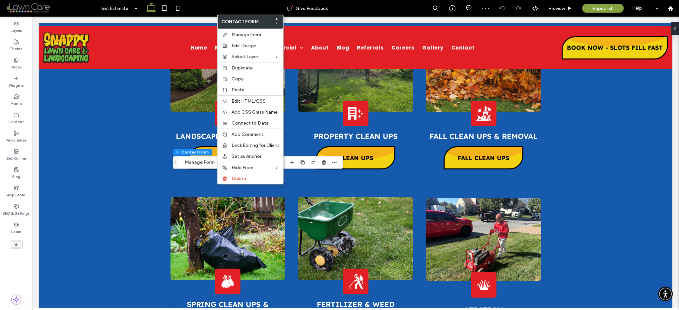
type input "*"
type input "***"
click at [225, 88] on use at bounding box center [224, 90] width 3 height 4
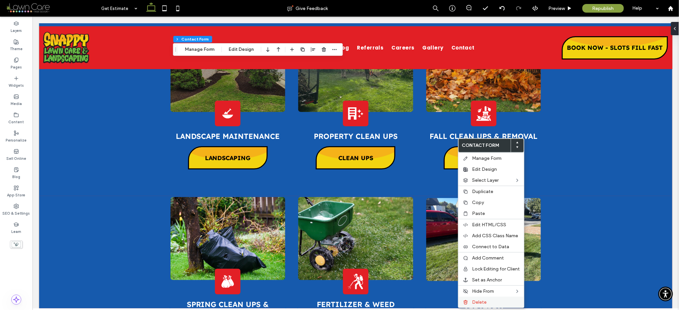
click at [475, 303] on span "Delete" at bounding box center [480, 302] width 15 height 6
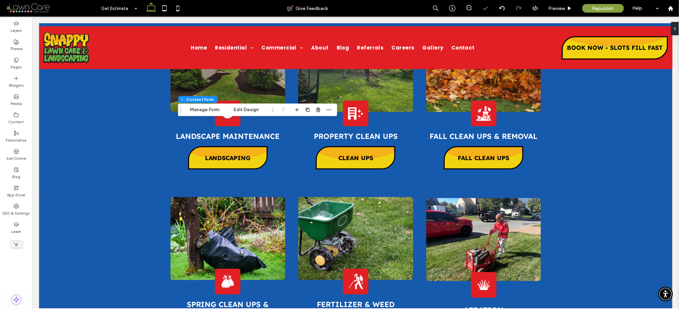
type input "*"
type input "***"
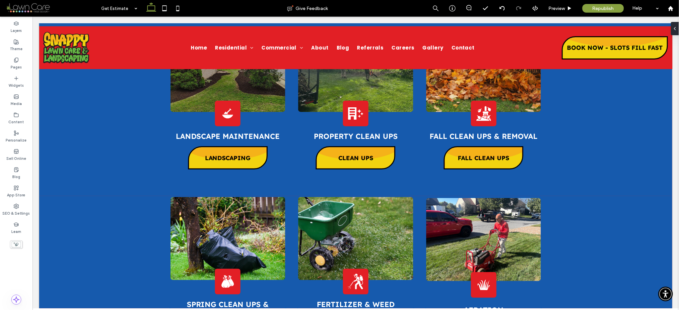
type input "**"
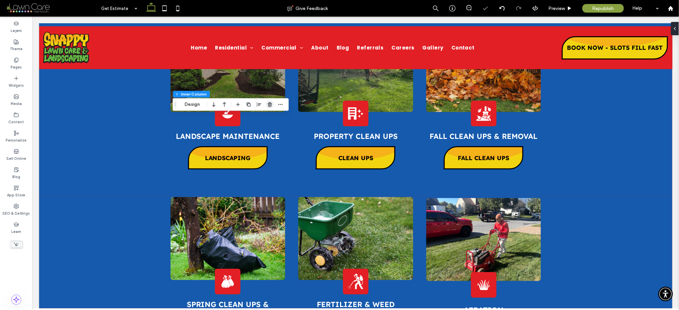
click at [266, 105] on span "button" at bounding box center [270, 105] width 8 height 8
type input "*"
type input "***"
type input "*"
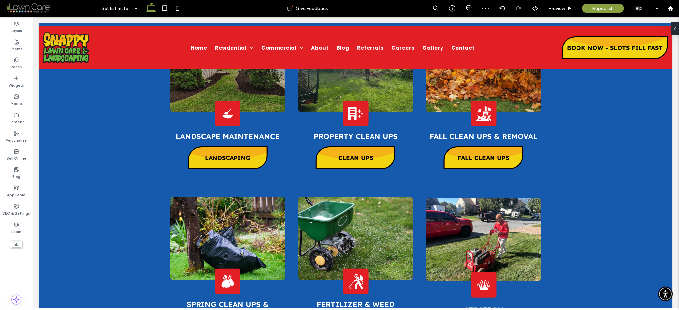
type input "***"
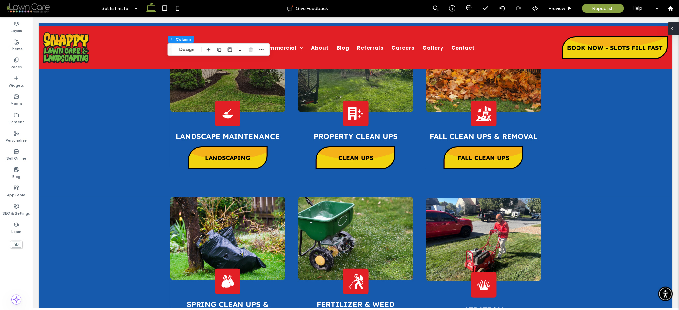
click at [676, 27] on div at bounding box center [674, 28] width 11 height 13
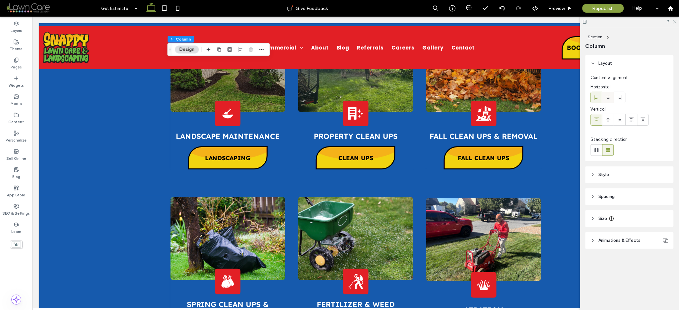
click at [611, 96] on div at bounding box center [608, 97] width 11 height 11
click at [673, 21] on icon at bounding box center [675, 21] width 4 height 4
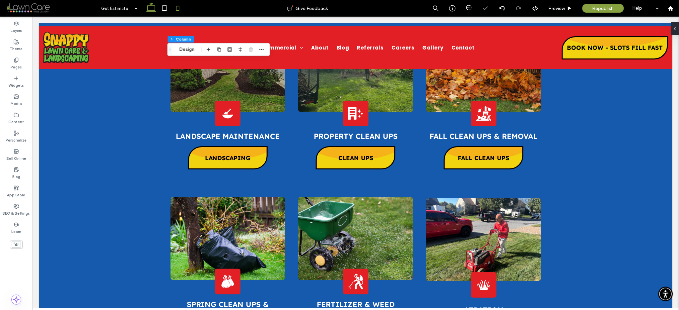
click at [175, 8] on icon at bounding box center [177, 8] width 13 height 13
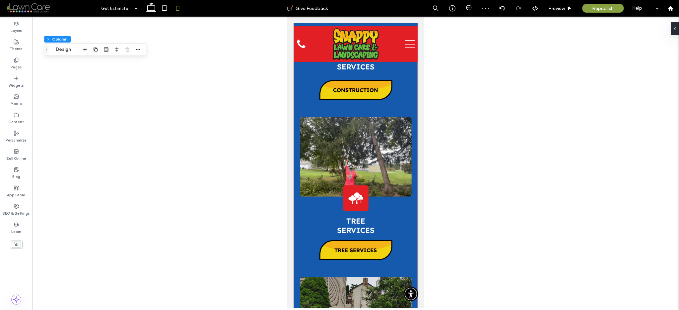
type input "*"
type input "**"
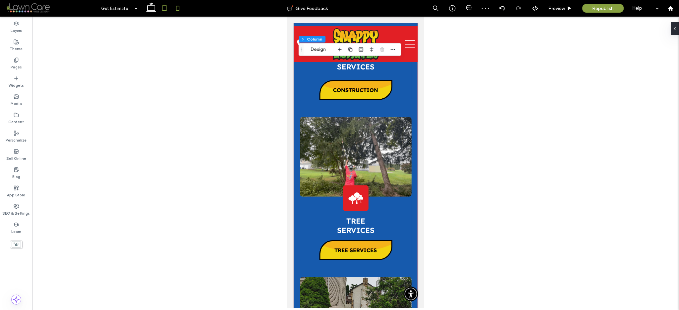
click at [169, 7] on icon at bounding box center [164, 8] width 13 height 13
type input "**"
type input "***"
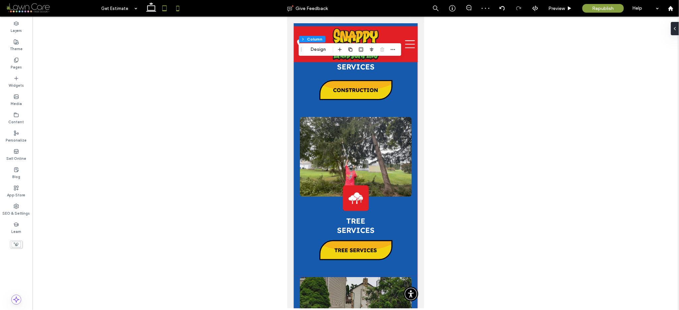
type input "****"
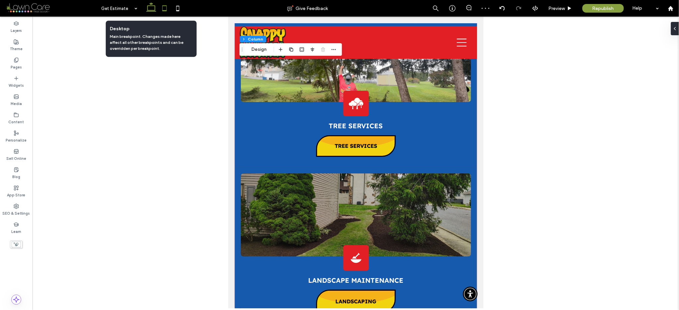
click at [155, 7] on use at bounding box center [151, 6] width 10 height 9
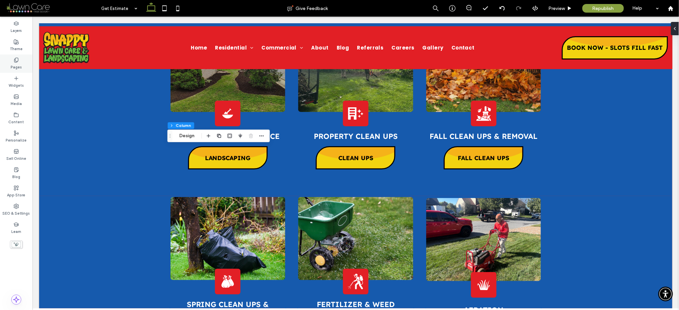
click at [10, 64] on div "Pages" at bounding box center [16, 63] width 33 height 18
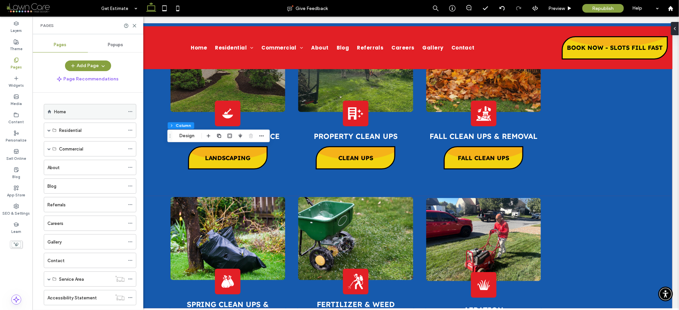
click at [67, 117] on div "Home" at bounding box center [89, 111] width 71 height 15
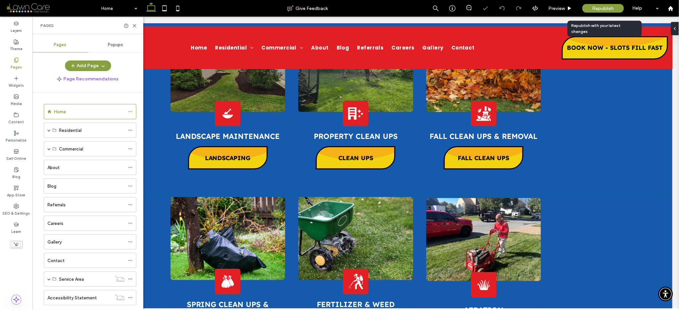
click at [593, 8] on span "Republish" at bounding box center [604, 9] width 22 height 6
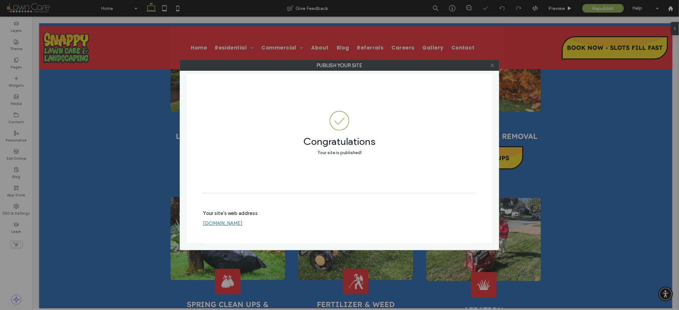
click at [494, 66] on icon at bounding box center [492, 65] width 5 height 5
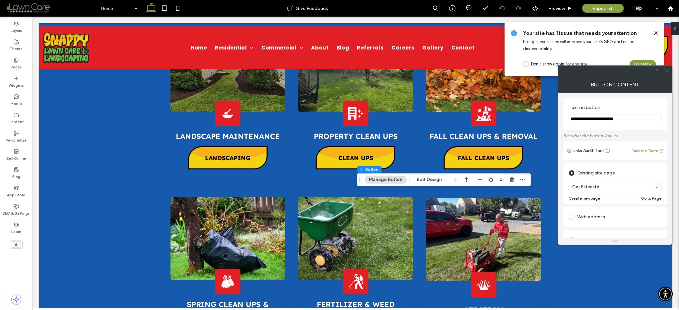
drag, startPoint x: 631, startPoint y: 119, endPoint x: 560, endPoint y: 118, distance: 71.0
click at [560, 118] on div "**********" at bounding box center [616, 165] width 114 height 145
type input "**********"
click at [611, 102] on section "**********" at bounding box center [615, 113] width 93 height 25
click at [661, 69] on div at bounding box center [657, 71] width 10 height 10
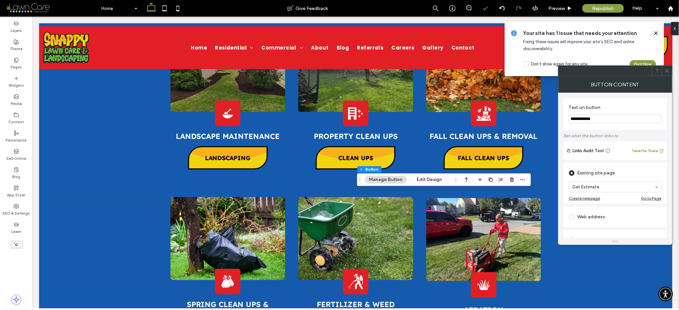
click at [667, 70] on icon at bounding box center [667, 70] width 5 height 5
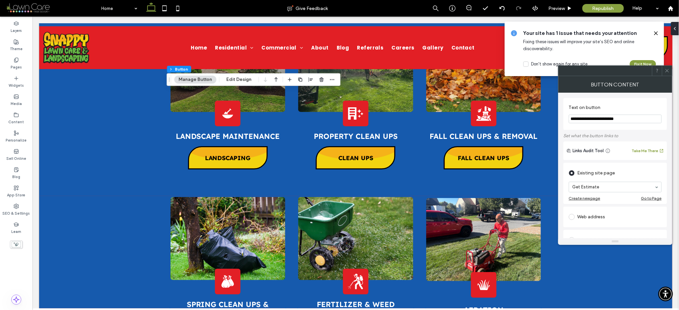
drag, startPoint x: 637, startPoint y: 122, endPoint x: 560, endPoint y: 118, distance: 77.4
click at [560, 118] on div "**********" at bounding box center [616, 165] width 114 height 145
type input "**********"
click at [648, 82] on div "Button Content" at bounding box center [616, 84] width 114 height 17
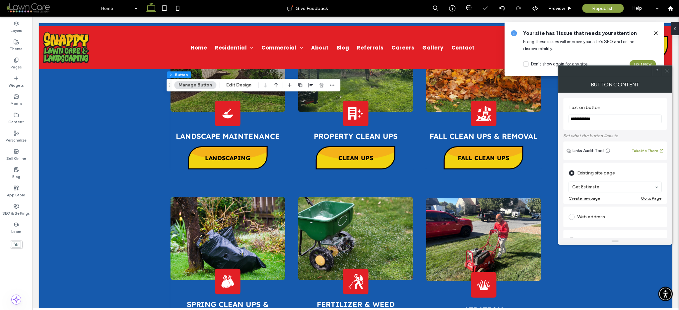
click at [666, 68] on icon at bounding box center [667, 70] width 5 height 5
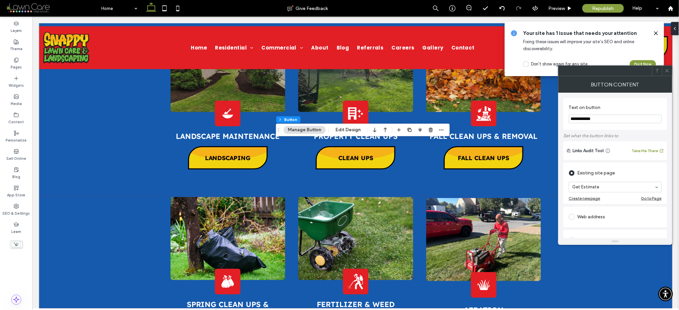
type input "**********"
click at [615, 105] on label "Text on button" at bounding box center [614, 108] width 90 height 7
click at [667, 72] on icon at bounding box center [667, 70] width 5 height 5
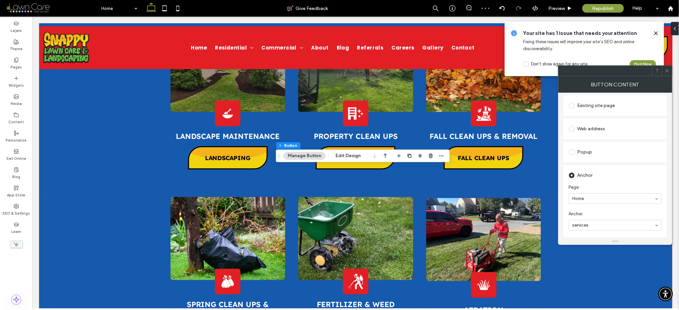
scroll to position [148, 0]
click at [670, 74] on div at bounding box center [667, 71] width 10 height 10
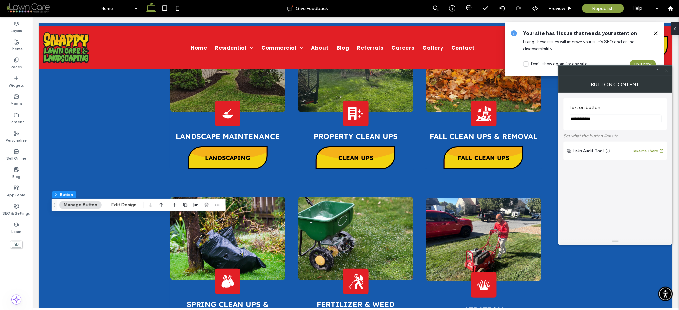
type input "**"
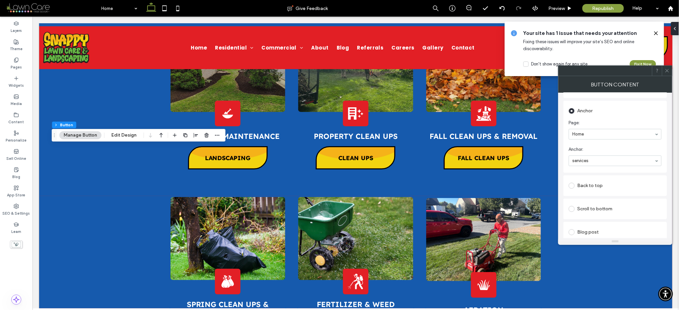
scroll to position [133, 0]
click at [665, 68] on icon at bounding box center [667, 70] width 5 height 5
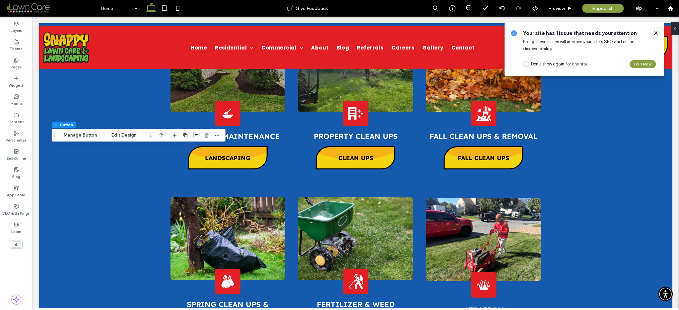
click at [656, 33] on icon at bounding box center [656, 33] width 5 height 5
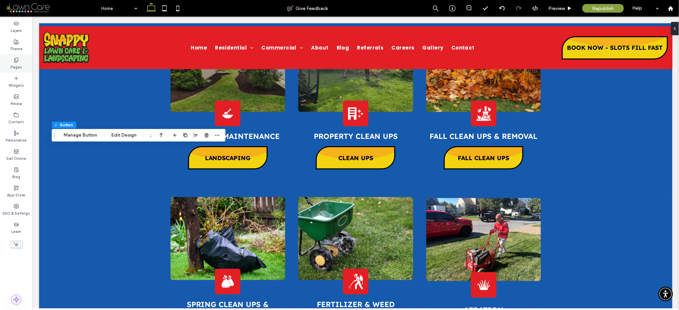
click at [19, 58] on div "Pages" at bounding box center [16, 63] width 33 height 18
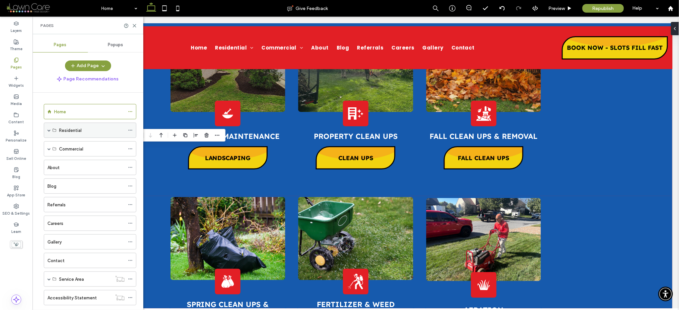
click at [48, 129] on span at bounding box center [48, 129] width 3 height 3
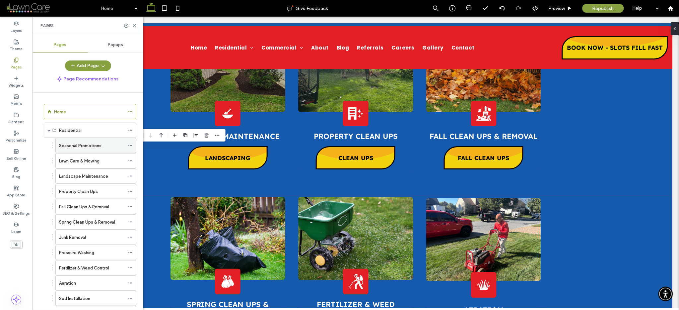
click at [69, 142] on label "Seasonal Promotions" at bounding box center [80, 146] width 42 height 12
click at [132, 24] on icon at bounding box center [134, 25] width 5 height 5
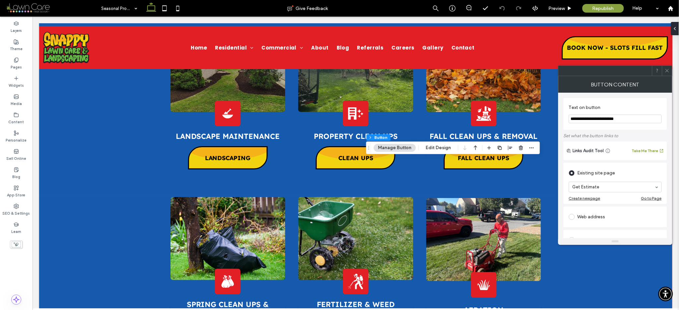
drag, startPoint x: 634, startPoint y: 119, endPoint x: 561, endPoint y: 113, distance: 72.9
click at [561, 113] on div "**********" at bounding box center [616, 165] width 114 height 145
drag, startPoint x: 610, startPoint y: 119, endPoint x: 559, endPoint y: 117, distance: 50.8
click at [559, 117] on div "**********" at bounding box center [616, 165] width 114 height 145
type input "**********"
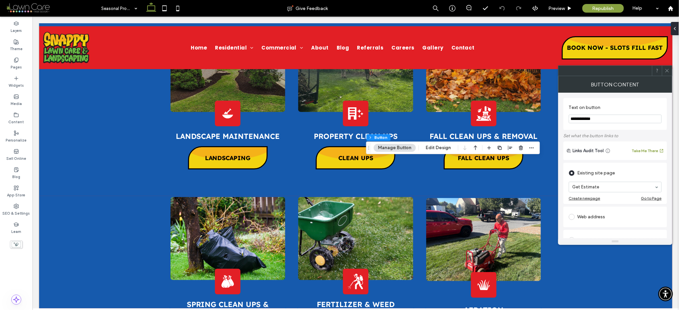
click at [637, 102] on section "**********" at bounding box center [615, 113] width 93 height 25
click at [667, 68] on icon at bounding box center [667, 70] width 5 height 5
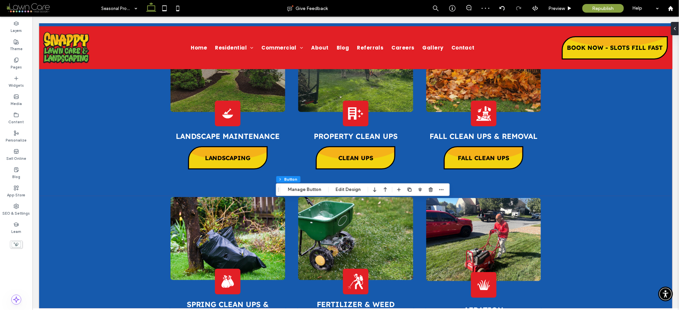
type input "*"
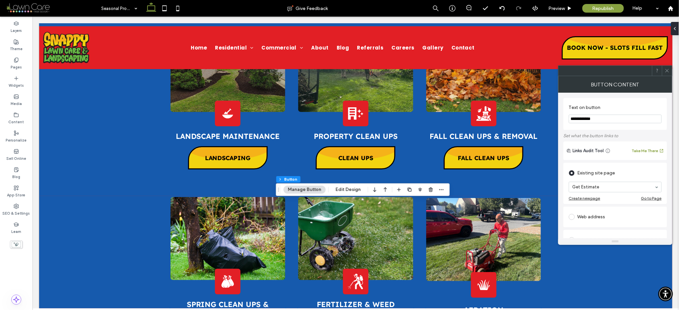
click at [667, 70] on use at bounding box center [667, 70] width 3 height 3
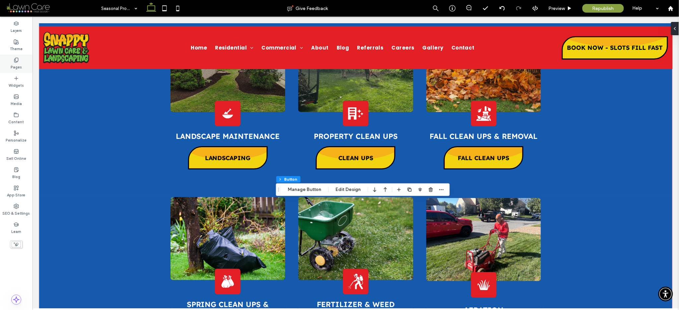
click at [32, 66] on div "Pages" at bounding box center [16, 63] width 33 height 18
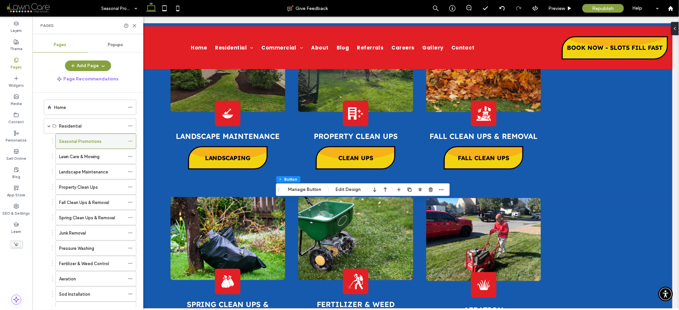
scroll to position [12, 0]
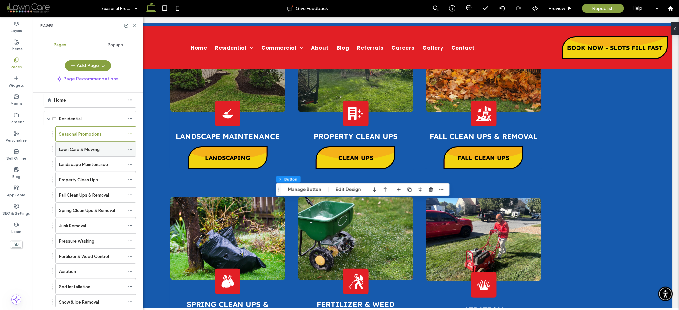
click at [61, 148] on label "Lawn Care & Mowing" at bounding box center [79, 149] width 40 height 12
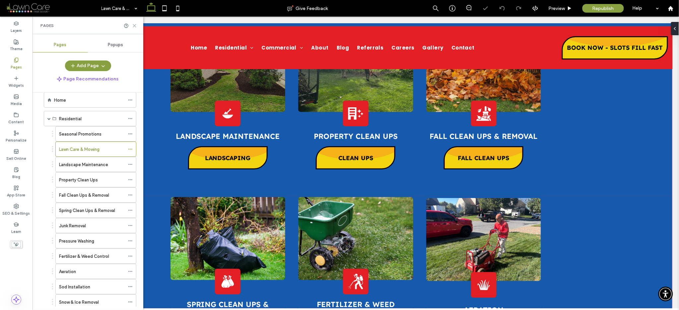
click at [135, 25] on icon at bounding box center [134, 25] width 5 height 5
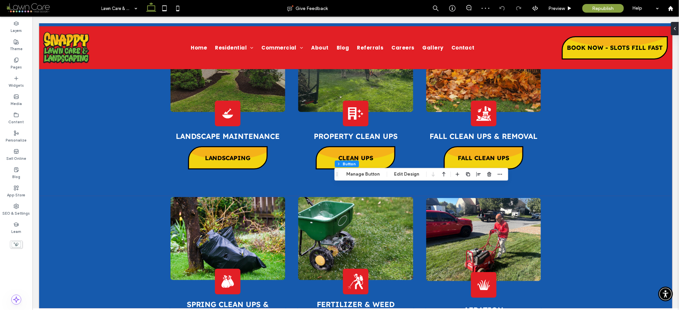
type input "*"
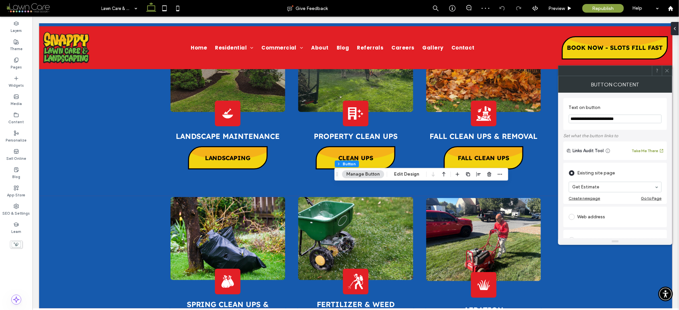
drag, startPoint x: 639, startPoint y: 117, endPoint x: 571, endPoint y: 115, distance: 68.4
click at [563, 114] on div "**********" at bounding box center [616, 165] width 114 height 145
paste input "Text on button"
type input "**********"
click at [629, 108] on label "Text on button" at bounding box center [614, 108] width 90 height 7
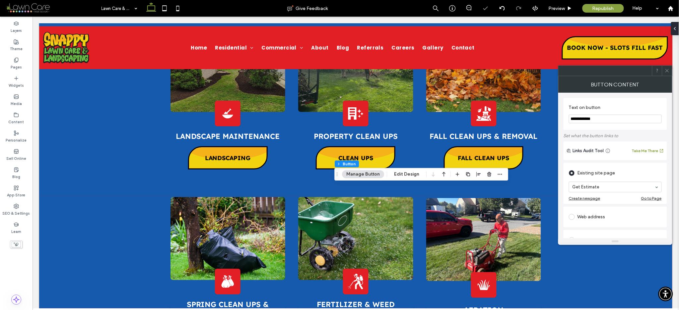
click at [667, 71] on icon at bounding box center [667, 70] width 5 height 5
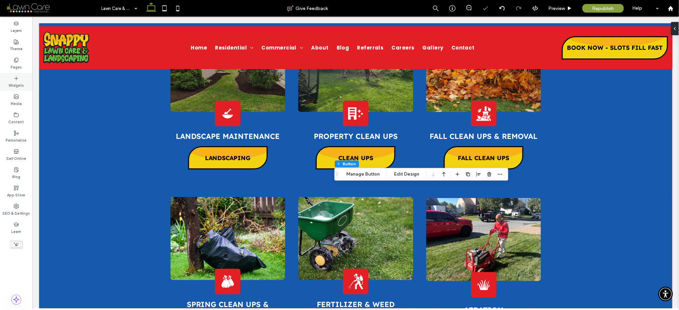
click at [18, 60] on icon at bounding box center [16, 59] width 5 height 5
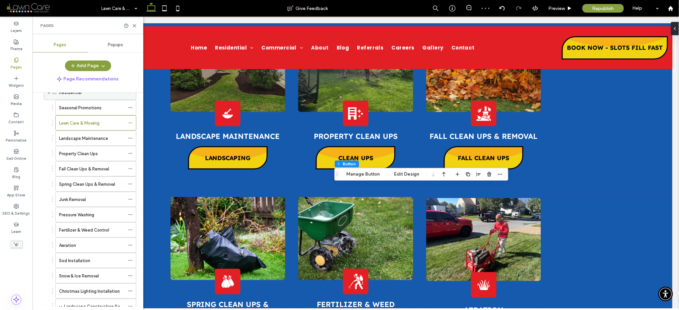
scroll to position [67, 0]
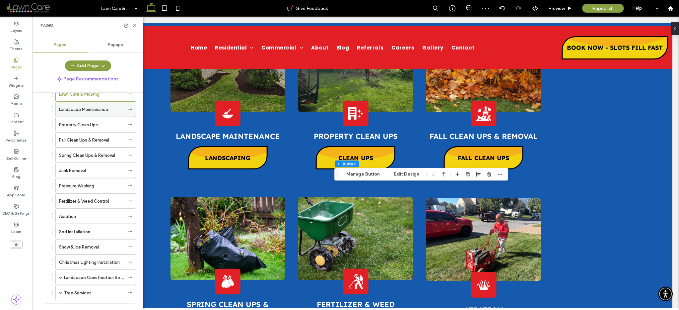
click at [70, 109] on label "Landscape Maintenance" at bounding box center [83, 110] width 49 height 12
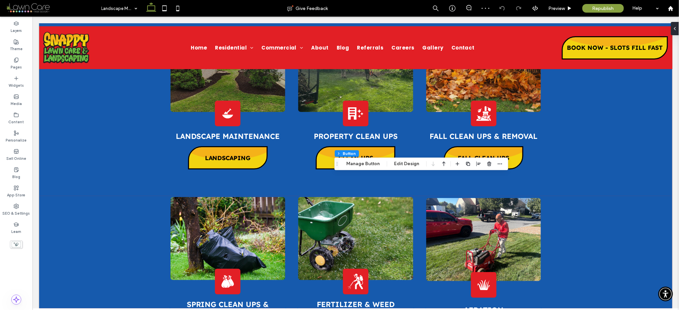
type input "*"
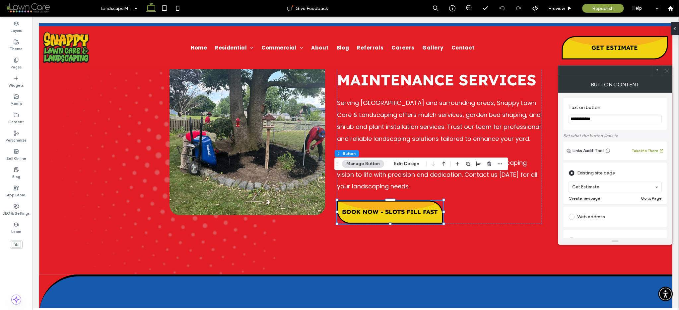
type input "**********"
click at [627, 106] on label "Text on button" at bounding box center [614, 108] width 90 height 7
click at [669, 71] on icon at bounding box center [667, 70] width 5 height 5
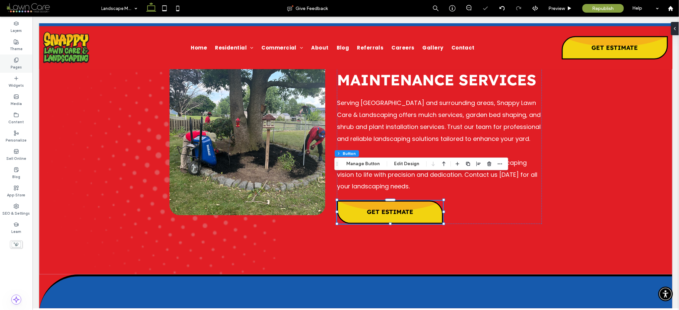
click at [15, 63] on label "Pages" at bounding box center [16, 66] width 11 height 7
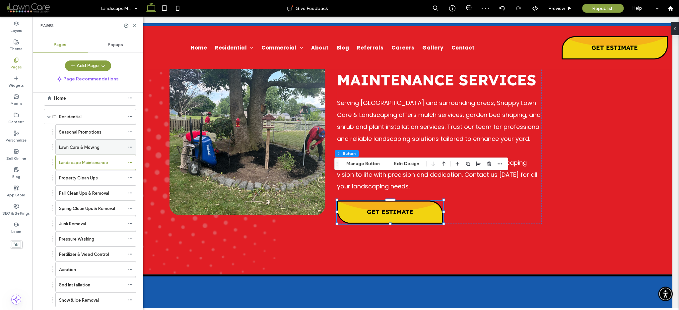
scroll to position [14, 0]
click at [74, 179] on label "Property Clean Ups" at bounding box center [78, 178] width 39 height 12
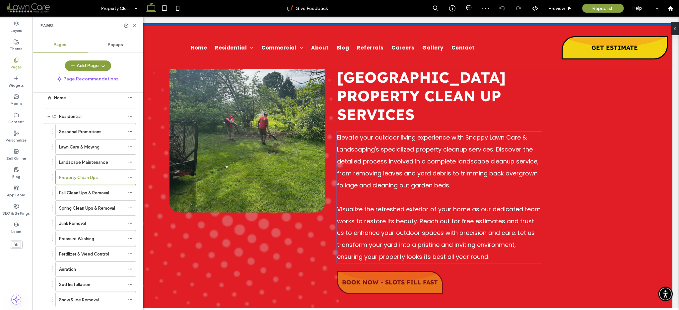
scroll to position [268, 0]
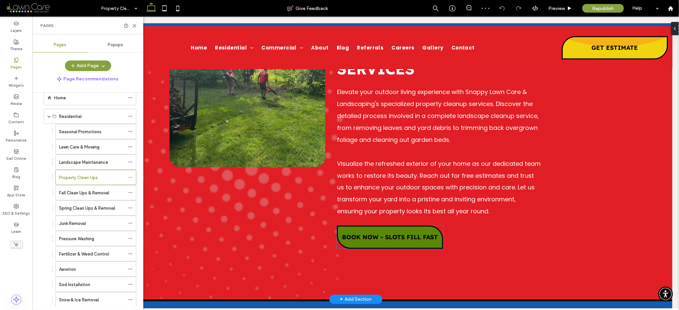
click at [375, 233] on span "BOOK NOW - SLOTS FILL FAST" at bounding box center [390, 237] width 96 height 8
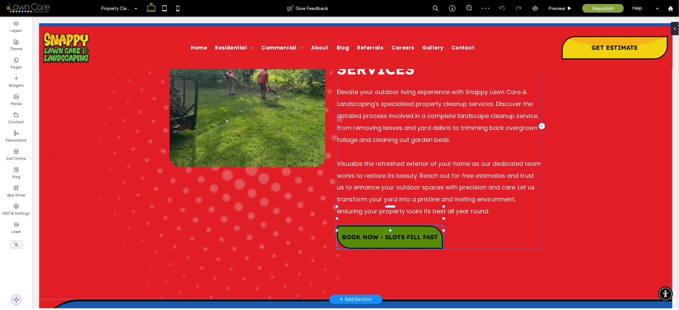
click at [375, 233] on span "BOOK NOW - SLOTS FILL FAST" at bounding box center [390, 237] width 96 height 8
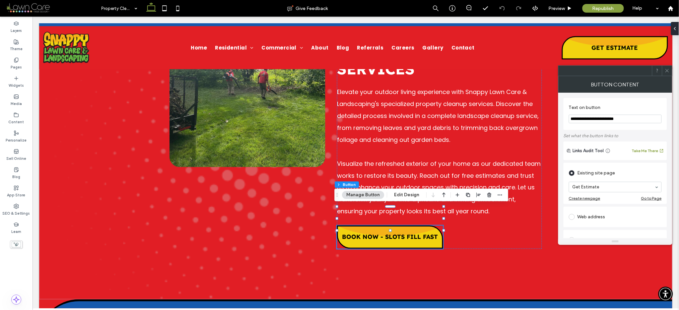
drag, startPoint x: 638, startPoint y: 120, endPoint x: 567, endPoint y: 119, distance: 70.7
click at [567, 119] on div "**********" at bounding box center [616, 114] width 104 height 32
paste input "Text on button"
type input "**********"
click at [615, 106] on label "Text on button" at bounding box center [614, 108] width 90 height 7
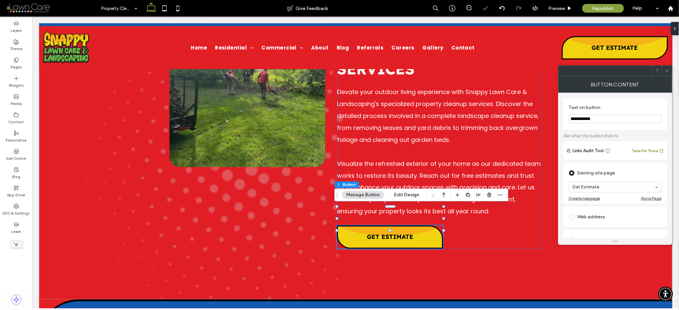
click at [670, 67] on span at bounding box center [667, 71] width 5 height 10
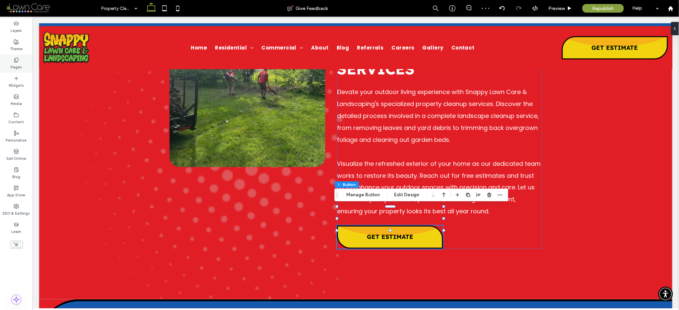
click at [12, 59] on div "Pages" at bounding box center [16, 63] width 33 height 18
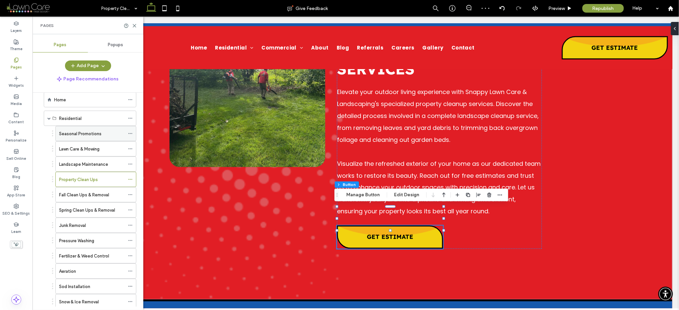
scroll to position [69, 0]
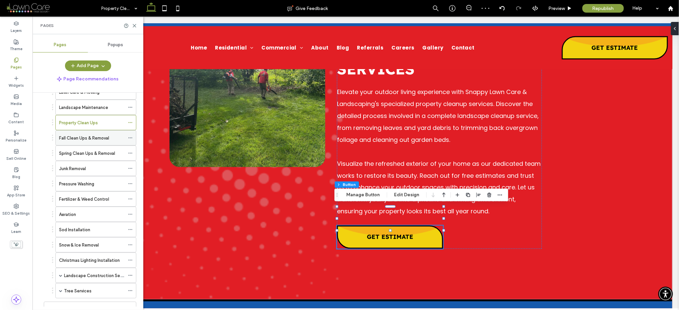
click at [74, 132] on div "Fall Clean Ups & Removal" at bounding box center [92, 137] width 66 height 15
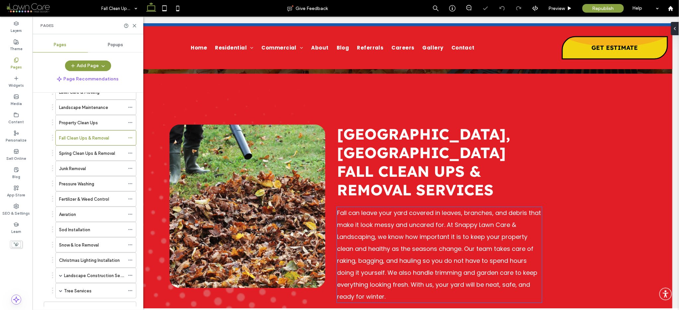
scroll to position [286, 0]
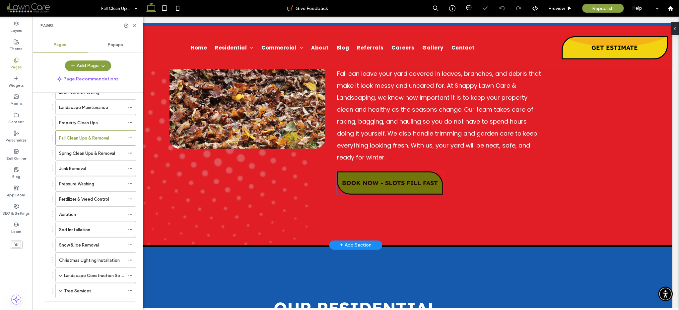
click at [369, 179] on span "BOOK NOW - SLOTS FILL FAST" at bounding box center [390, 183] width 96 height 8
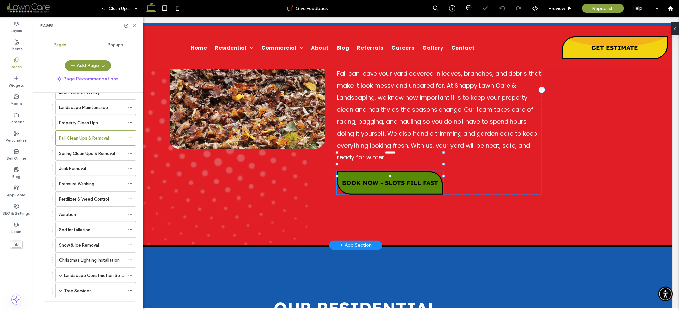
click at [369, 179] on span "BOOK NOW - SLOTS FILL FAST" at bounding box center [390, 183] width 96 height 8
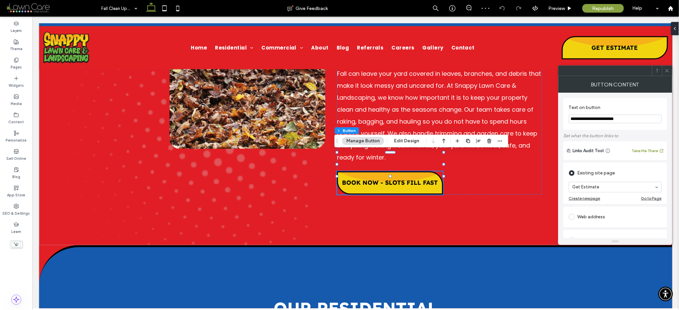
drag, startPoint x: 604, startPoint y: 116, endPoint x: 570, endPoint y: 117, distance: 33.9
click at [570, 117] on input "**********" at bounding box center [615, 118] width 93 height 9
drag, startPoint x: 670, startPoint y: 133, endPoint x: 557, endPoint y: 115, distance: 114.0
paste input "Text on button"
type input "**********"
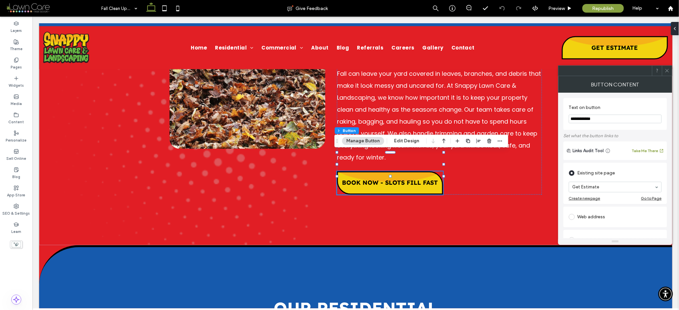
click at [620, 105] on label "Text on button" at bounding box center [614, 108] width 90 height 7
click at [666, 69] on icon at bounding box center [667, 70] width 5 height 5
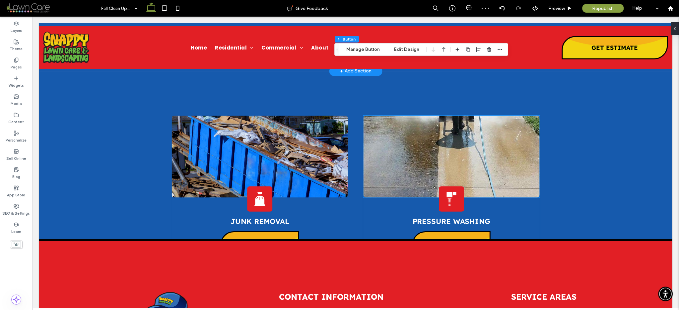
scroll to position [1416, 0]
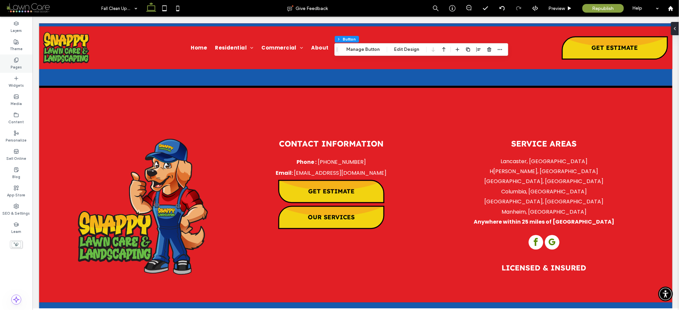
click at [12, 63] on label "Pages" at bounding box center [16, 66] width 11 height 7
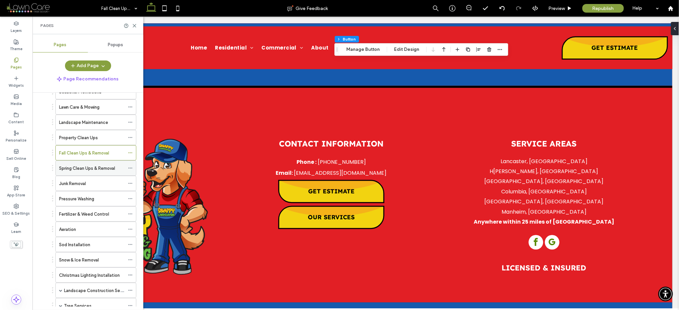
scroll to position [58, 0]
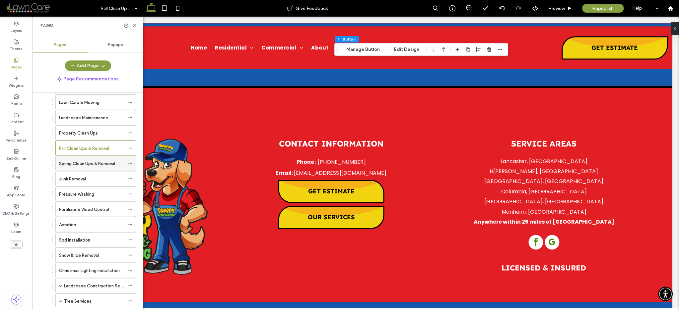
click at [74, 164] on label "Spring Clean Ups & Removal" at bounding box center [87, 164] width 56 height 12
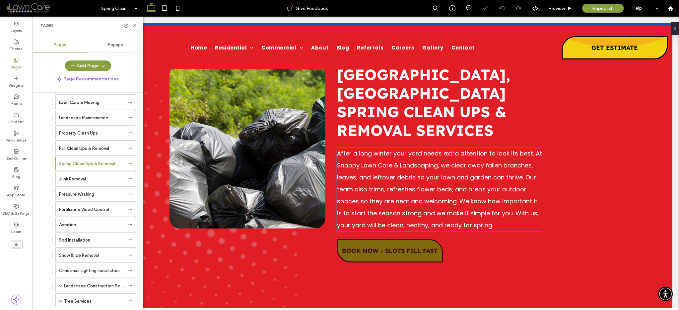
scroll to position [208, 0]
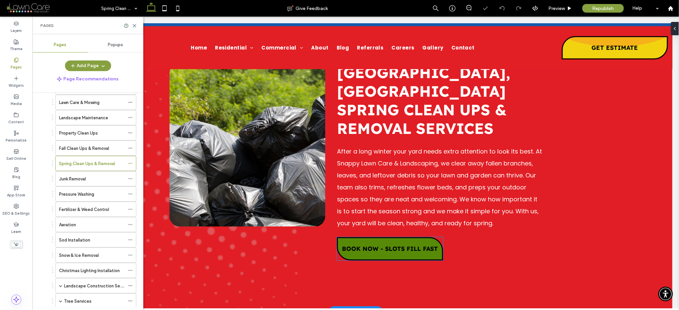
click at [370, 237] on link "BOOK NOW - SLOTS FILL FAST" at bounding box center [390, 248] width 106 height 23
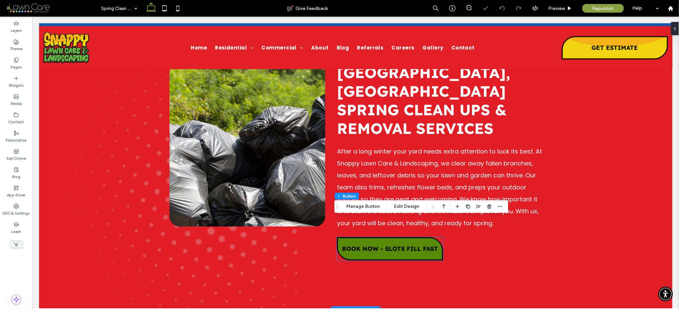
click at [370, 237] on div "BOOK NOW - SLOTS FILL FAST" at bounding box center [390, 248] width 106 height 23
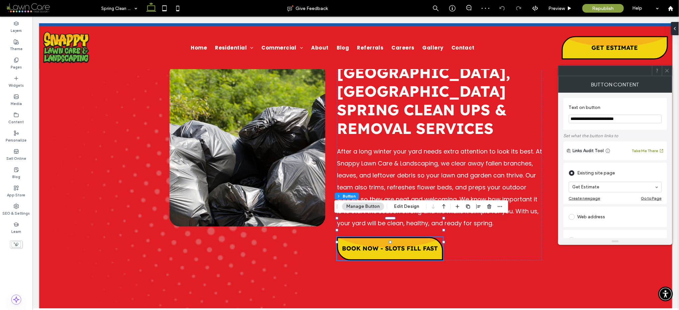
drag, startPoint x: 636, startPoint y: 119, endPoint x: 562, endPoint y: 118, distance: 73.0
click at [562, 118] on div "**********" at bounding box center [616, 165] width 114 height 145
paste input "Text on button"
type input "**********"
click at [625, 102] on section "**********" at bounding box center [615, 113] width 93 height 25
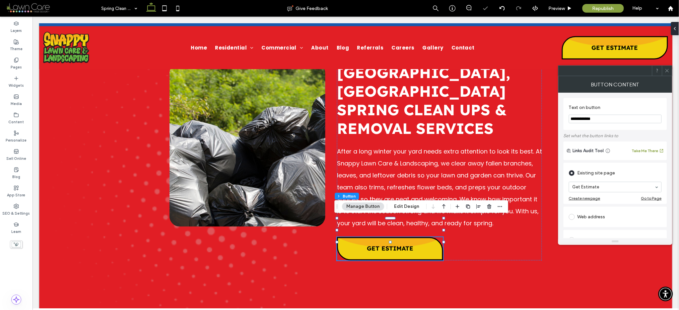
click at [666, 68] on icon at bounding box center [667, 70] width 5 height 5
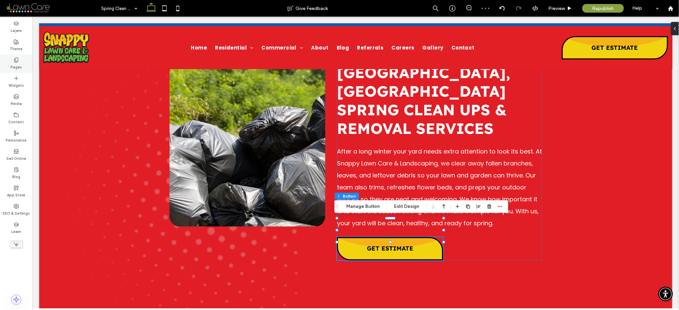
click at [17, 63] on label "Pages" at bounding box center [16, 66] width 11 height 7
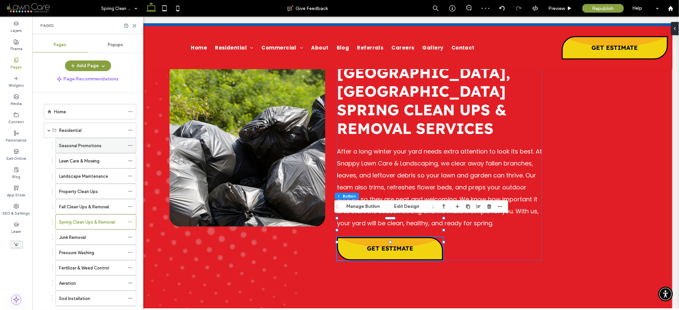
scroll to position [14, 0]
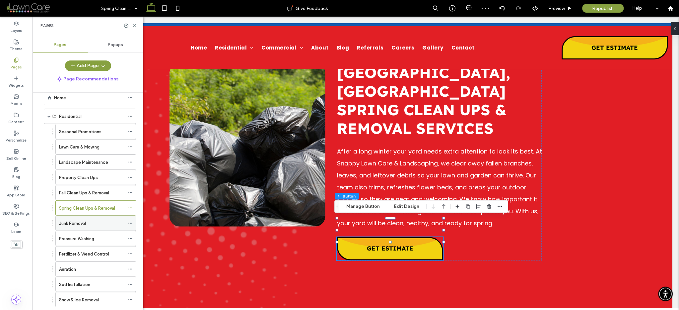
click at [75, 220] on label "Junk Removal" at bounding box center [72, 223] width 27 height 12
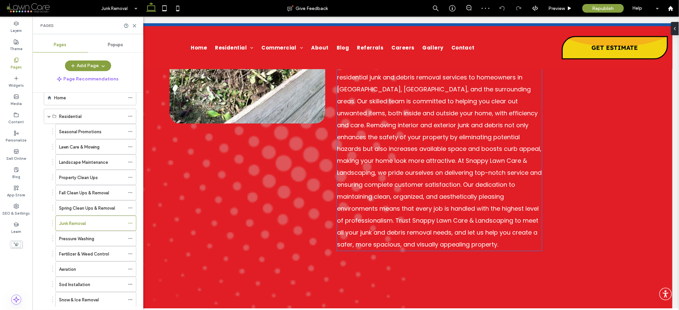
scroll to position [392, 0]
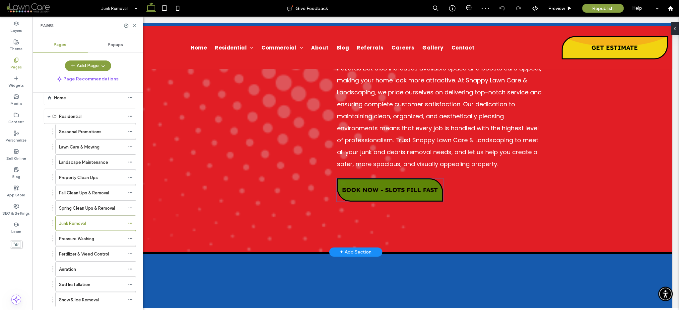
click at [375, 186] on span "BOOK NOW - SLOTS FILL FAST" at bounding box center [390, 190] width 96 height 8
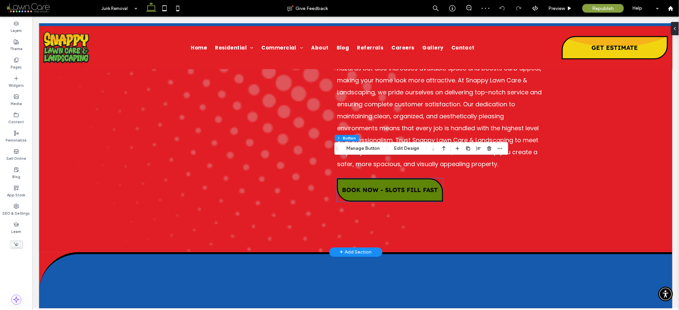
click at [375, 178] on div "BOOK NOW - SLOTS FILL FAST" at bounding box center [390, 189] width 106 height 23
type input "*"
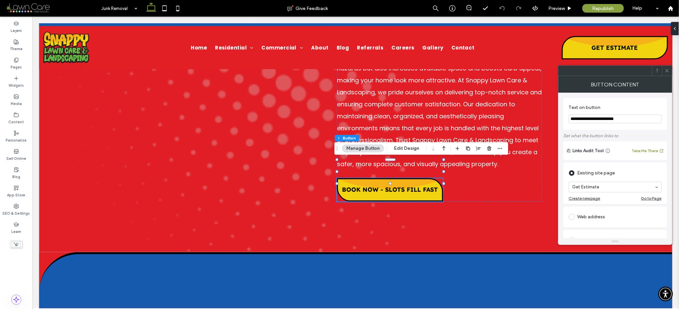
drag, startPoint x: 638, startPoint y: 118, endPoint x: 563, endPoint y: 119, distance: 75.3
click at [563, 119] on div "**********" at bounding box center [616, 165] width 114 height 145
paste input "Text on button"
type input "**********"
click at [648, 104] on section "**********" at bounding box center [615, 113] width 93 height 25
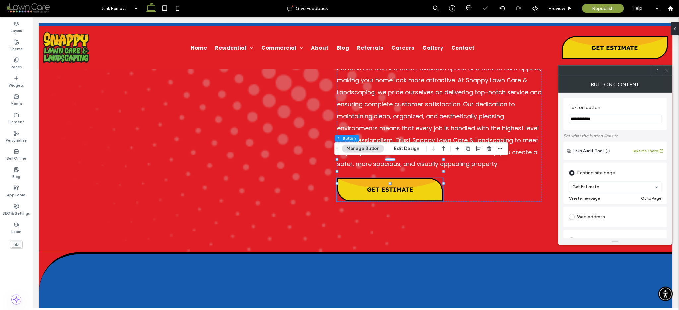
click at [668, 71] on use at bounding box center [667, 70] width 3 height 3
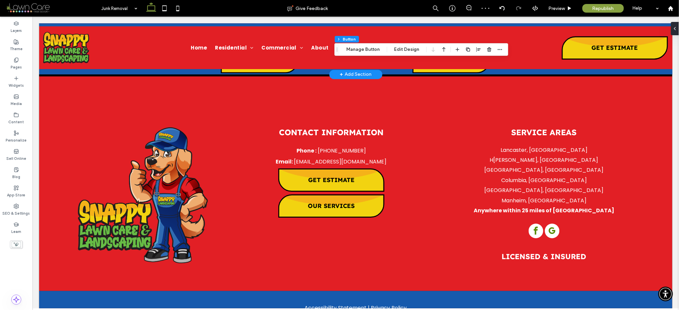
scroll to position [1541, 0]
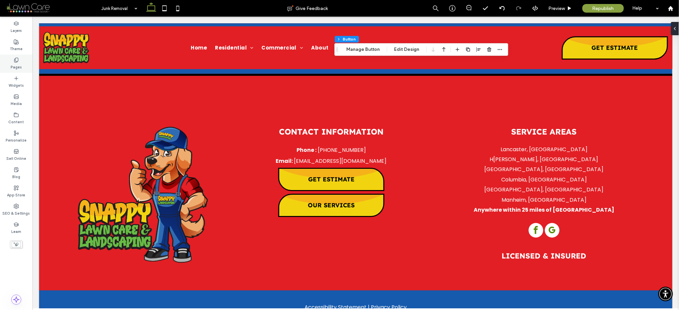
click at [19, 61] on div "Pages" at bounding box center [16, 63] width 33 height 18
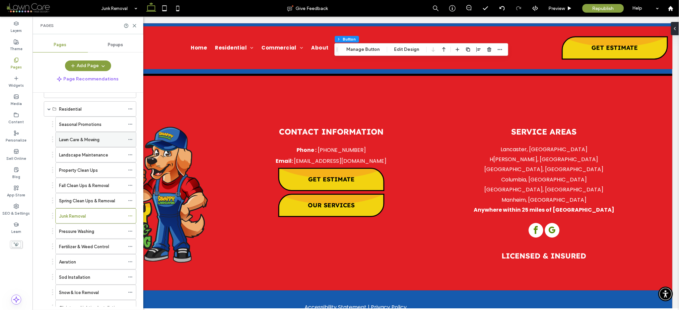
scroll to position [68, 0]
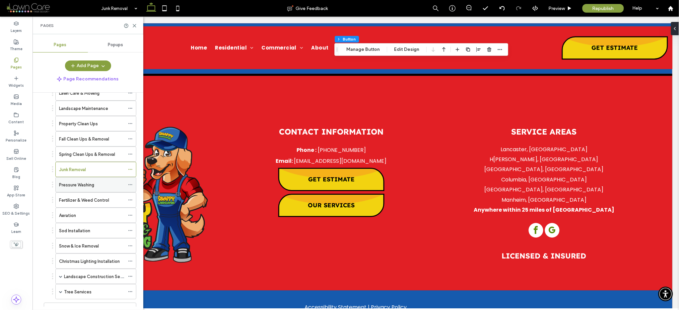
click at [74, 187] on label "Pressure Washing" at bounding box center [76, 185] width 35 height 12
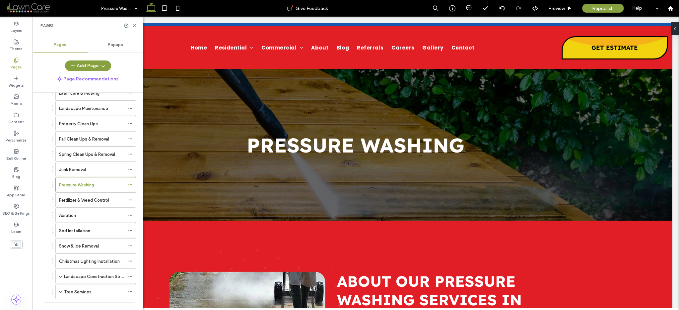
scroll to position [0, 0]
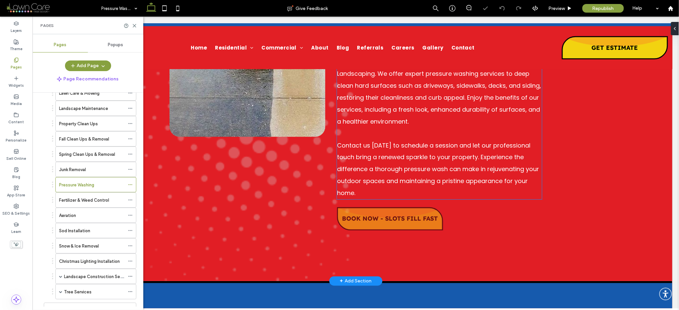
scroll to position [307, 0]
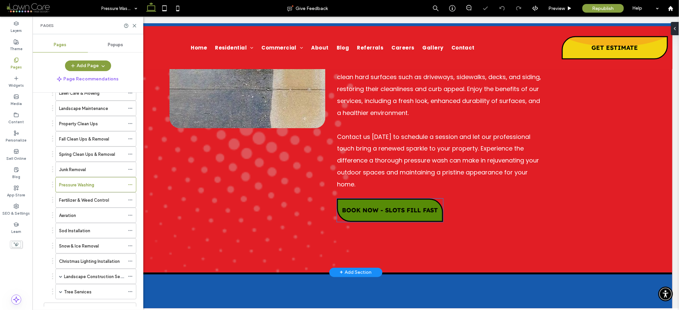
click at [372, 198] on link "BOOK NOW - SLOTS FILL FAST" at bounding box center [390, 209] width 106 height 23
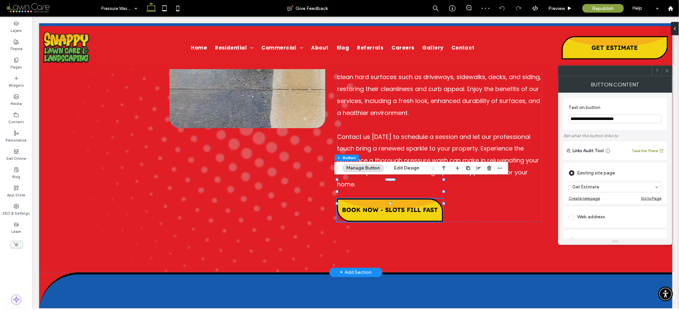
drag, startPoint x: 667, startPoint y: 136, endPoint x: 554, endPoint y: 121, distance: 114.2
paste input "Text on button"
type input "**********"
click at [627, 103] on section "**********" at bounding box center [615, 113] width 93 height 25
click at [665, 69] on icon at bounding box center [667, 70] width 5 height 5
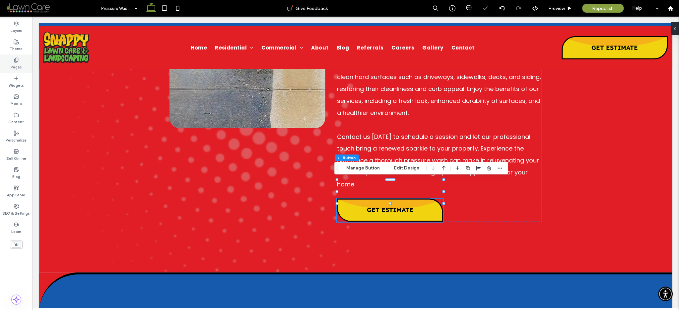
click at [26, 64] on div "Pages" at bounding box center [16, 63] width 33 height 18
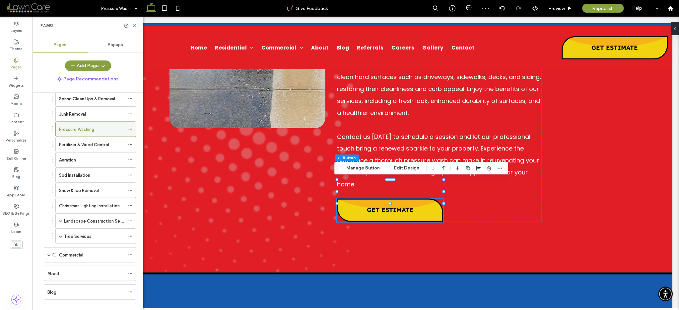
scroll to position [123, 0]
click at [78, 145] on label "Fertilizer & Weed Control" at bounding box center [84, 144] width 50 height 12
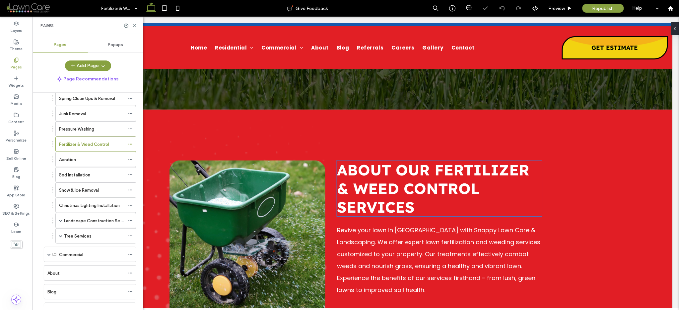
scroll to position [290, 0]
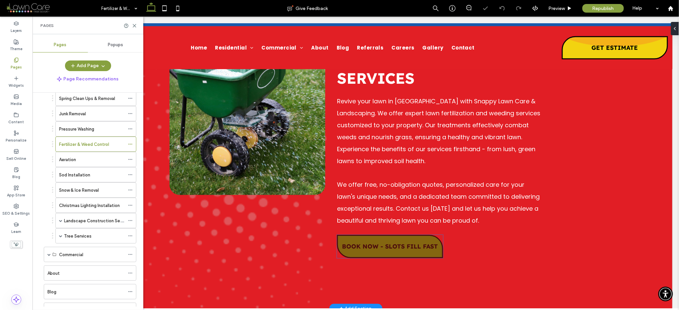
click at [375, 242] on span "BOOK NOW - SLOTS FILL FAST" at bounding box center [390, 246] width 96 height 8
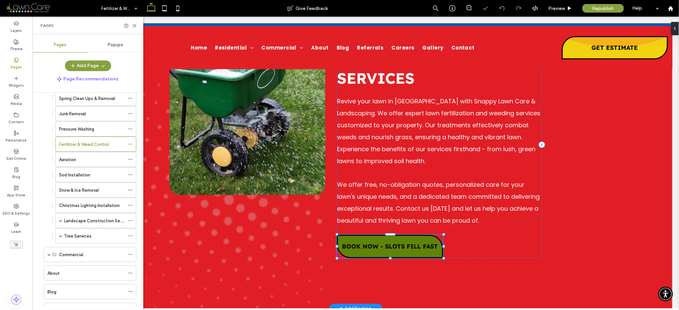
click at [375, 242] on span "BOOK NOW - SLOTS FILL FAST" at bounding box center [390, 246] width 96 height 8
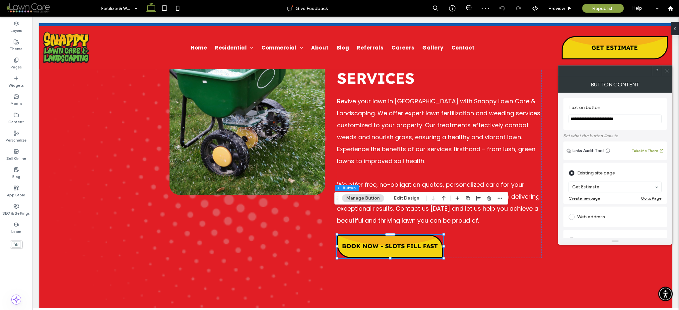
drag, startPoint x: 642, startPoint y: 116, endPoint x: 571, endPoint y: 112, distance: 71.2
click at [571, 112] on section "**********" at bounding box center [615, 113] width 93 height 25
drag, startPoint x: 665, startPoint y: 133, endPoint x: 556, endPoint y: 116, distance: 110.4
paste input "Text on button"
type input "**********"
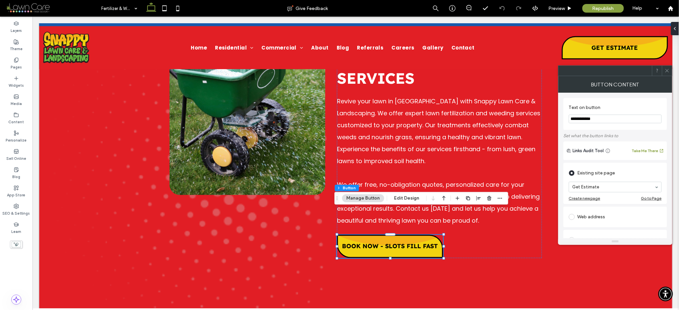
click at [644, 105] on label "Text on button" at bounding box center [614, 108] width 90 height 7
click at [668, 67] on span at bounding box center [667, 71] width 5 height 10
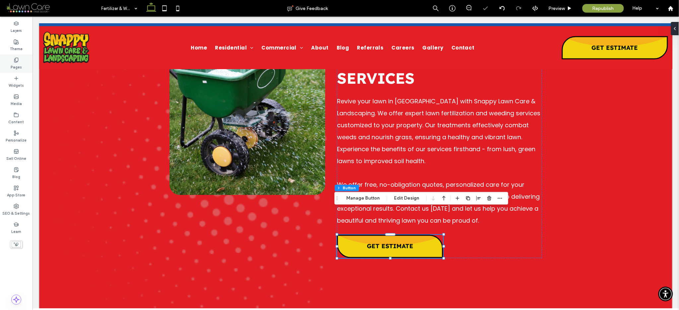
click at [12, 60] on div "Pages" at bounding box center [16, 63] width 33 height 18
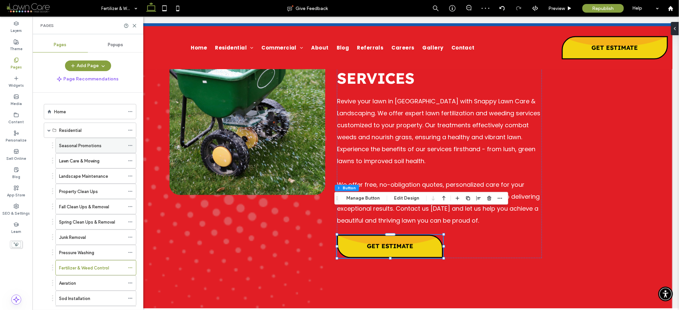
scroll to position [153, 0]
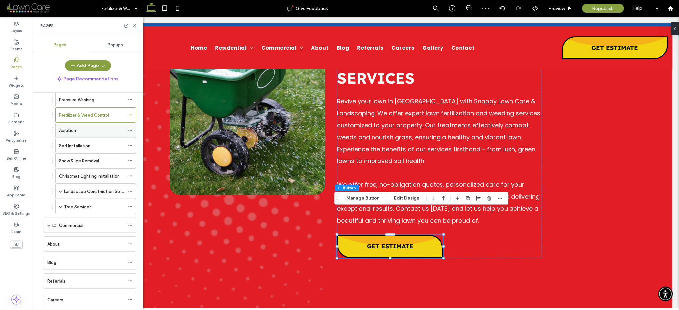
click at [78, 126] on div "Aeration" at bounding box center [92, 130] width 66 height 15
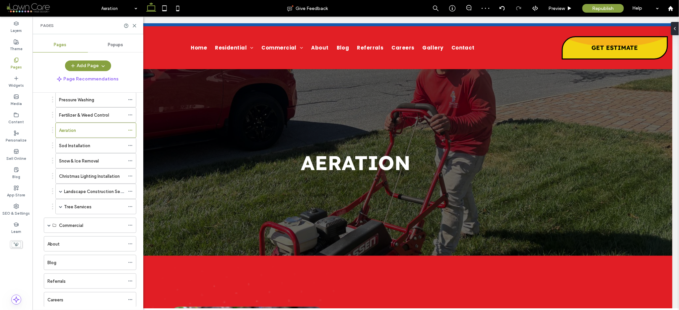
scroll to position [0, 0]
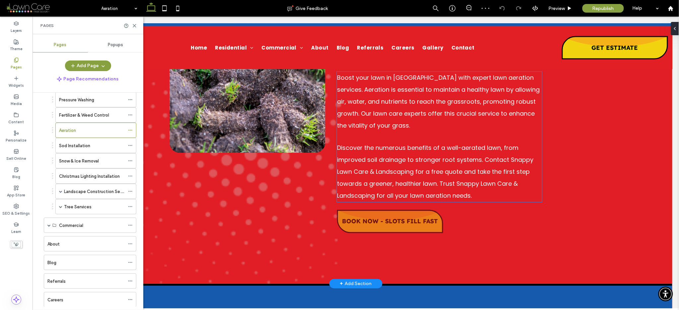
scroll to position [318, 0]
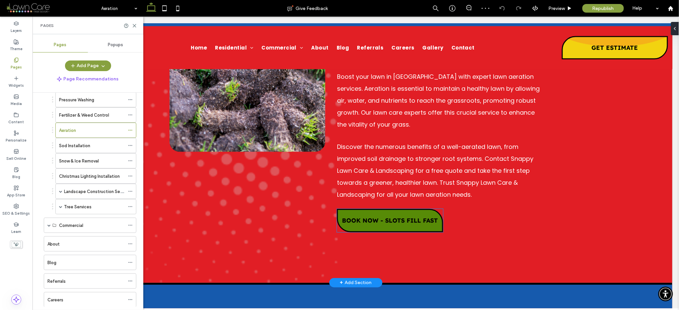
click at [374, 216] on span "BOOK NOW - SLOTS FILL FAST" at bounding box center [390, 220] width 96 height 8
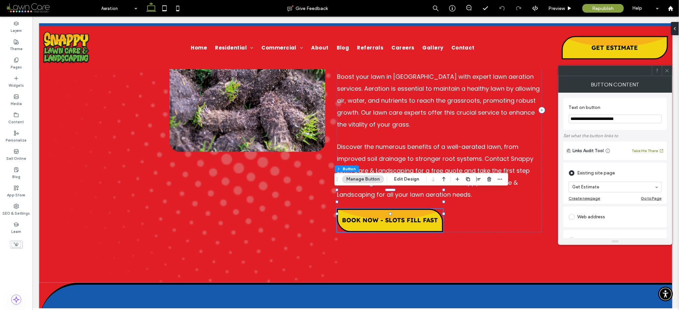
drag, startPoint x: 643, startPoint y: 118, endPoint x: 566, endPoint y: 118, distance: 77.0
click at [566, 118] on div "**********" at bounding box center [616, 114] width 104 height 32
paste input "Text on button"
type input "**********"
click at [628, 107] on label "Text on button" at bounding box center [614, 108] width 90 height 7
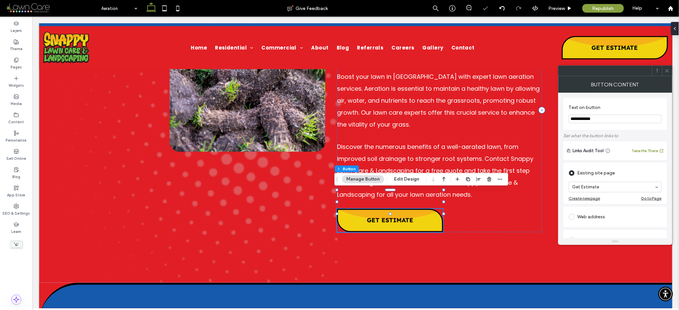
click at [670, 71] on div at bounding box center [667, 71] width 10 height 10
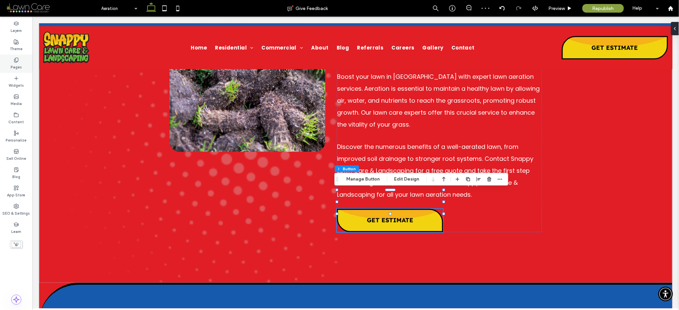
click at [19, 63] on label "Pages" at bounding box center [16, 66] width 11 height 7
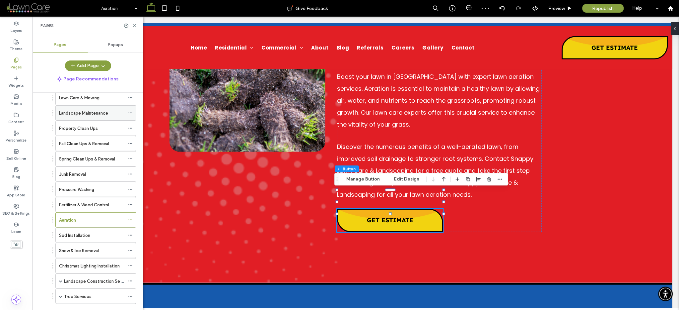
scroll to position [65, 0]
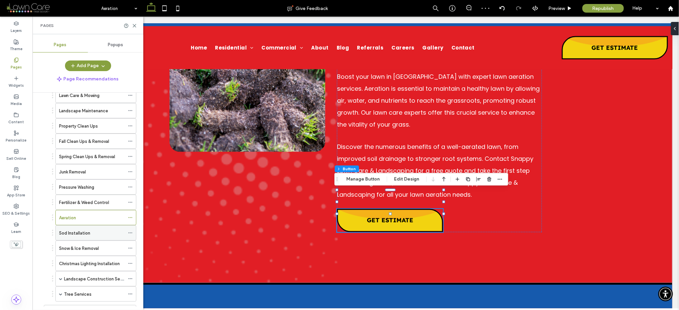
click at [75, 237] on div "Sod Installation" at bounding box center [92, 232] width 66 height 15
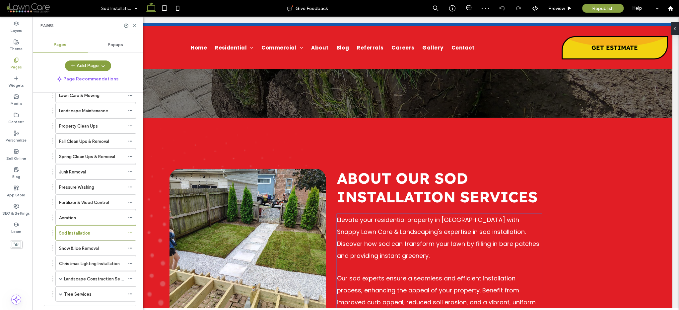
scroll to position [299, 0]
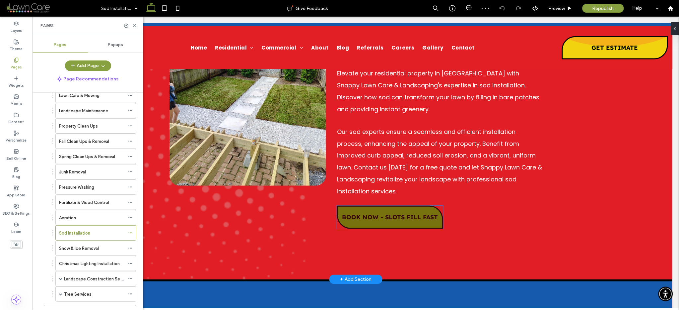
click at [367, 205] on link "BOOK NOW - SLOTS FILL FAST" at bounding box center [390, 216] width 106 height 23
click at [367, 205] on div "BOOK NOW - SLOTS FILL FAST" at bounding box center [390, 216] width 106 height 23
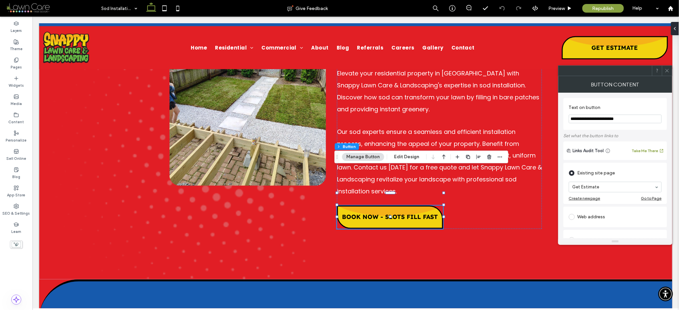
drag, startPoint x: 637, startPoint y: 119, endPoint x: 563, endPoint y: 116, distance: 74.1
click at [563, 116] on div "**********" at bounding box center [616, 165] width 114 height 145
paste input "Text on button"
type input "**********"
click at [620, 105] on label "Text on button" at bounding box center [614, 108] width 90 height 7
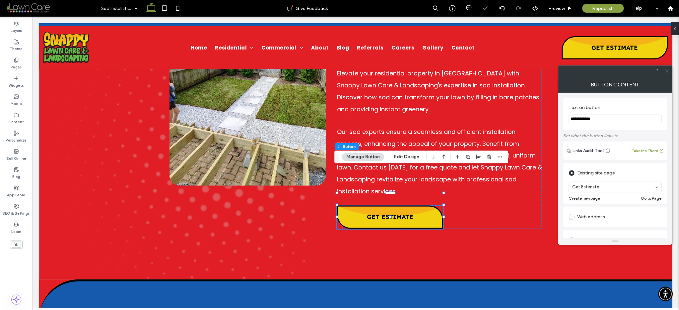
click at [665, 70] on icon at bounding box center [667, 70] width 5 height 5
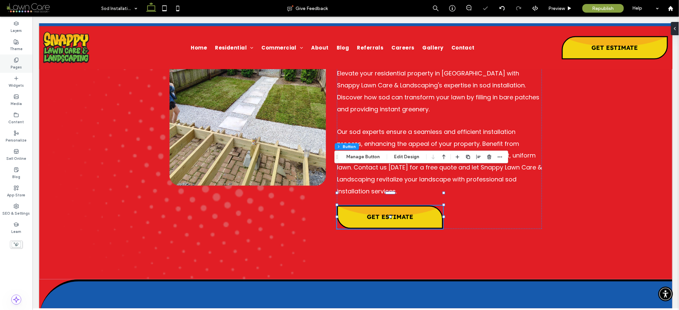
click at [18, 64] on label "Pages" at bounding box center [16, 66] width 11 height 7
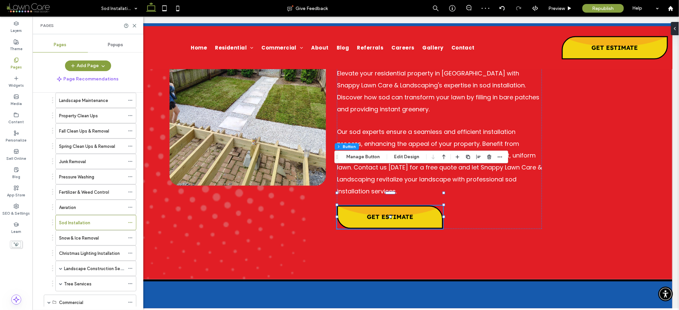
scroll to position [152, 0]
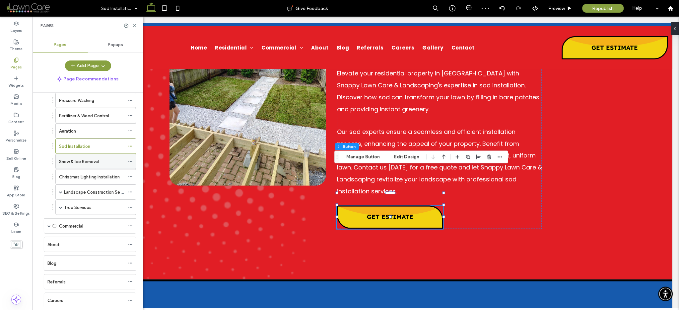
click at [74, 160] on label "Snow & Ice Removal" at bounding box center [79, 162] width 40 height 12
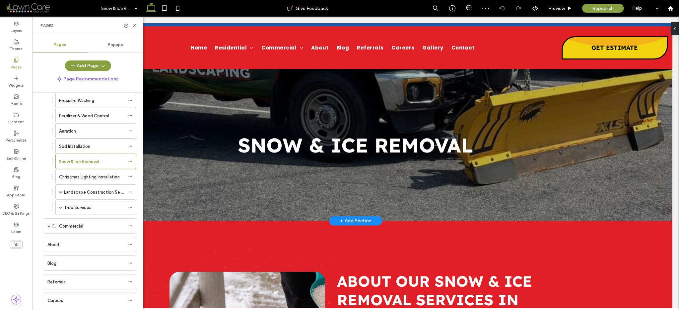
scroll to position [241, 0]
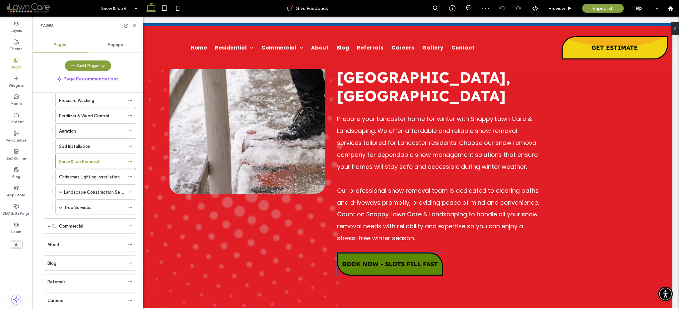
click at [369, 260] on span "BOOK NOW - SLOTS FILL FAST" at bounding box center [390, 264] width 96 height 8
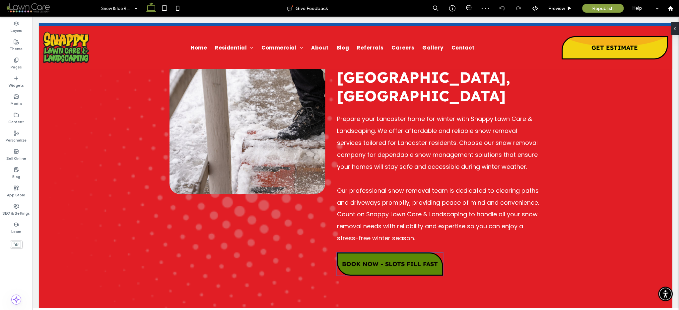
click at [369, 260] on span "BOOK NOW - SLOTS FILL FAST" at bounding box center [390, 264] width 96 height 8
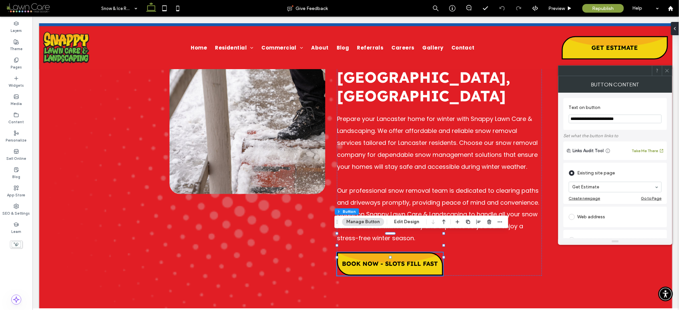
drag, startPoint x: 591, startPoint y: 117, endPoint x: 574, endPoint y: 118, distance: 16.3
click at [574, 118] on input "**********" at bounding box center [615, 118] width 93 height 9
click at [648, 119] on input "**********" at bounding box center [615, 118] width 93 height 9
drag, startPoint x: 646, startPoint y: 117, endPoint x: 566, endPoint y: 120, distance: 80.0
click at [566, 120] on div "**********" at bounding box center [616, 114] width 104 height 32
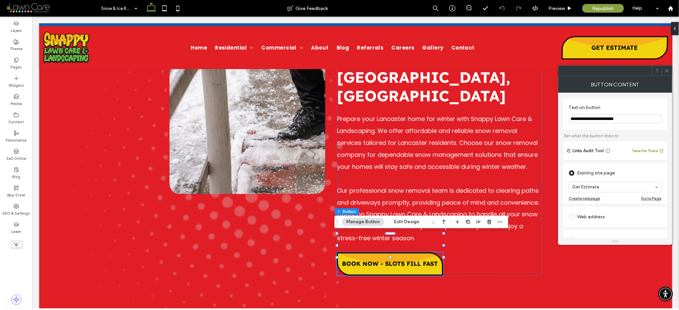
paste input "Text on button"
type input "**********"
click at [645, 101] on section "**********" at bounding box center [615, 113] width 93 height 25
click at [667, 68] on icon at bounding box center [667, 70] width 5 height 5
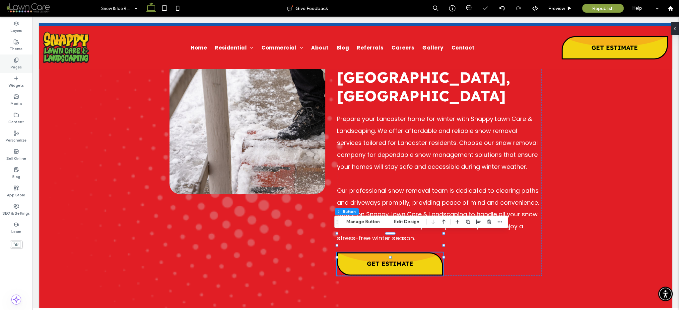
click at [17, 67] on label "Pages" at bounding box center [16, 66] width 11 height 7
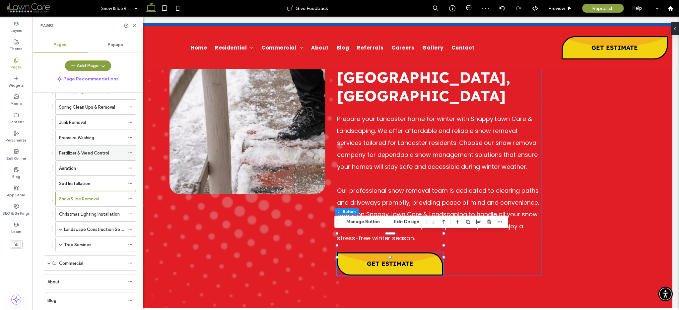
scroll to position [137, 0]
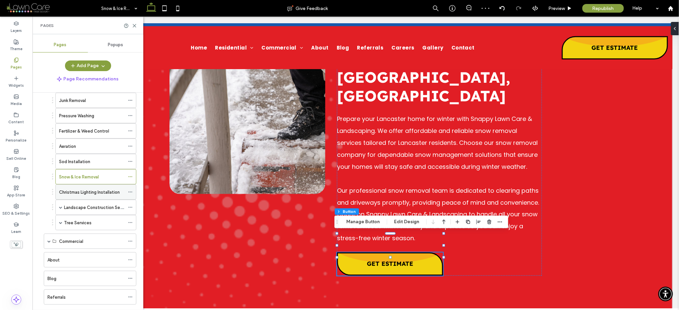
click at [82, 192] on label "Christmas Lighting Installation" at bounding box center [89, 192] width 61 height 12
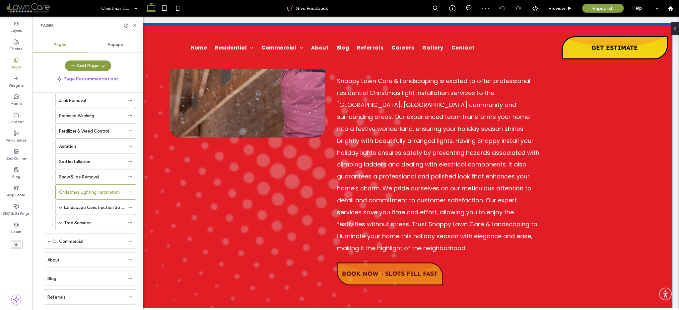
scroll to position [386, 0]
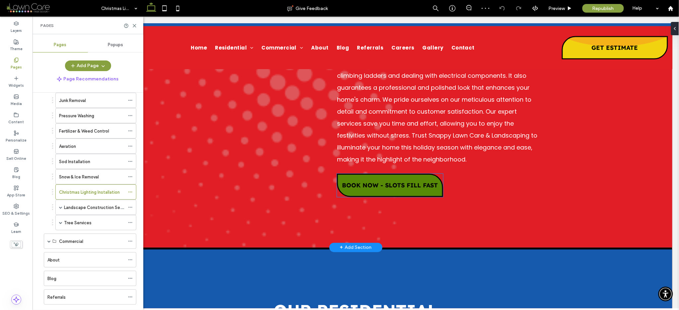
click at [380, 173] on link "BOOK NOW - SLOTS FILL FAST" at bounding box center [390, 184] width 106 height 23
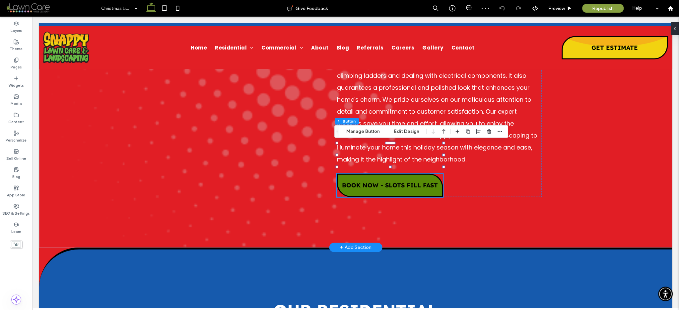
click at [380, 173] on link "BOOK NOW - SLOTS FILL FAST" at bounding box center [390, 184] width 106 height 23
type input "*"
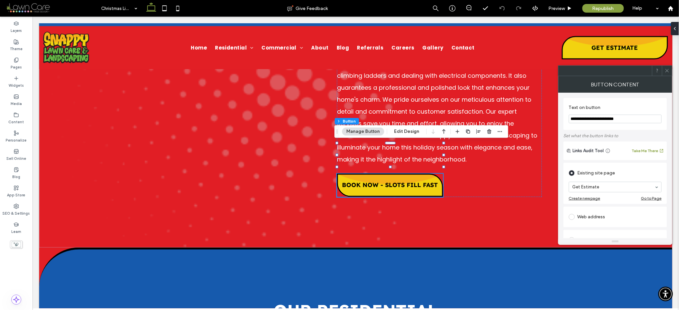
drag, startPoint x: 585, startPoint y: 118, endPoint x: 562, endPoint y: 117, distance: 22.9
click at [562, 117] on div "**********" at bounding box center [616, 165] width 114 height 145
paste input "Text on button"
type input "**********"
click at [626, 102] on section "**********" at bounding box center [615, 113] width 93 height 25
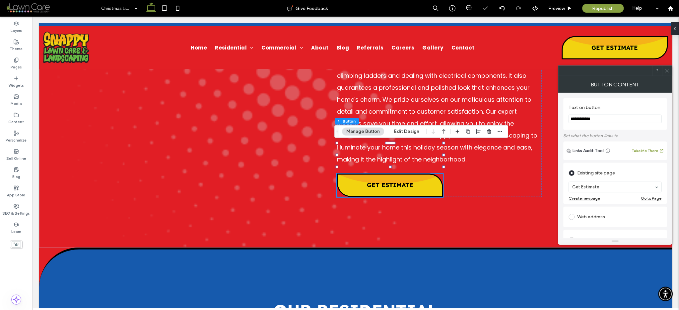
click at [668, 68] on icon at bounding box center [667, 70] width 5 height 5
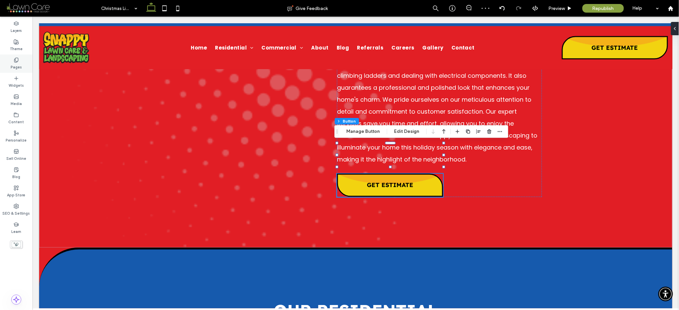
click at [16, 69] on label "Pages" at bounding box center [16, 66] width 11 height 7
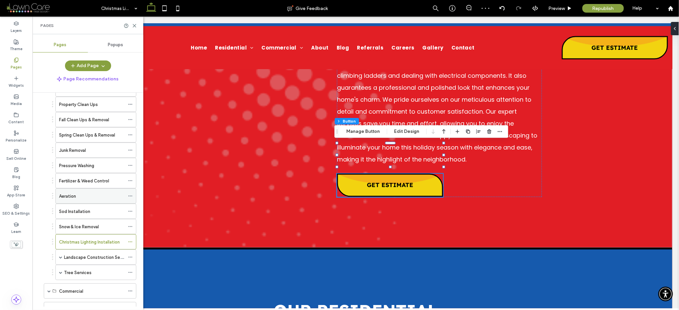
scroll to position [130, 0]
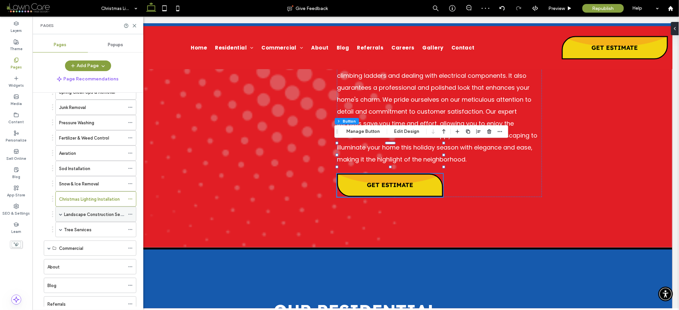
click at [63, 214] on div "Landscape Construction Services" at bounding box center [95, 213] width 81 height 15
click at [59, 215] on span at bounding box center [60, 213] width 3 height 3
click at [77, 214] on label "Landscape Construction Services" at bounding box center [98, 214] width 68 height 12
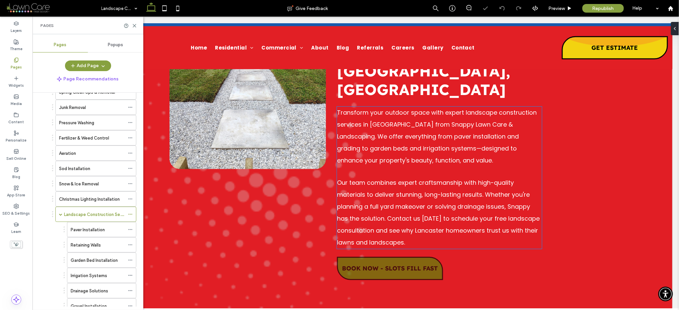
scroll to position [296, 0]
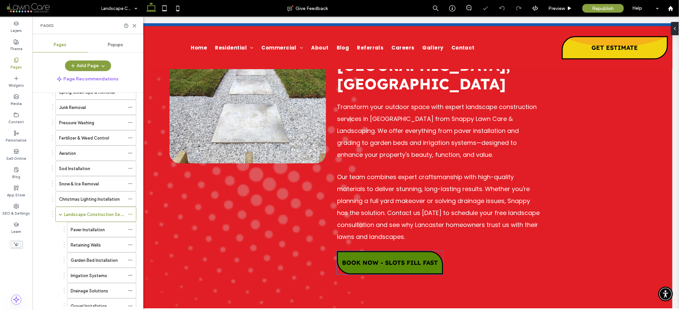
click at [365, 251] on link "BOOK NOW - SLOTS FILL FAST" at bounding box center [390, 262] width 106 height 23
click at [365, 251] on div "BOOK NOW - SLOTS FILL FAST" at bounding box center [390, 262] width 106 height 23
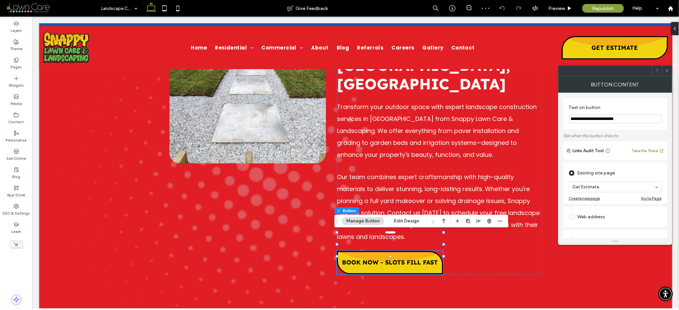
drag, startPoint x: 639, startPoint y: 120, endPoint x: 563, endPoint y: 118, distance: 76.3
click at [563, 118] on div "**********" at bounding box center [616, 165] width 114 height 145
paste input "Text on button"
type input "**********"
click at [643, 105] on label "Text on button" at bounding box center [614, 108] width 90 height 7
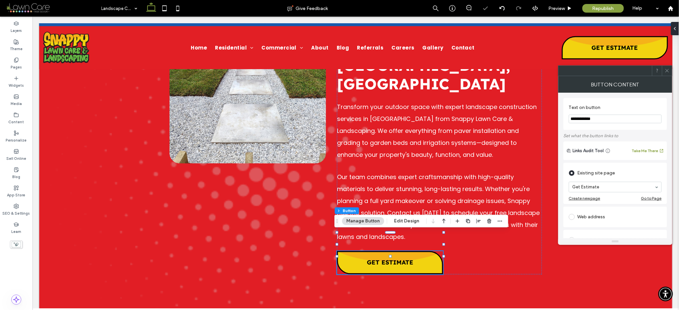
click at [666, 68] on icon at bounding box center [667, 70] width 5 height 5
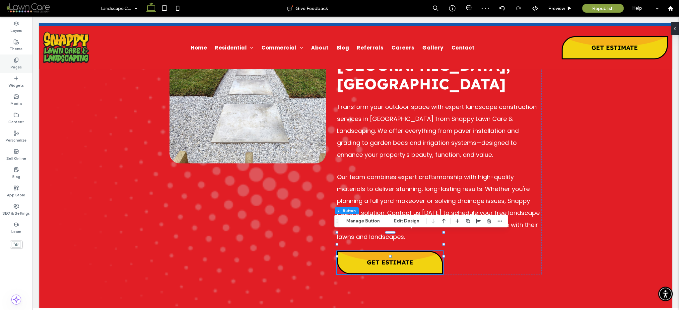
click at [16, 71] on div "Pages" at bounding box center [16, 63] width 33 height 18
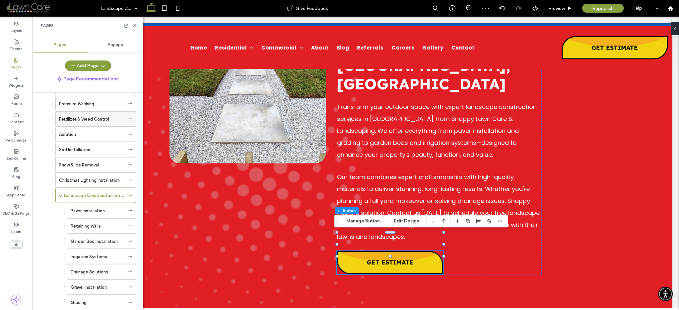
scroll to position [203, 0]
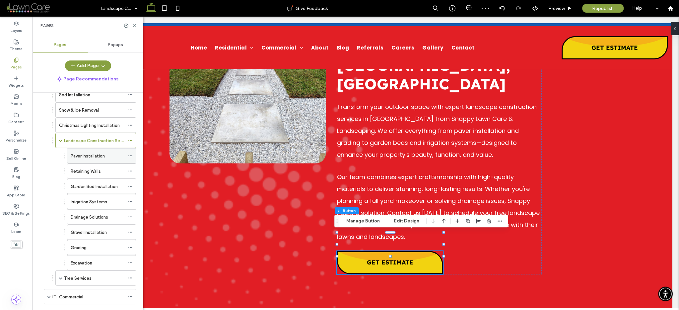
click at [94, 161] on div "Paver Installation" at bounding box center [98, 155] width 54 height 15
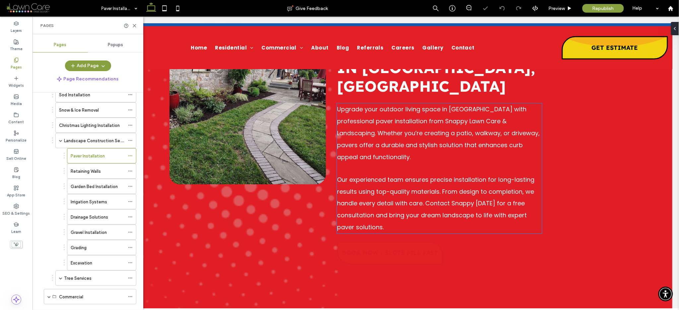
scroll to position [341, 0]
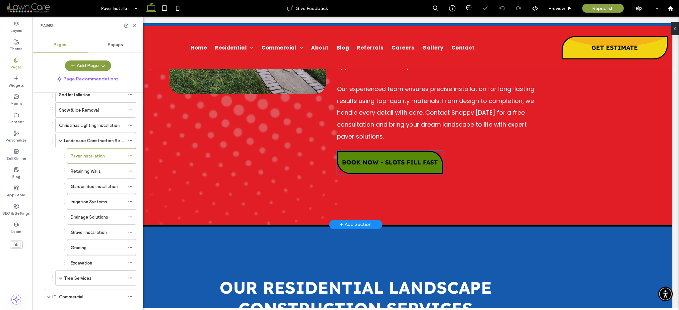
click at [390, 158] on span "BOOK NOW - SLOTS FILL FAST" at bounding box center [390, 162] width 96 height 8
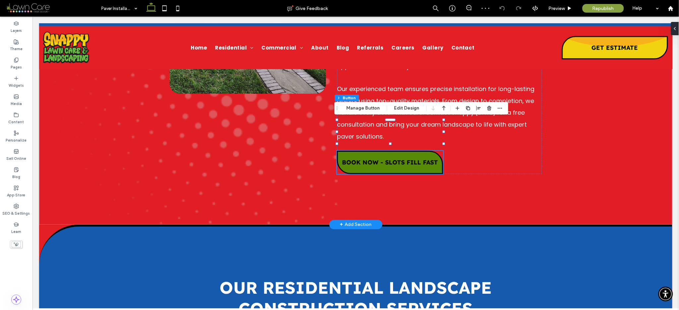
click at [390, 150] on div "BOOK NOW - SLOTS FILL FAST" at bounding box center [390, 161] width 106 height 23
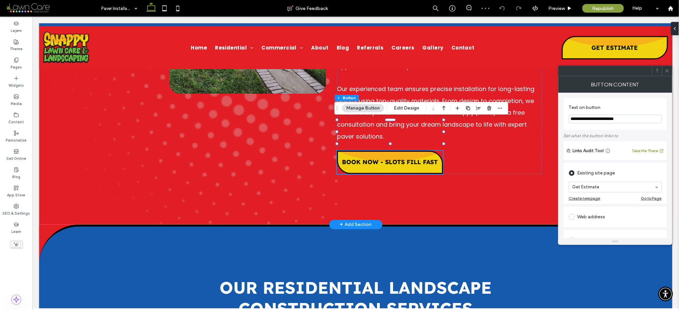
drag, startPoint x: 648, startPoint y: 137, endPoint x: 544, endPoint y: 117, distance: 105.5
paste input "Text on button"
type input "**********"
click at [623, 103] on section "**********" at bounding box center [615, 113] width 93 height 25
click at [662, 71] on div at bounding box center [667, 71] width 10 height 10
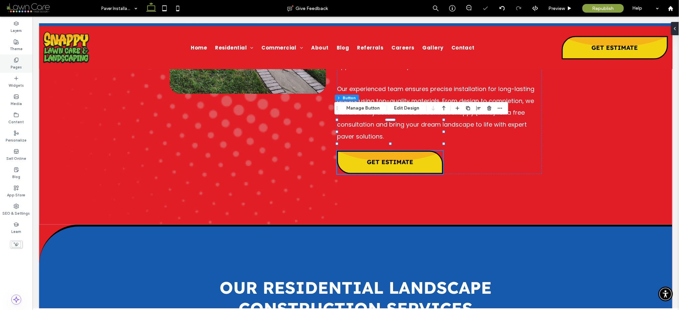
click at [7, 63] on div "Pages" at bounding box center [16, 63] width 33 height 18
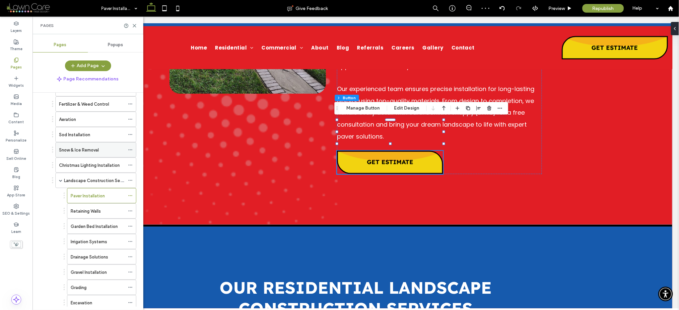
scroll to position [185, 0]
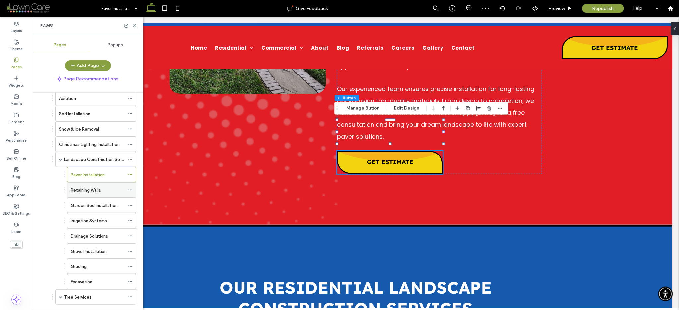
click at [77, 192] on label "Retaining Walls" at bounding box center [86, 190] width 30 height 12
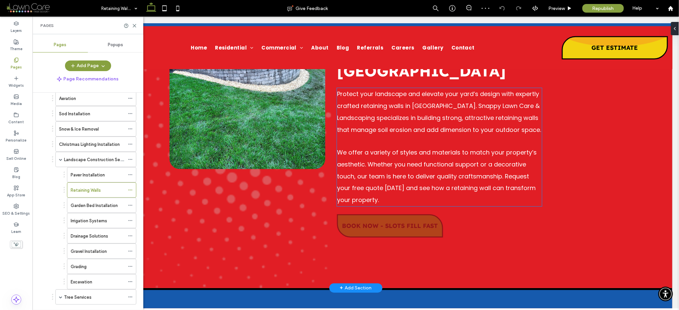
scroll to position [270, 0]
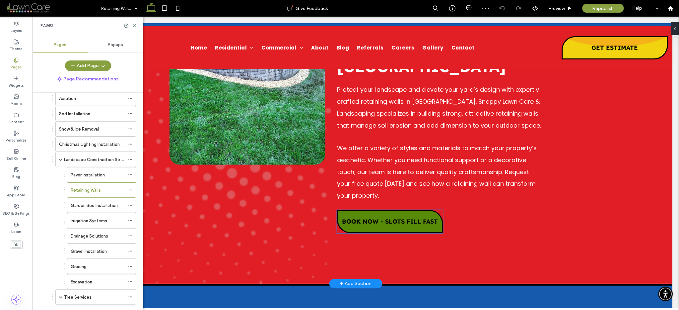
click at [379, 217] on span "BOOK NOW - SLOTS FILL FAST" at bounding box center [390, 221] width 96 height 8
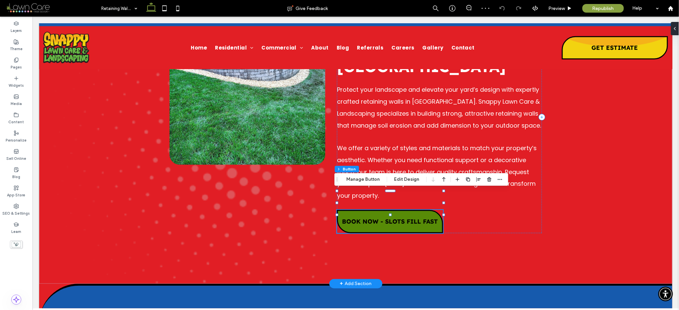
type input "**"
click at [379, 217] on span "BOOK NOW - SLOTS FILL FAST" at bounding box center [390, 221] width 96 height 8
type input "*"
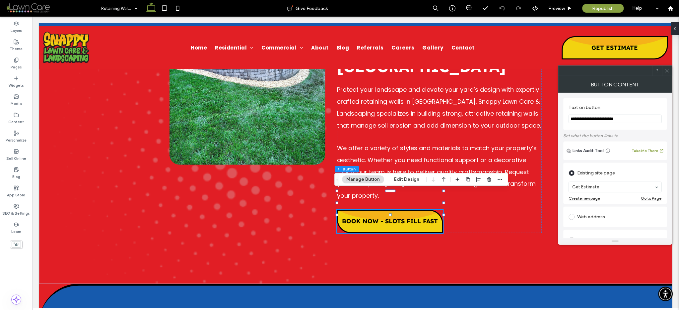
drag, startPoint x: 611, startPoint y: 119, endPoint x: 564, endPoint y: 117, distance: 47.2
click at [564, 116] on div "**********" at bounding box center [616, 114] width 104 height 32
paste input "Text on button"
type input "**********"
click at [630, 101] on section "**********" at bounding box center [615, 113] width 93 height 25
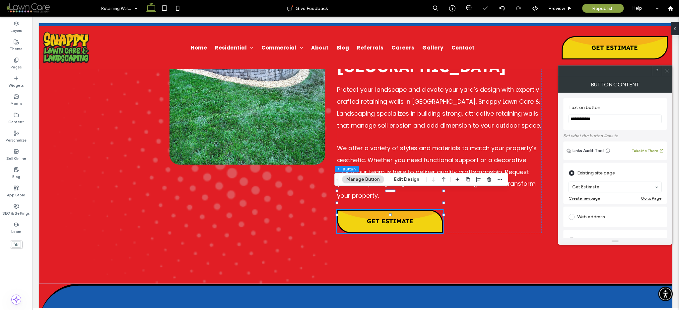
click at [667, 68] on icon at bounding box center [667, 70] width 5 height 5
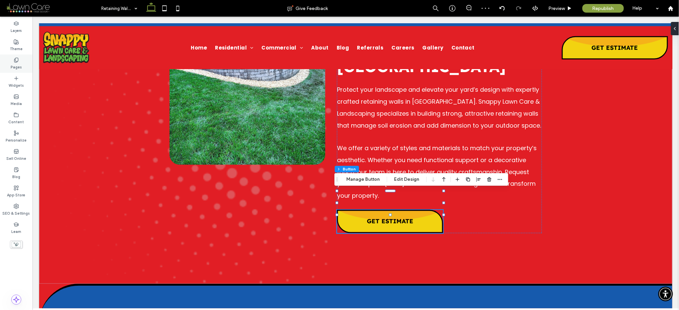
click at [26, 64] on div "Pages" at bounding box center [16, 63] width 33 height 18
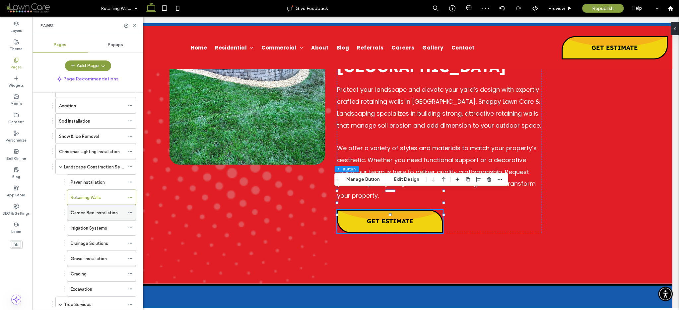
scroll to position [185, 0]
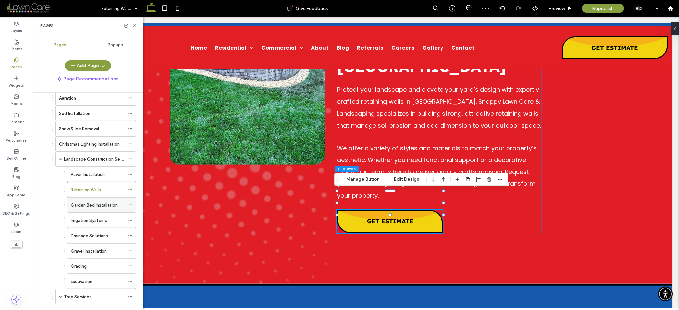
click at [89, 211] on div "Garden Bed Installation" at bounding box center [98, 204] width 54 height 15
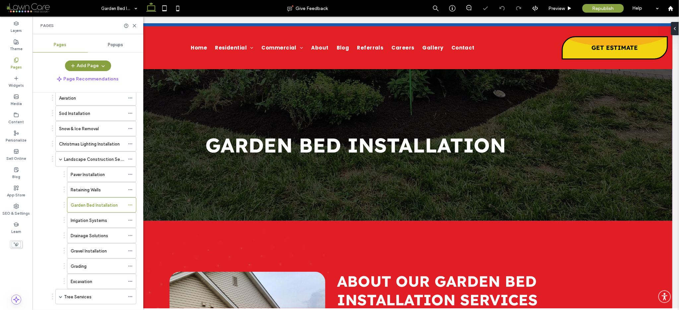
scroll to position [243, 0]
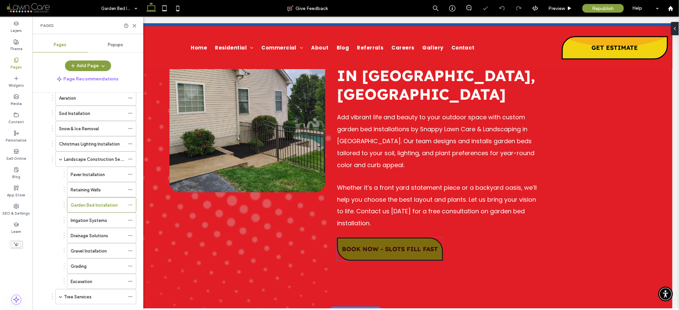
click at [391, 245] on span "BOOK NOW - SLOTS FILL FAST" at bounding box center [390, 249] width 96 height 8
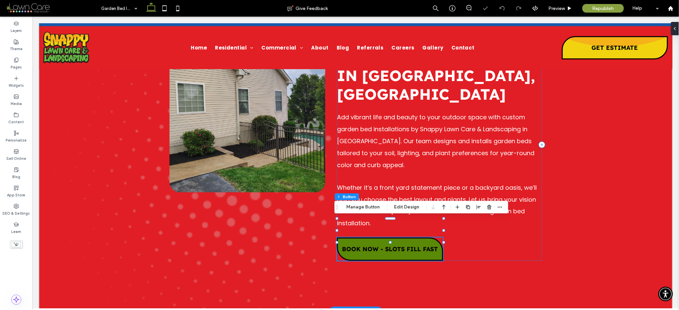
click at [391, 245] on span "BOOK NOW - SLOTS FILL FAST" at bounding box center [390, 249] width 96 height 8
type input "*"
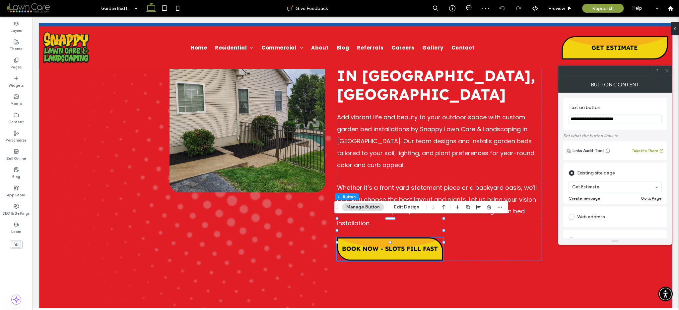
drag, startPoint x: 637, startPoint y: 119, endPoint x: 568, endPoint y: 118, distance: 69.7
click at [568, 118] on div "**********" at bounding box center [616, 114] width 104 height 32
paste input "Text on button"
type input "**********"
click at [622, 106] on label "Text on button" at bounding box center [614, 108] width 90 height 7
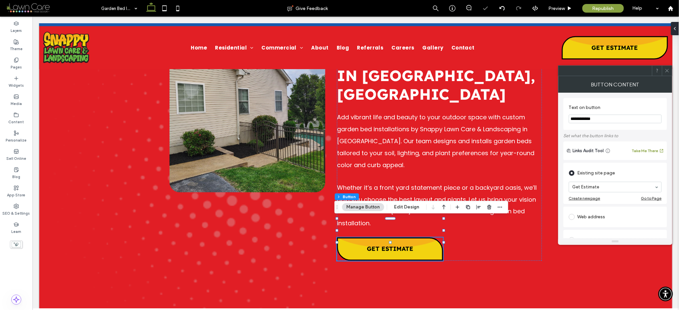
click at [665, 69] on icon at bounding box center [667, 70] width 5 height 5
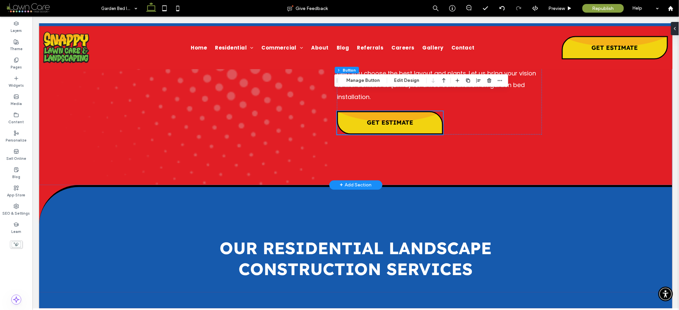
scroll to position [369, 0]
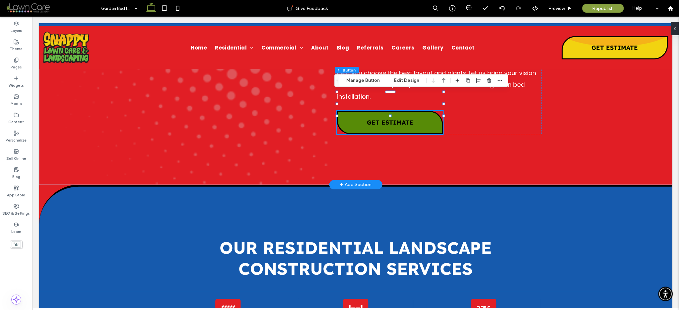
click at [368, 111] on link "GET ESTIMATE" at bounding box center [390, 122] width 106 height 23
type input "*"
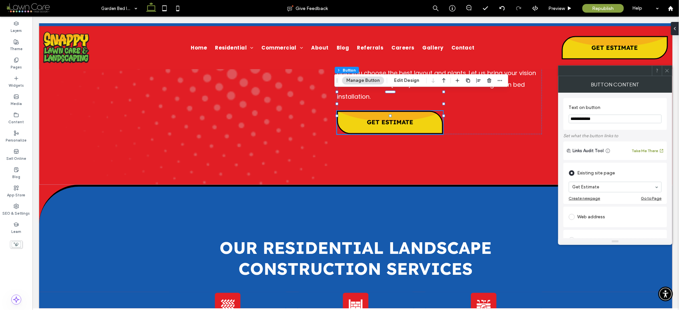
click at [665, 68] on icon at bounding box center [667, 70] width 5 height 5
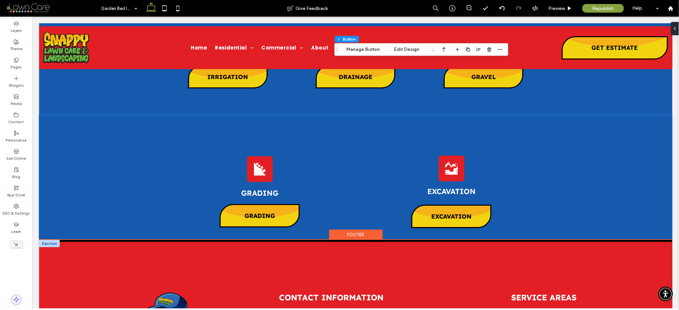
scroll to position [880, 0]
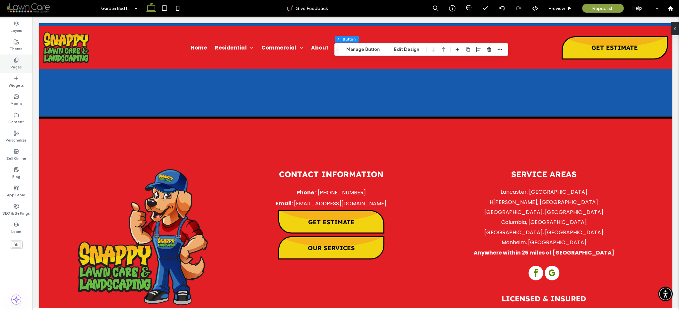
click at [30, 58] on div "Pages" at bounding box center [16, 63] width 33 height 18
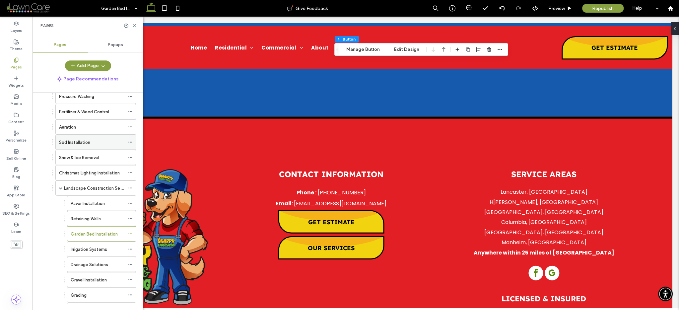
scroll to position [197, 0]
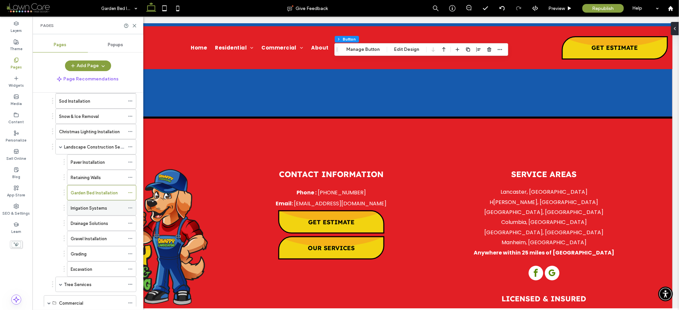
click at [85, 208] on label "Irrigation Systems" at bounding box center [89, 208] width 37 height 12
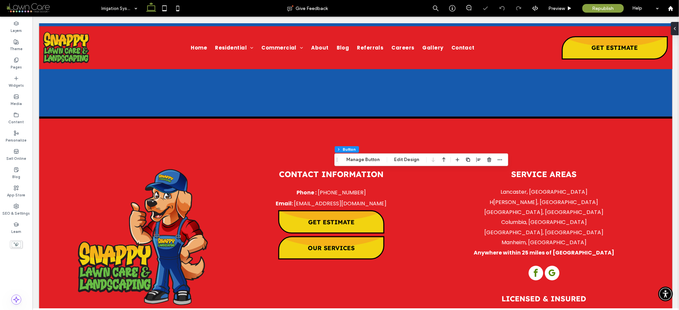
type input "*"
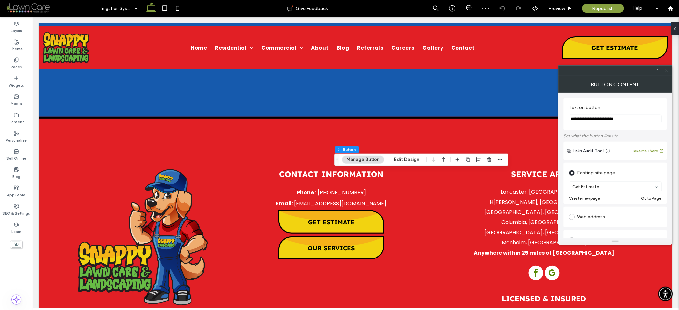
drag, startPoint x: 626, startPoint y: 119, endPoint x: 576, endPoint y: 118, distance: 49.8
click at [569, 118] on input "**********" at bounding box center [615, 118] width 93 height 9
paste input "Text on button"
type input "**********"
click at [632, 105] on label "Text on button" at bounding box center [614, 108] width 90 height 7
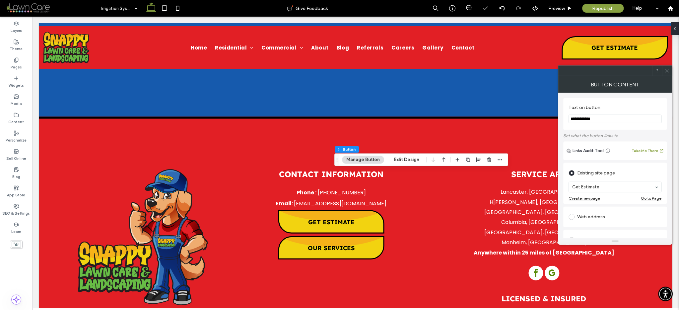
click at [668, 73] on icon at bounding box center [667, 70] width 5 height 5
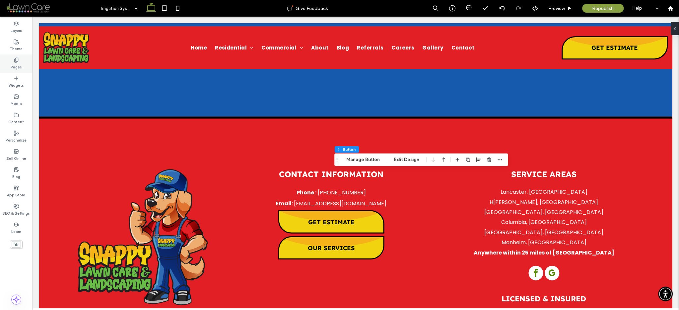
click at [9, 63] on div "Pages" at bounding box center [16, 63] width 33 height 18
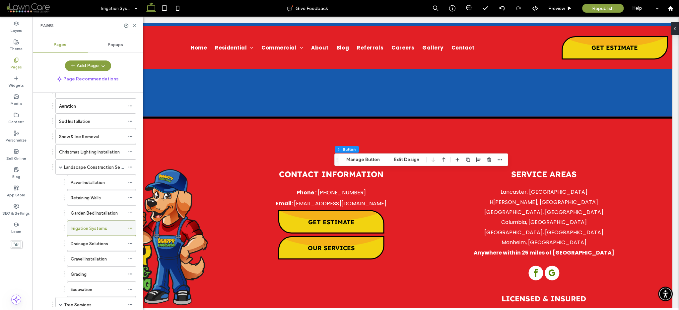
scroll to position [184, 0]
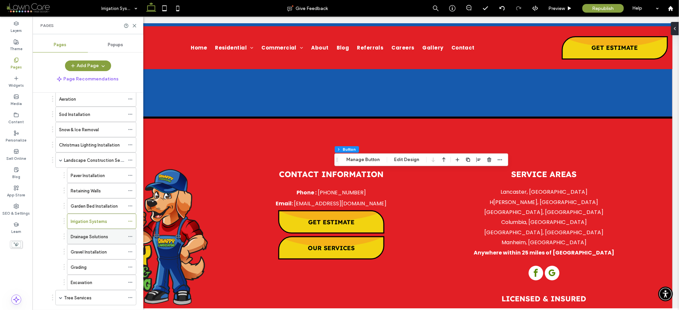
click at [89, 234] on label "Drainage Solutions" at bounding box center [89, 237] width 37 height 12
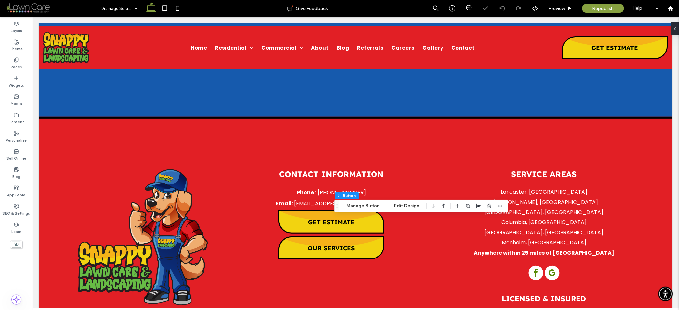
type input "*"
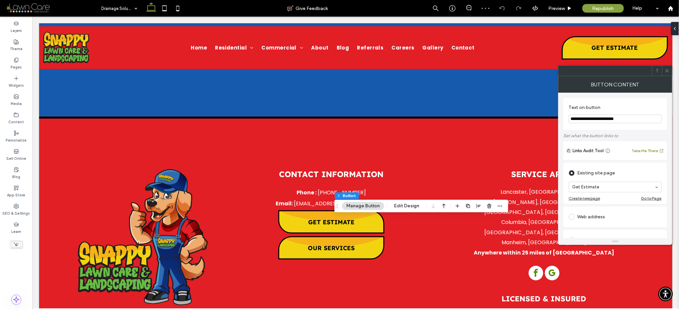
drag, startPoint x: 640, startPoint y: 116, endPoint x: 571, endPoint y: 118, distance: 68.4
click at [571, 118] on input "**********" at bounding box center [615, 118] width 93 height 9
drag, startPoint x: 571, startPoint y: 119, endPoint x: 644, endPoint y: 119, distance: 73.0
click at [649, 119] on input "**********" at bounding box center [615, 118] width 93 height 9
paste input "Text on button"
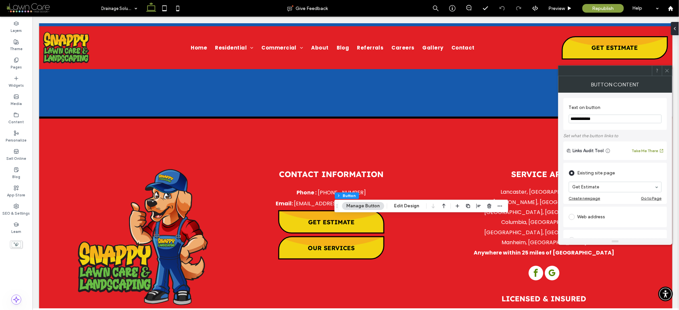
type input "**********"
click at [645, 99] on div "**********" at bounding box center [616, 114] width 104 height 32
click at [667, 67] on span at bounding box center [667, 71] width 5 height 10
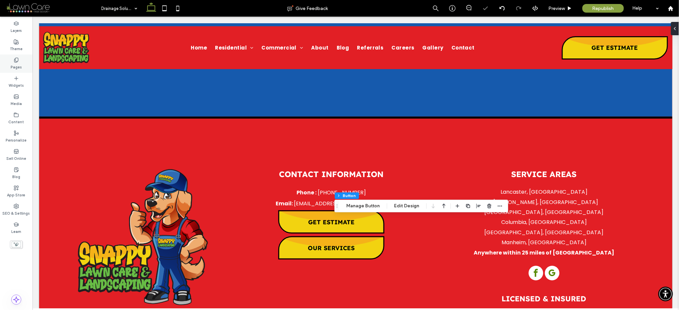
click at [27, 64] on div "Pages" at bounding box center [16, 63] width 33 height 18
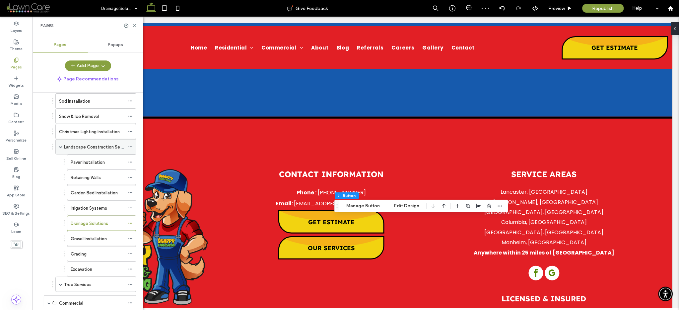
scroll to position [204, 0]
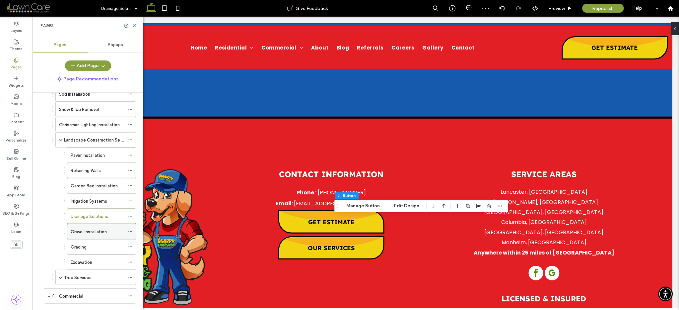
click at [81, 236] on label "Gravel Installation" at bounding box center [89, 232] width 36 height 12
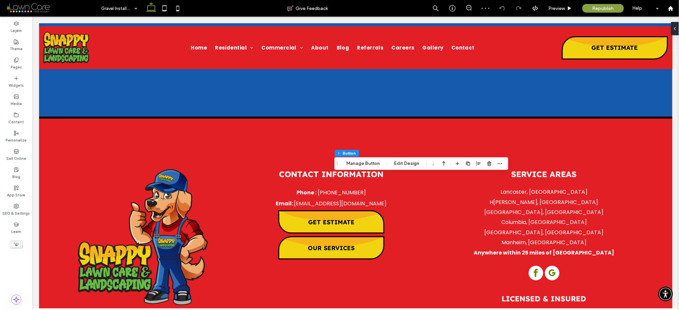
type input "*"
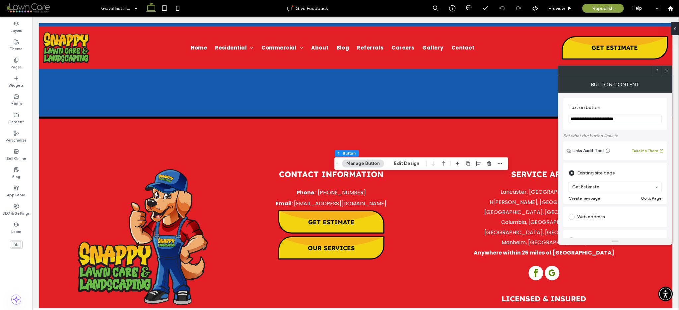
drag, startPoint x: 635, startPoint y: 121, endPoint x: 560, endPoint y: 119, distance: 75.0
click at [560, 119] on div "**********" at bounding box center [616, 165] width 114 height 145
paste input "Text on button"
type input "**********"
click at [646, 102] on section "**********" at bounding box center [615, 113] width 93 height 25
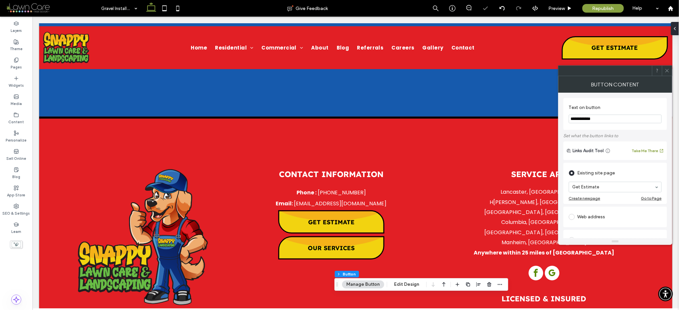
click at [666, 69] on icon at bounding box center [667, 70] width 5 height 5
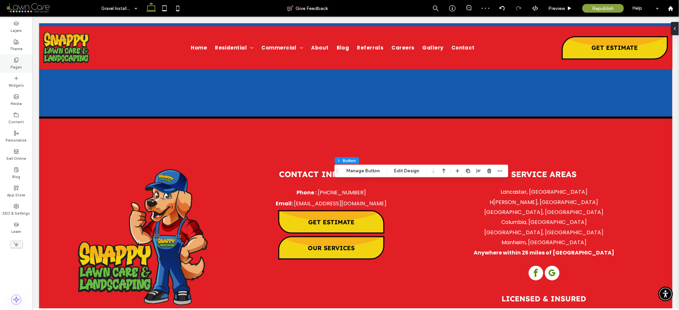
click at [18, 57] on icon at bounding box center [16, 59] width 5 height 5
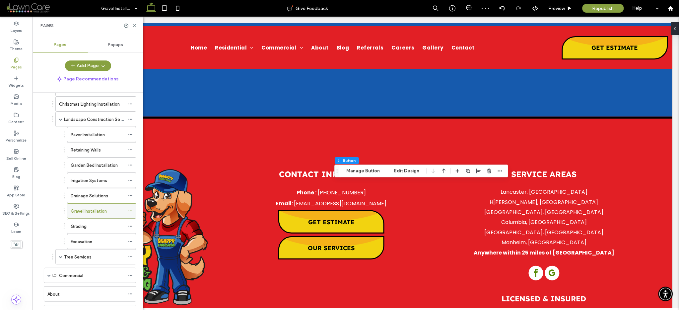
scroll to position [304, 0]
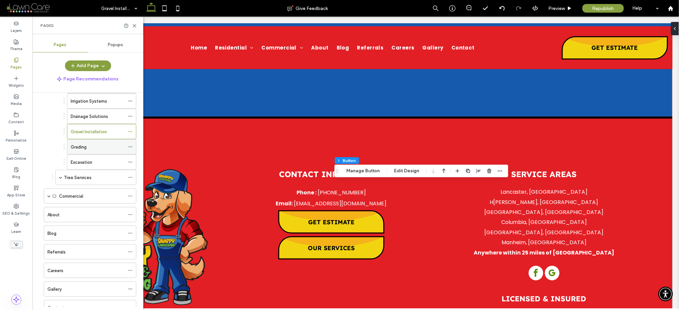
click at [85, 145] on label "Grading" at bounding box center [79, 147] width 16 height 12
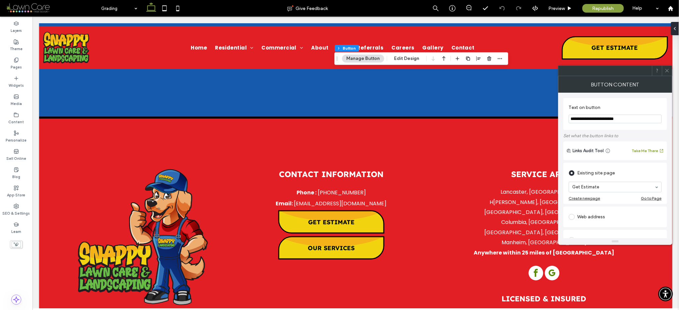
paste input "Text on button"
type input "**********"
click at [627, 104] on section "**********" at bounding box center [615, 113] width 93 height 25
click at [667, 67] on span at bounding box center [667, 71] width 5 height 10
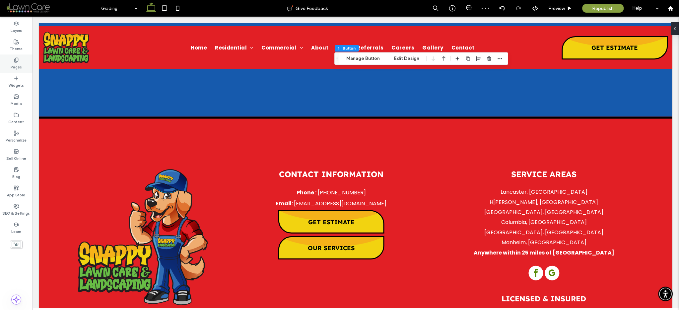
click at [11, 59] on div "Pages" at bounding box center [16, 63] width 33 height 18
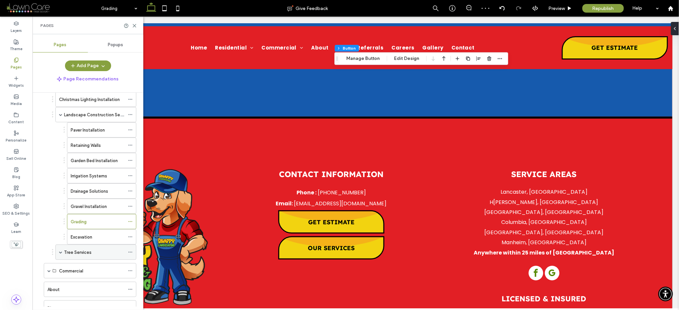
scroll to position [272, 0]
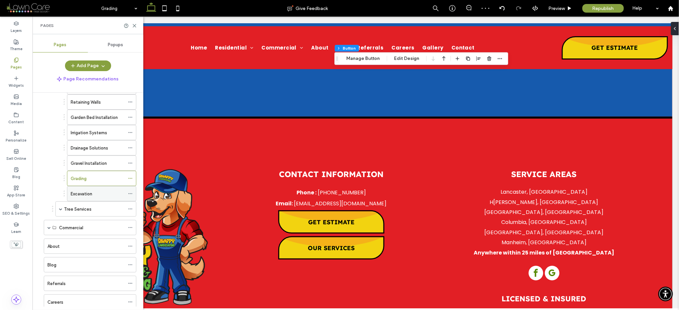
click at [77, 198] on label "Excavation" at bounding box center [82, 194] width 22 height 12
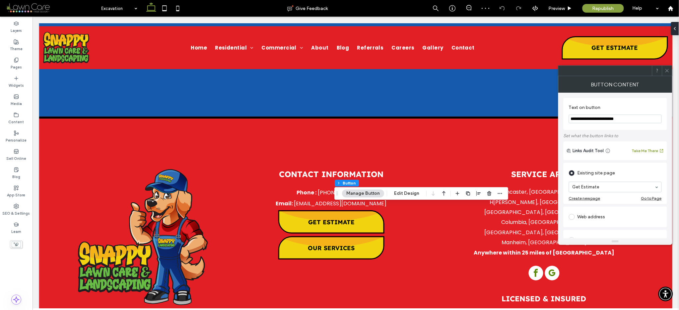
drag, startPoint x: 635, startPoint y: 118, endPoint x: 587, endPoint y: 120, distance: 48.1
click at [569, 118] on input "**********" at bounding box center [615, 118] width 93 height 9
paste input "Text on button"
type input "**********"
click at [626, 103] on section "**********" at bounding box center [615, 113] width 93 height 25
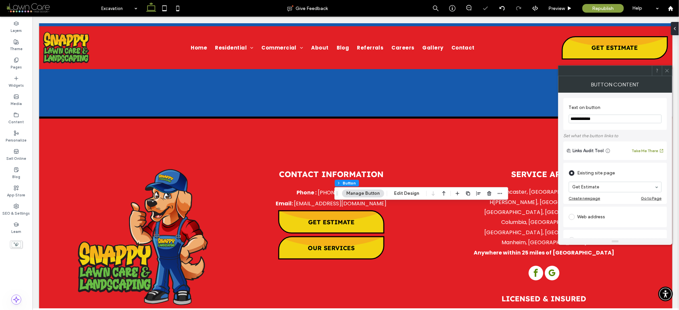
click at [671, 69] on div at bounding box center [667, 71] width 10 height 10
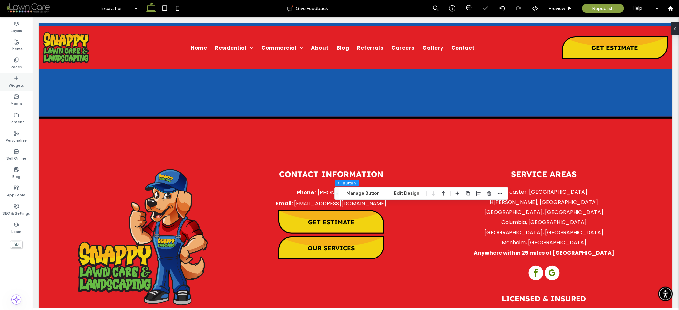
click at [15, 63] on label "Pages" at bounding box center [16, 66] width 11 height 7
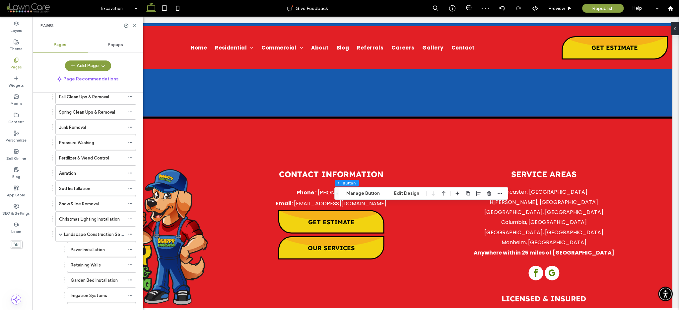
scroll to position [101, 0]
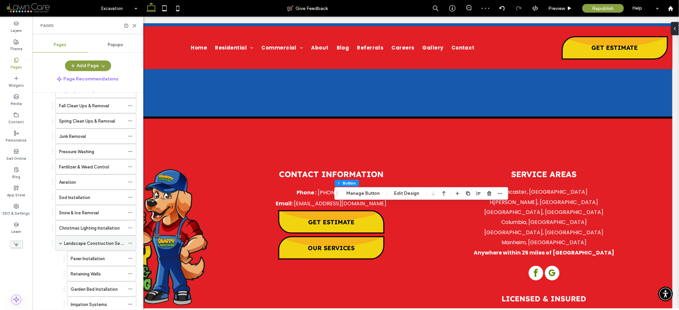
click at [58, 243] on div "Landscape Construction Services" at bounding box center [95, 242] width 81 height 15
click at [60, 243] on span at bounding box center [60, 242] width 3 height 3
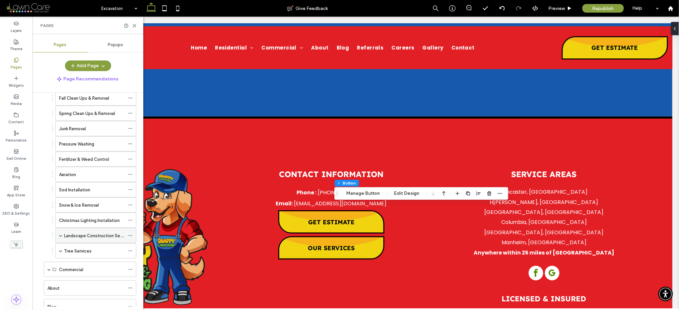
scroll to position [159, 0]
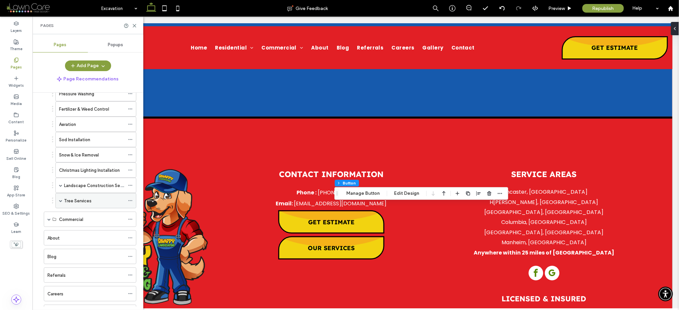
click at [69, 200] on label "Tree Services" at bounding box center [78, 201] width 28 height 12
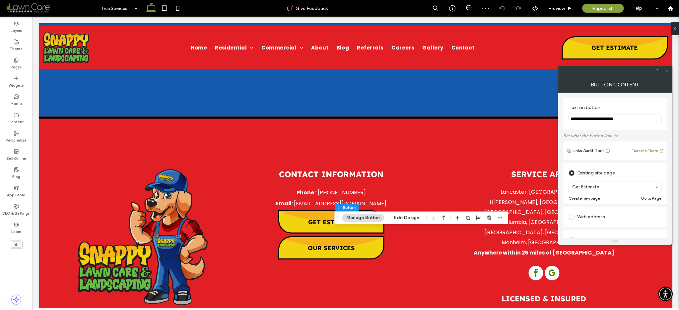
drag, startPoint x: 644, startPoint y: 121, endPoint x: 571, endPoint y: 117, distance: 73.1
click at [570, 117] on input "**********" at bounding box center [615, 118] width 93 height 9
paste input "Text on button"
type input "**********"
click at [615, 105] on label "Text on button" at bounding box center [614, 108] width 90 height 7
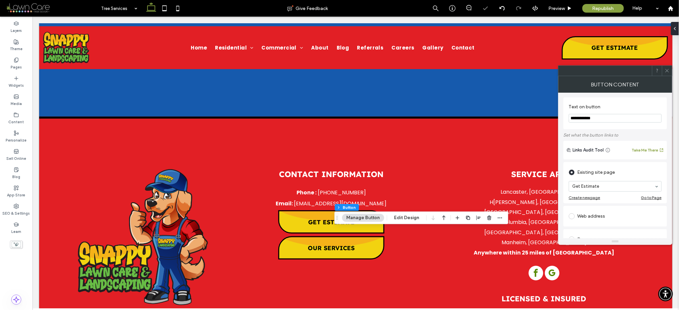
scroll to position [1, 0]
click at [667, 71] on icon at bounding box center [667, 70] width 5 height 5
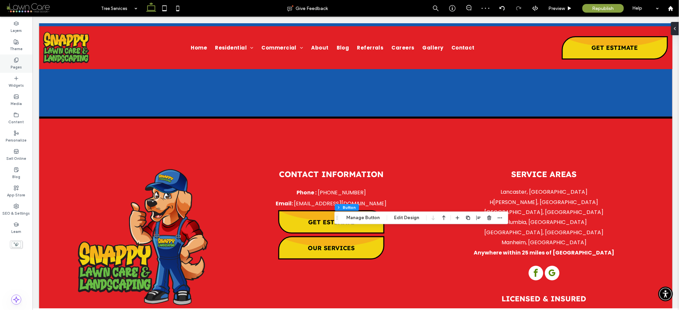
click at [18, 61] on icon at bounding box center [16, 59] width 5 height 5
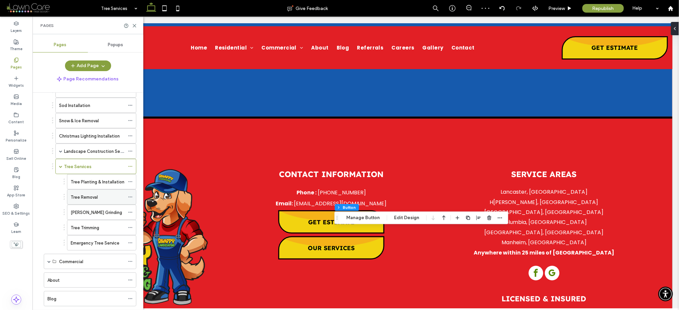
scroll to position [194, 0]
click at [84, 182] on label "Tree Planting & Installation" at bounding box center [98, 181] width 54 height 12
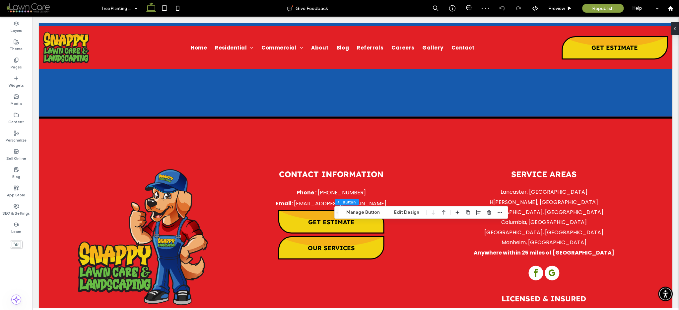
type input "**"
type input "*"
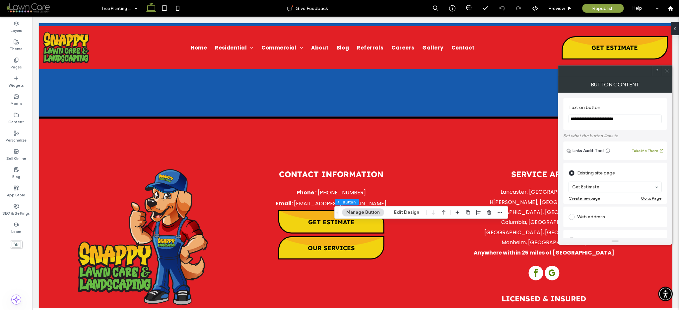
paste input "Text on button"
type input "**********"
click at [620, 102] on section "**********" at bounding box center [615, 113] width 93 height 25
click at [666, 69] on icon at bounding box center [667, 70] width 5 height 5
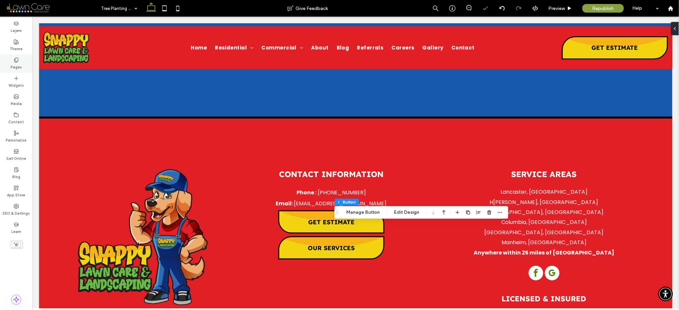
click at [21, 55] on div "Pages" at bounding box center [16, 63] width 33 height 18
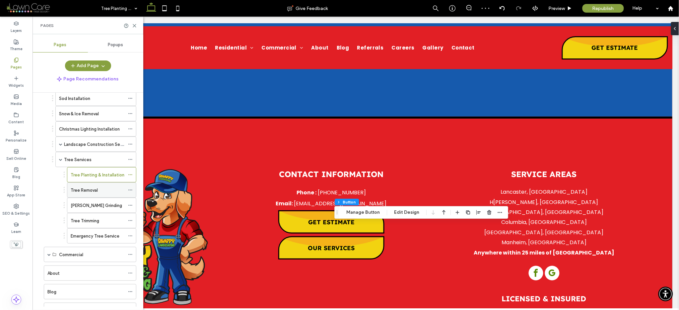
scroll to position [200, 0]
click at [80, 193] on label "Tree Removal" at bounding box center [84, 190] width 27 height 12
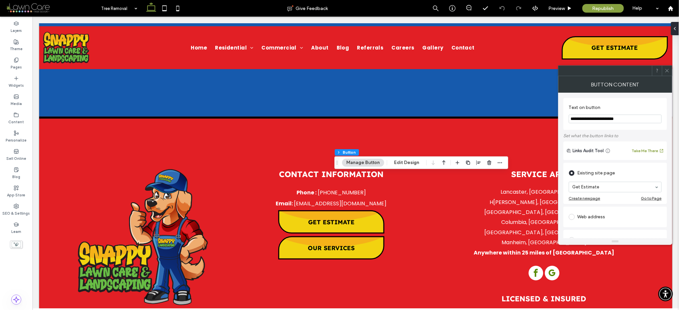
drag, startPoint x: 615, startPoint y: 119, endPoint x: 560, endPoint y: 116, distance: 55.5
click at [560, 116] on div "**********" at bounding box center [616, 165] width 114 height 145
paste input "Text on button"
type input "**********"
click at [623, 103] on section "**********" at bounding box center [615, 113] width 93 height 25
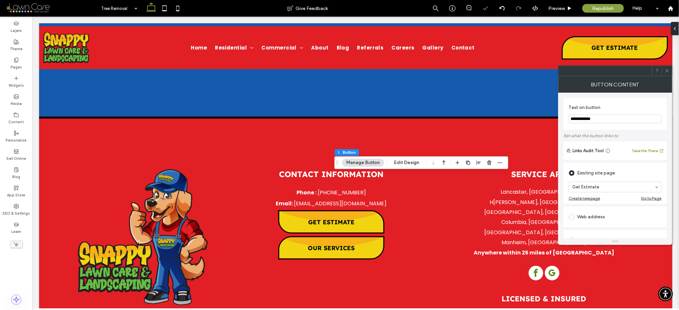
click at [667, 68] on icon at bounding box center [667, 70] width 5 height 5
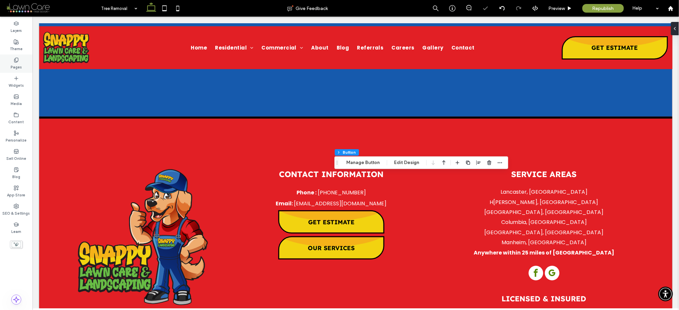
click at [25, 67] on div "Pages" at bounding box center [16, 63] width 33 height 18
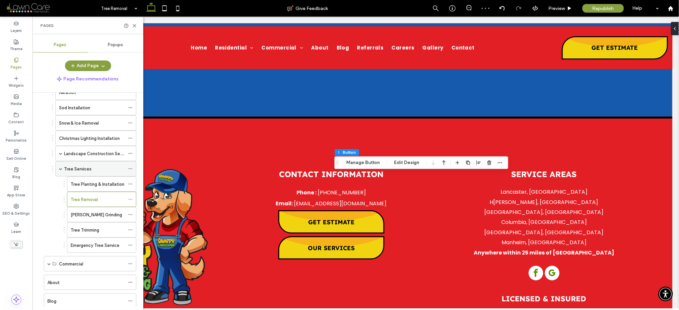
scroll to position [190, 0]
click at [86, 214] on label "[PERSON_NAME] Grinding" at bounding box center [96, 215] width 51 height 12
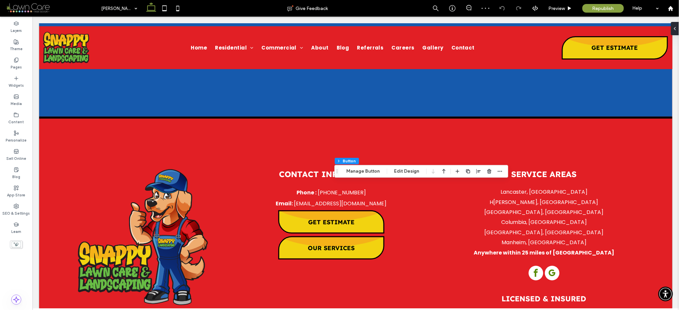
type input "*"
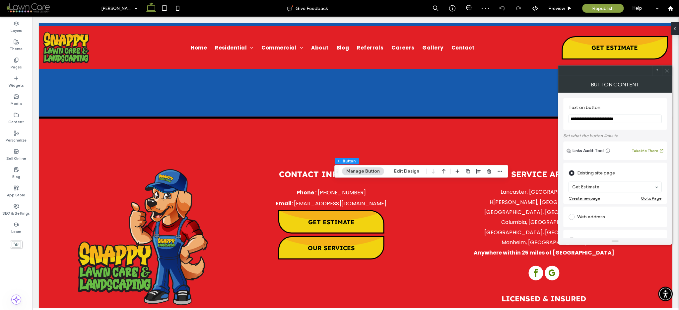
drag, startPoint x: 644, startPoint y: 119, endPoint x: 558, endPoint y: 118, distance: 85.6
click at [559, 118] on div "**********" at bounding box center [616, 165] width 114 height 145
paste input "Text on button"
type input "**********"
click at [631, 100] on div "**********" at bounding box center [616, 114] width 104 height 32
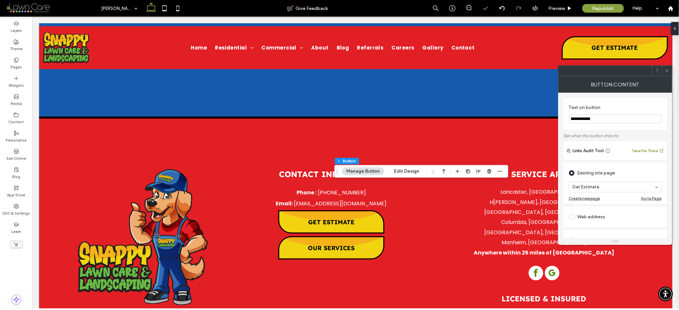
click at [663, 68] on div at bounding box center [667, 71] width 10 height 10
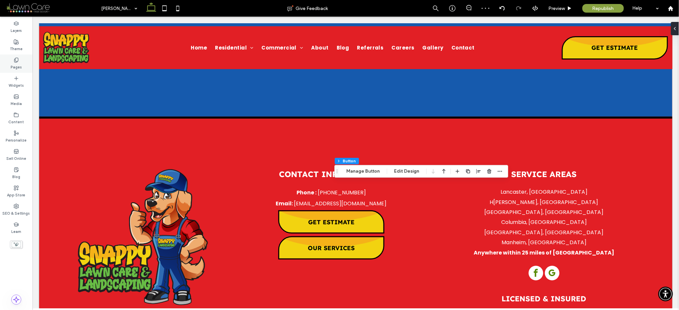
click at [13, 67] on label "Pages" at bounding box center [16, 66] width 11 height 7
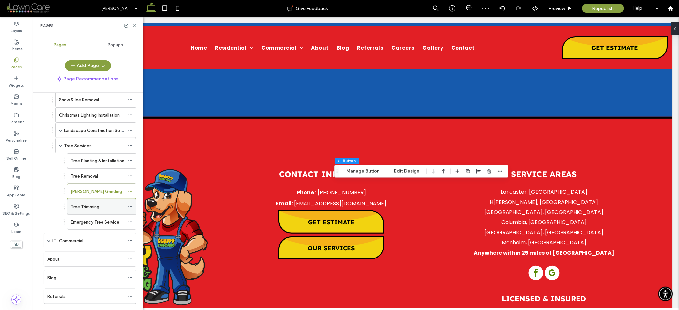
scroll to position [214, 0]
click at [80, 202] on div "Tree Trimming" at bounding box center [98, 206] width 54 height 15
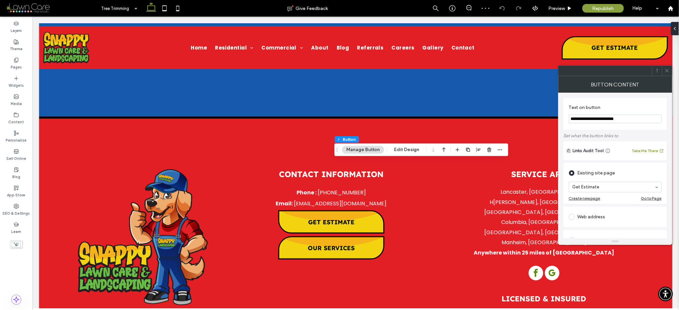
paste input "Text on button"
type input "**********"
click at [621, 106] on label "Text on button" at bounding box center [614, 108] width 90 height 7
click at [666, 68] on icon at bounding box center [667, 70] width 5 height 5
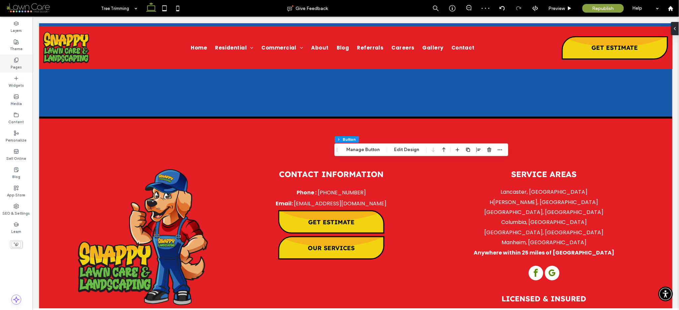
click at [8, 59] on div "Pages" at bounding box center [16, 63] width 33 height 18
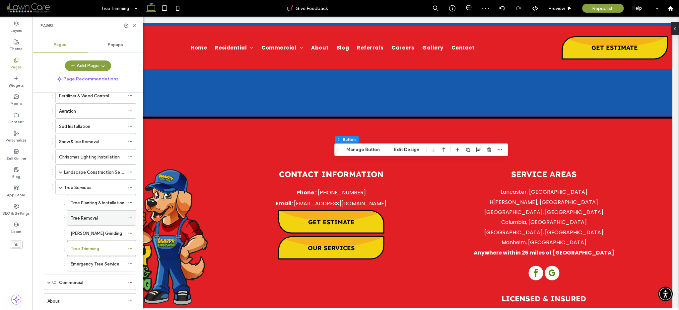
scroll to position [213, 0]
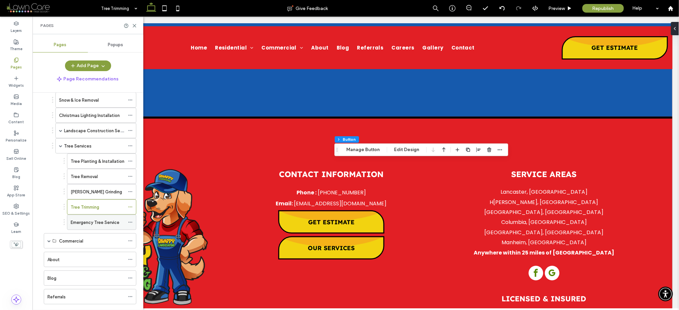
click at [85, 221] on label "Emergency Tree Service" at bounding box center [95, 222] width 49 height 12
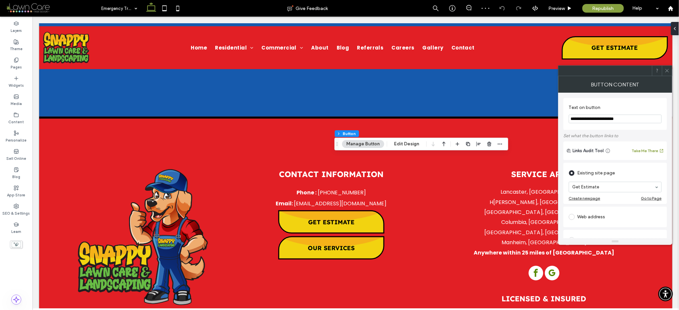
drag, startPoint x: 644, startPoint y: 120, endPoint x: 560, endPoint y: 119, distance: 84.0
click at [560, 119] on div "**********" at bounding box center [616, 165] width 114 height 145
paste input "Text on button"
type input "**********"
click at [622, 106] on label "Text on button" at bounding box center [614, 108] width 90 height 7
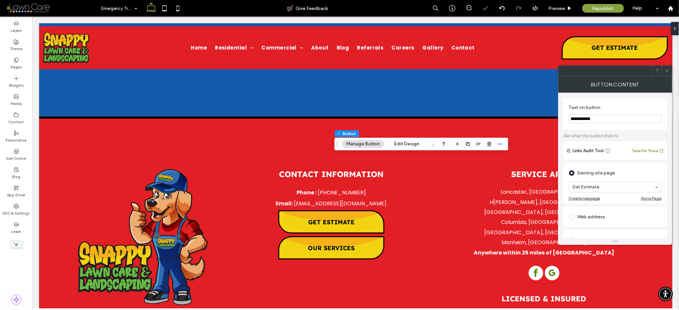
click at [670, 69] on div at bounding box center [667, 71] width 10 height 10
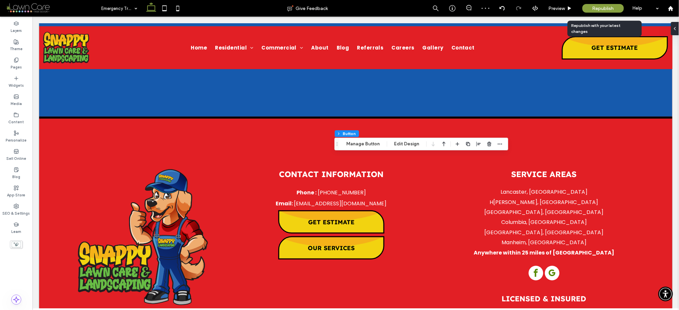
click at [596, 8] on span "Republish" at bounding box center [604, 9] width 22 height 6
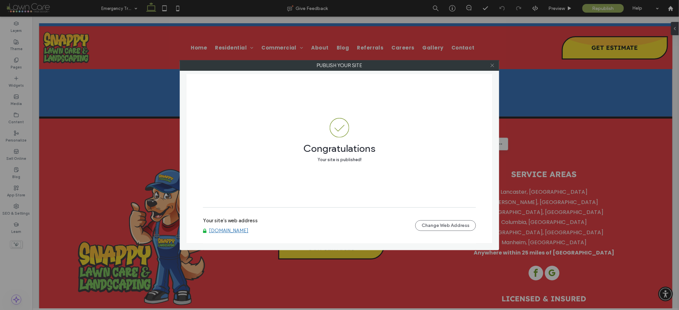
click at [491, 66] on icon at bounding box center [492, 65] width 5 height 5
